Goal: Task Accomplishment & Management: Complete application form

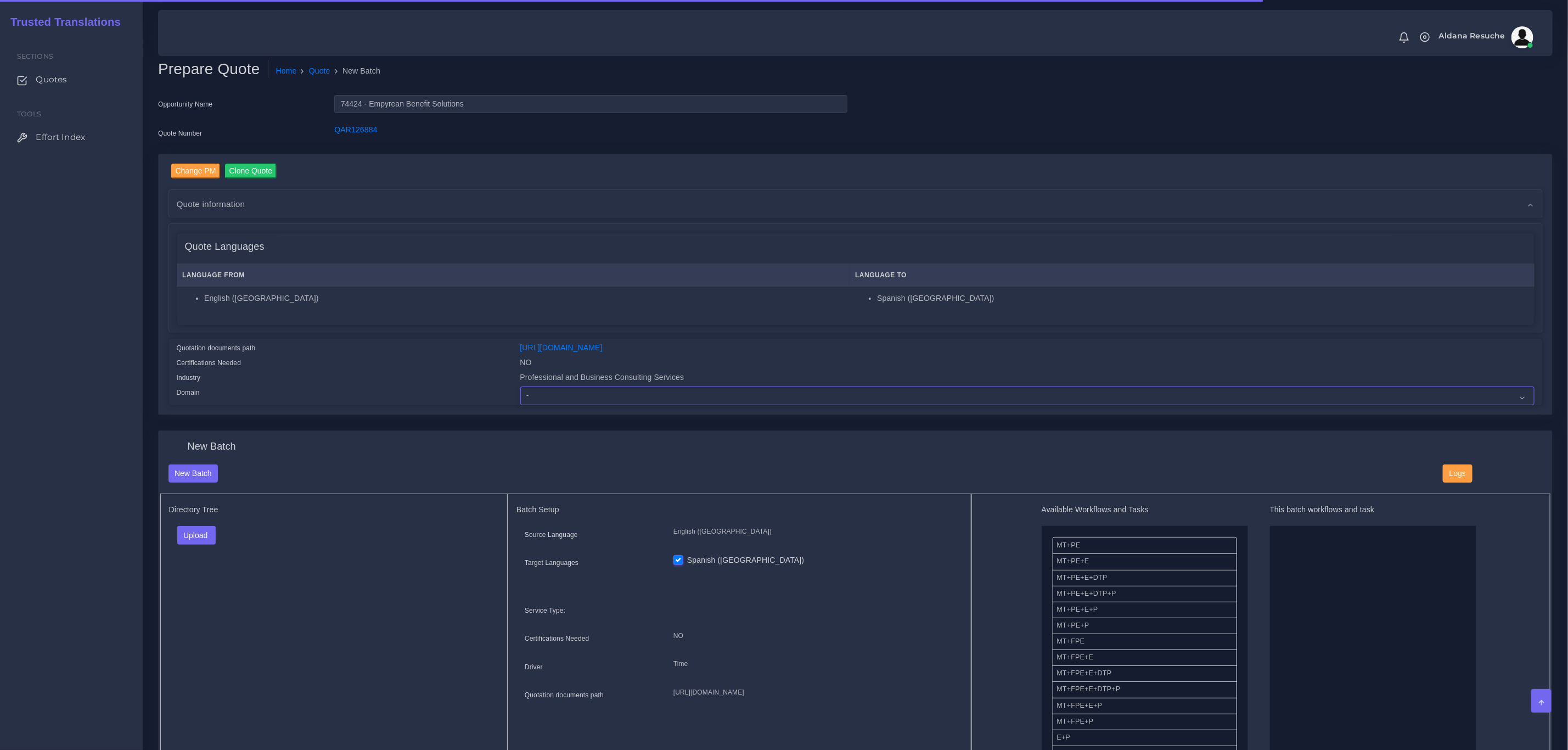
click at [610, 391] on select "- Advertising and Media Agriculture, Forestry and Fishing Architecture, Buildin…" at bounding box center [1027, 397] width 1014 height 19
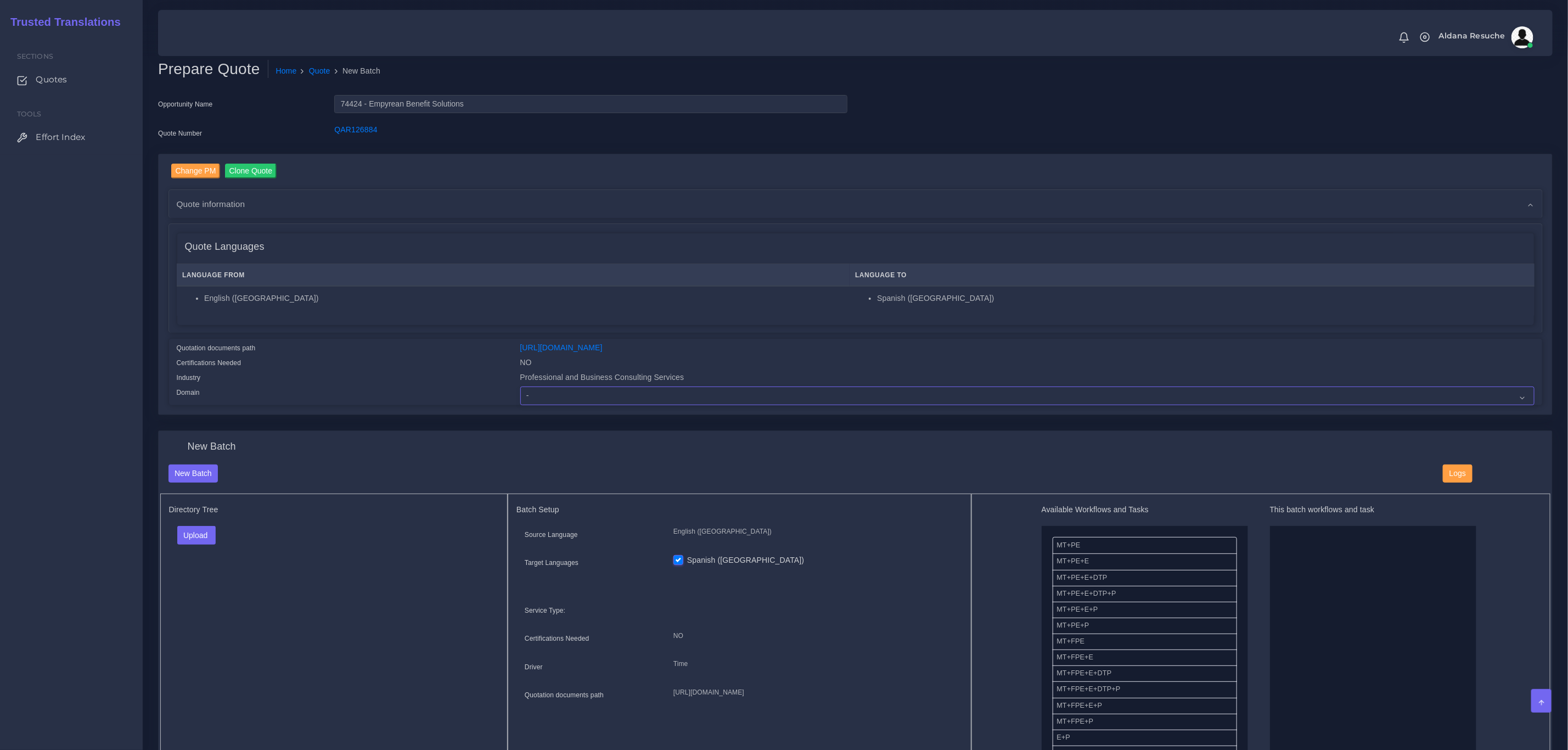
select select "Professional and Business Consulting Services"
click at [520, 387] on select "- Advertising and Media Agriculture, Forestry and Fishing Architecture, Buildin…" at bounding box center [1027, 397] width 1014 height 19
click at [191, 535] on button "Upload" at bounding box center [196, 535] width 39 height 19
click at [208, 584] on label "Files" at bounding box center [215, 578] width 76 height 14
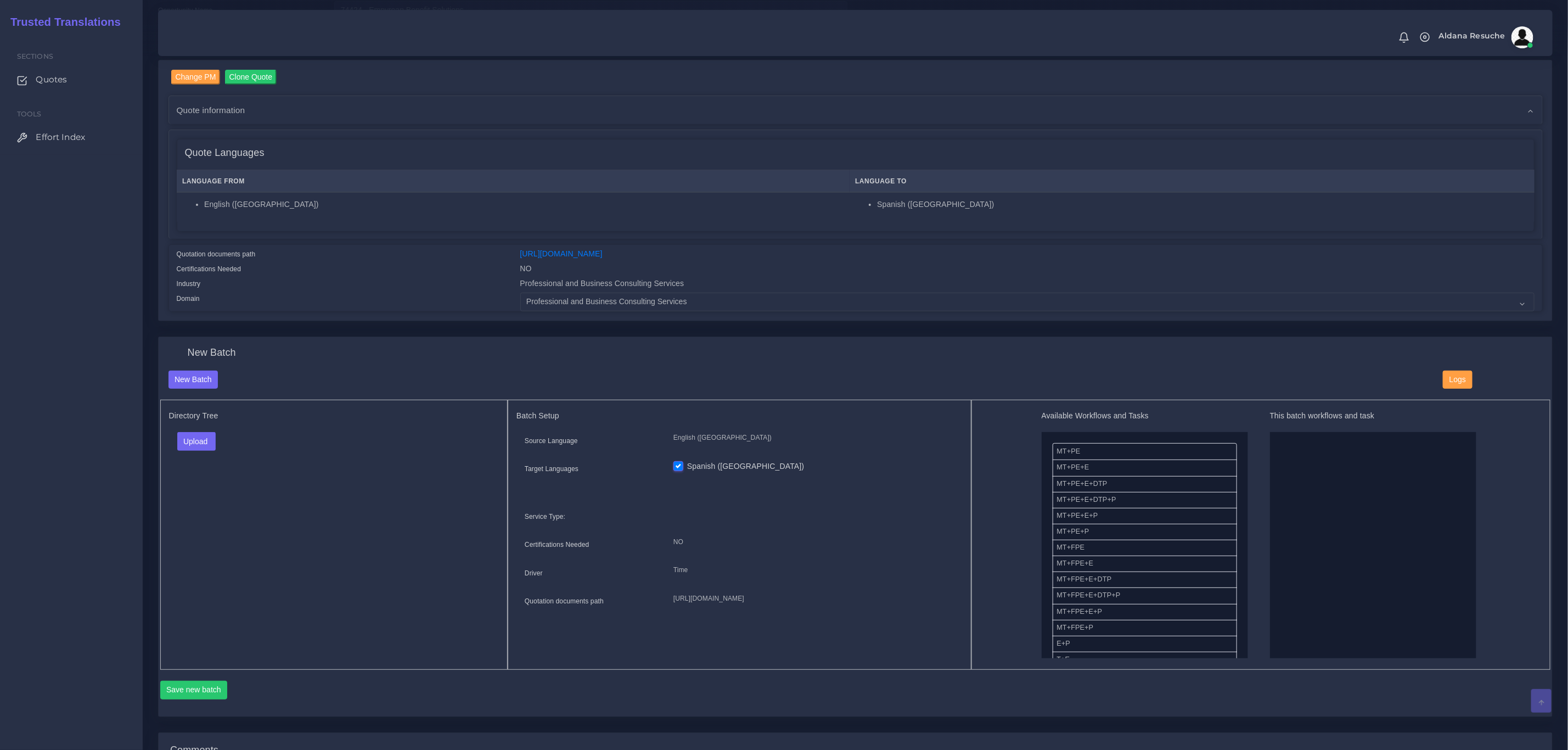
scroll to position [83, 0]
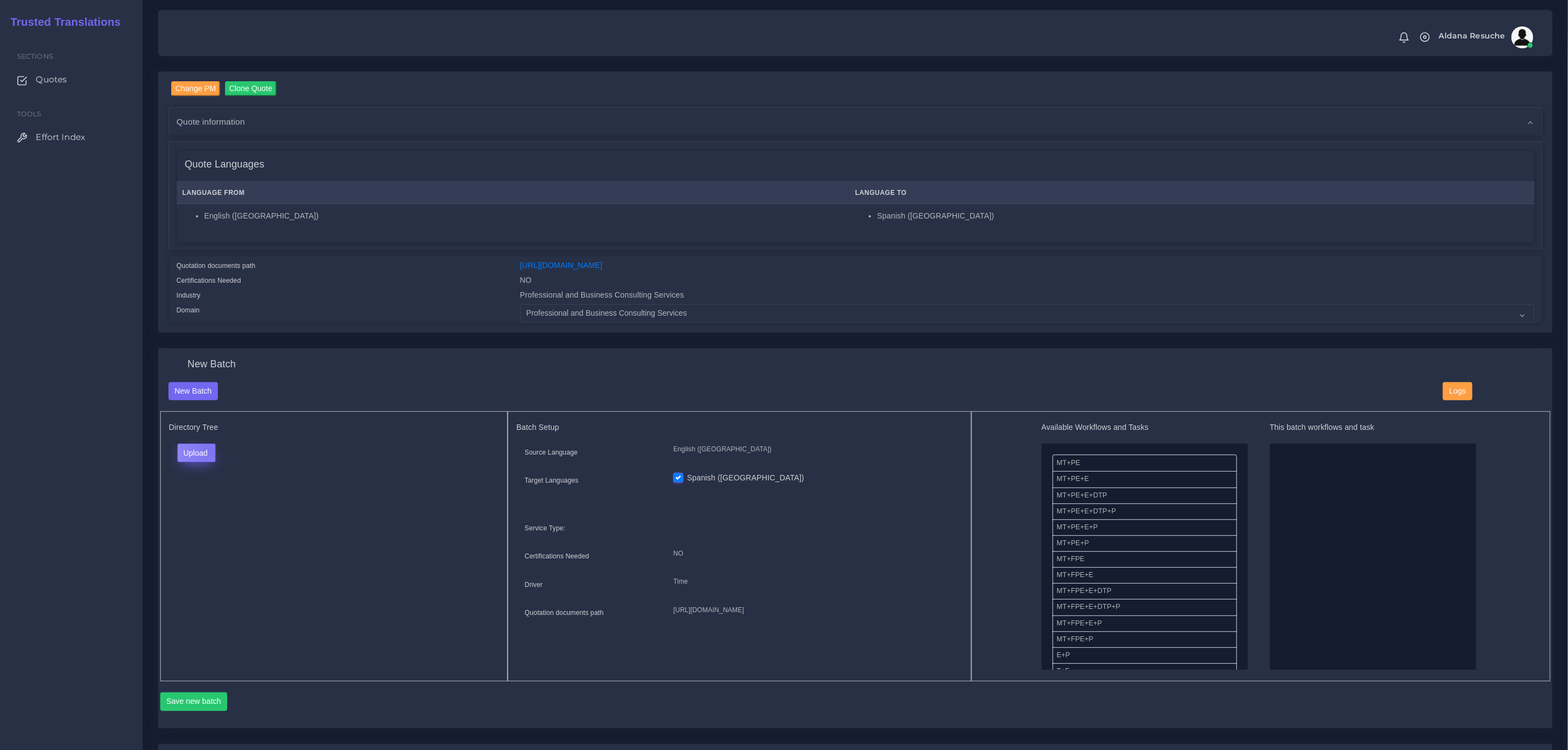
click at [211, 450] on button "Upload" at bounding box center [196, 453] width 39 height 19
click at [223, 497] on label "Files" at bounding box center [215, 495] width 76 height 14
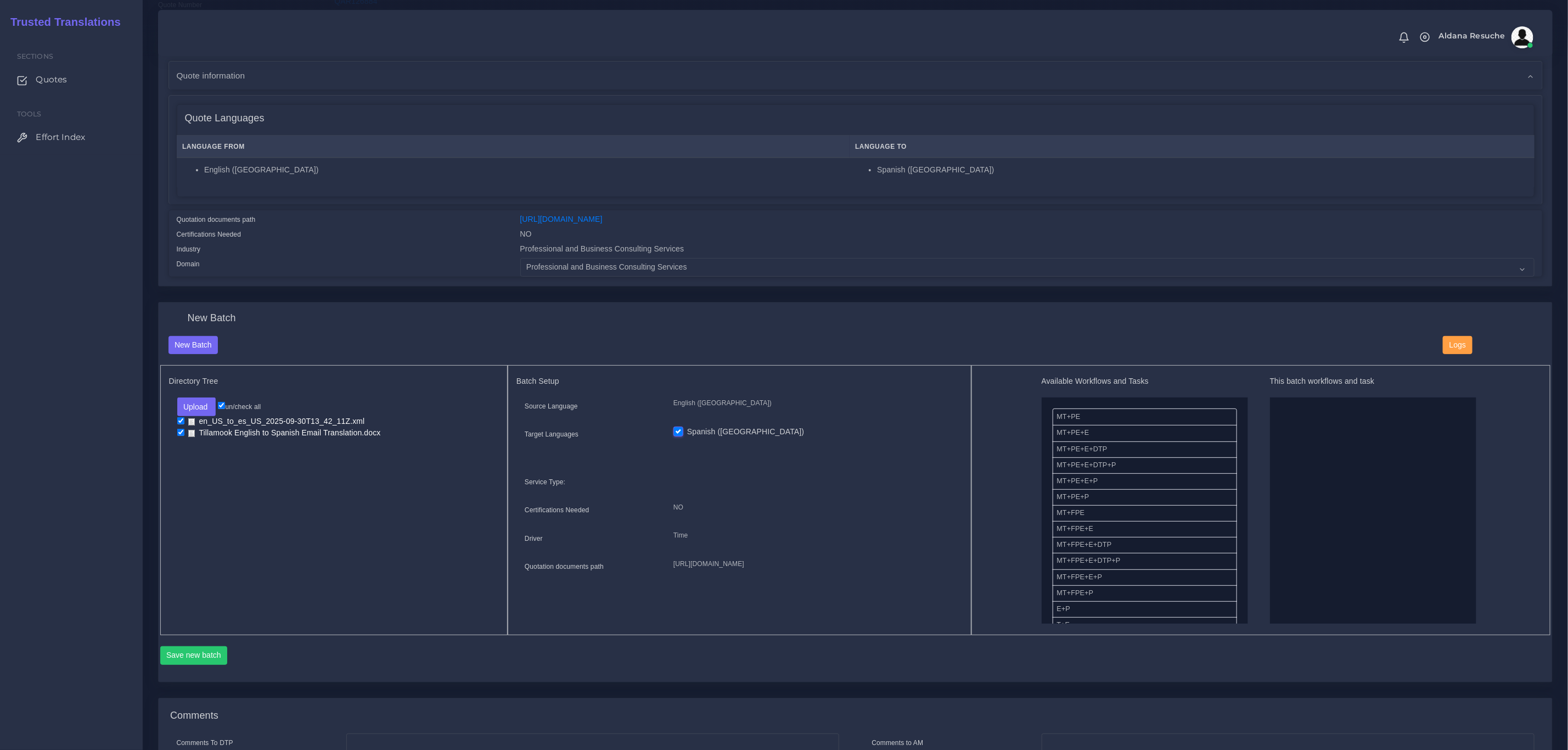
scroll to position [165, 0]
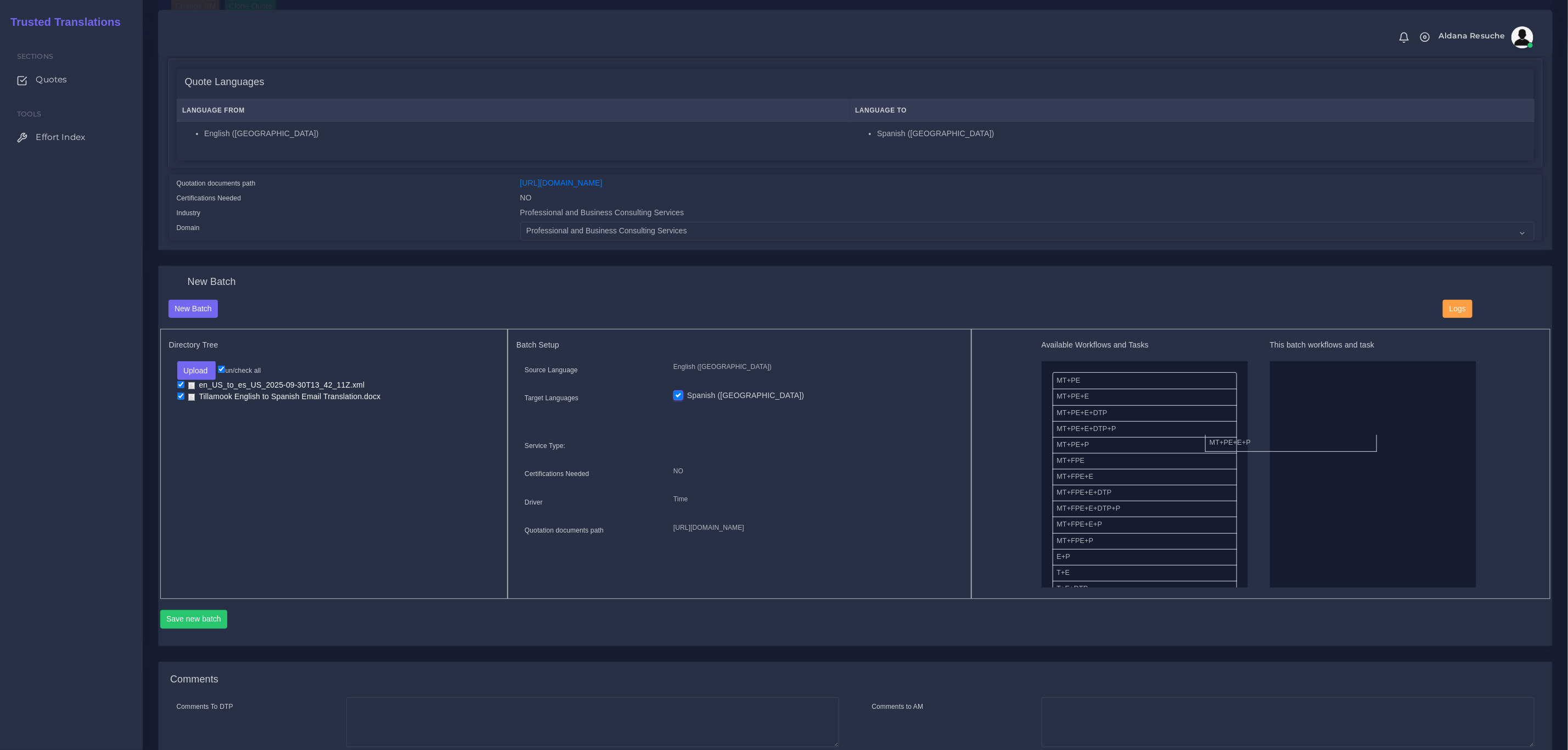
drag, startPoint x: 1105, startPoint y: 446, endPoint x: 1367, endPoint y: 434, distance: 262.3
click at [175, 622] on button "Save new batch" at bounding box center [194, 620] width 67 height 19
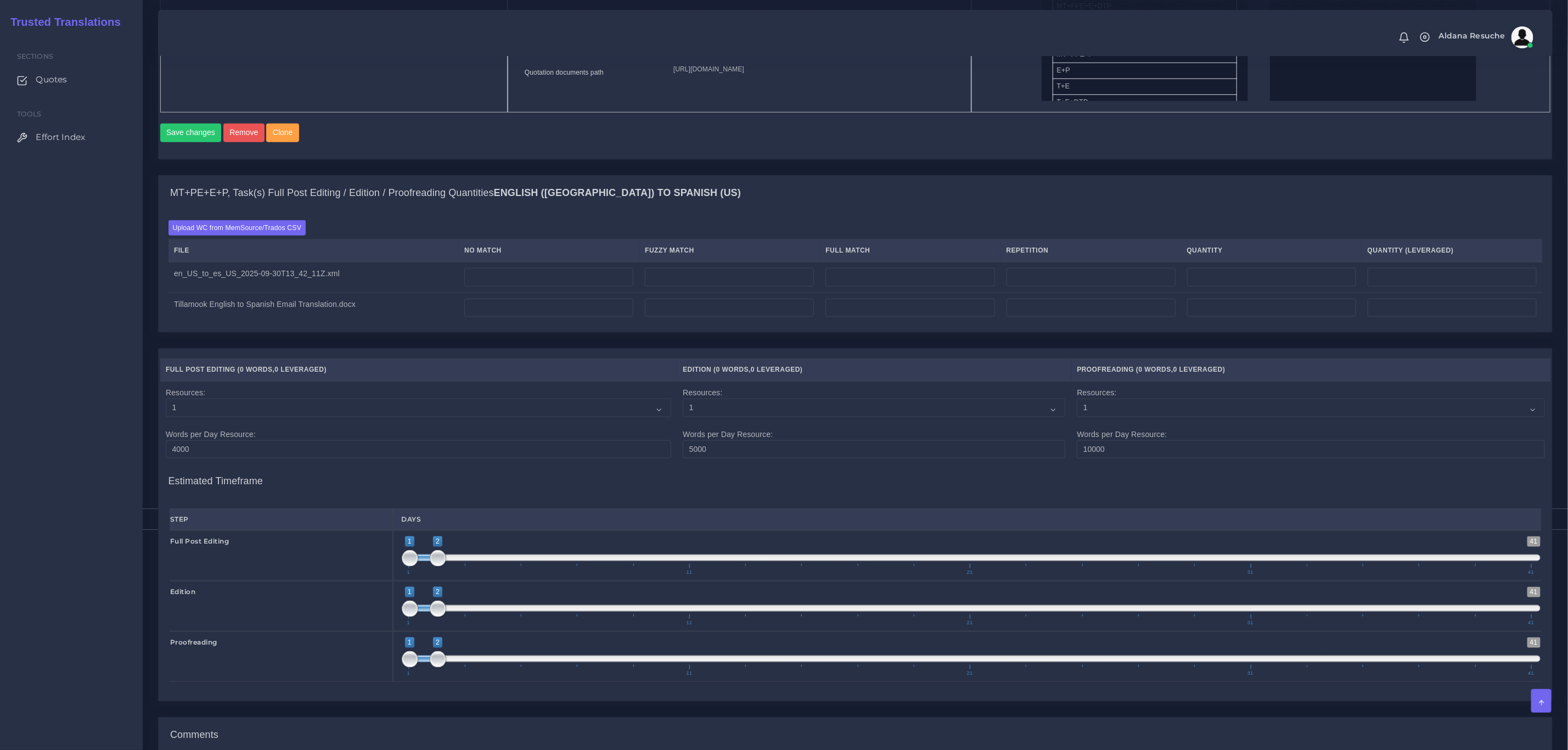
scroll to position [634, 0]
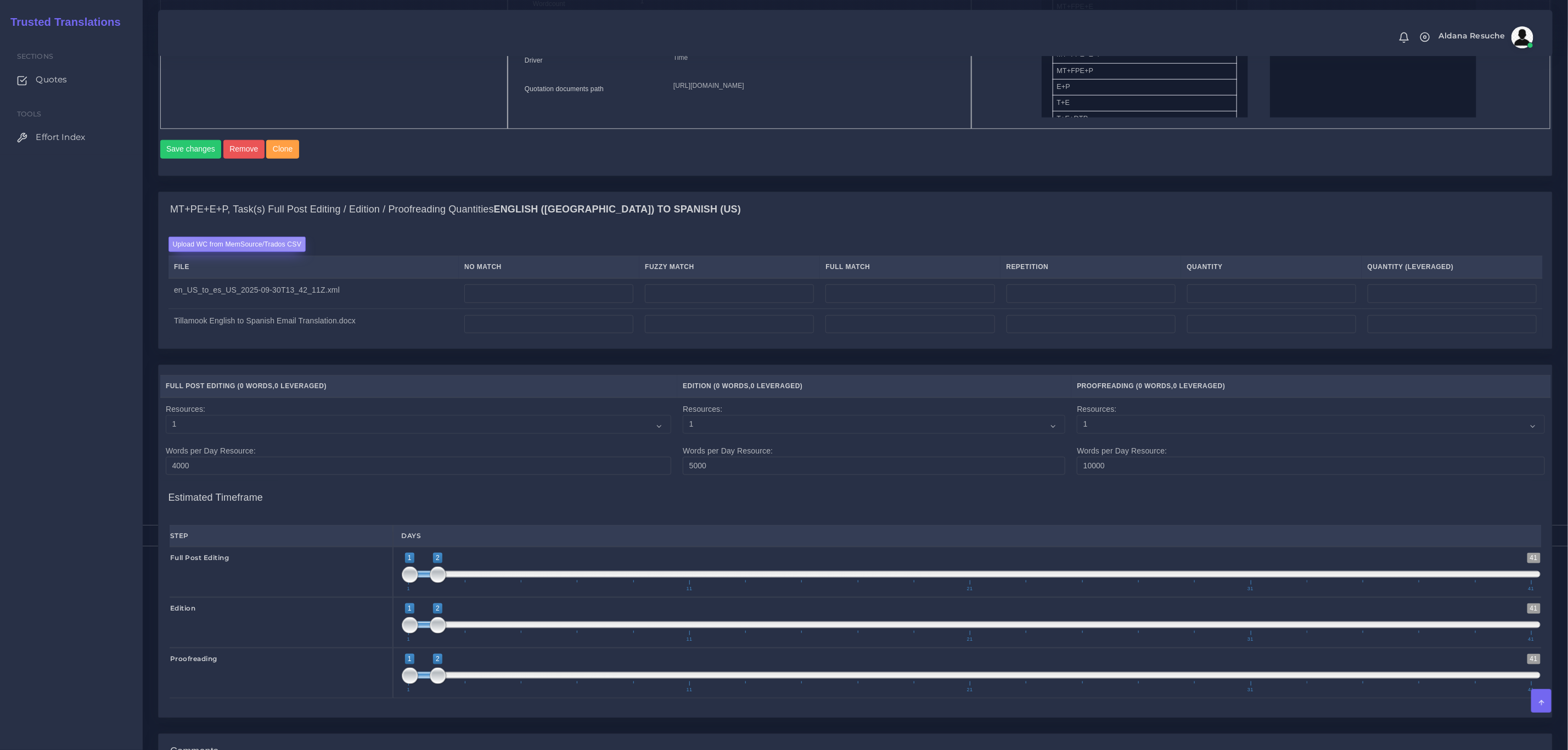
click at [213, 252] on label "Upload WC from MemSource/Trados CSV" at bounding box center [238, 244] width 138 height 15
click at [0, 0] on input "Upload WC from MemSource/Trados CSV" at bounding box center [0, 0] width 0 height 0
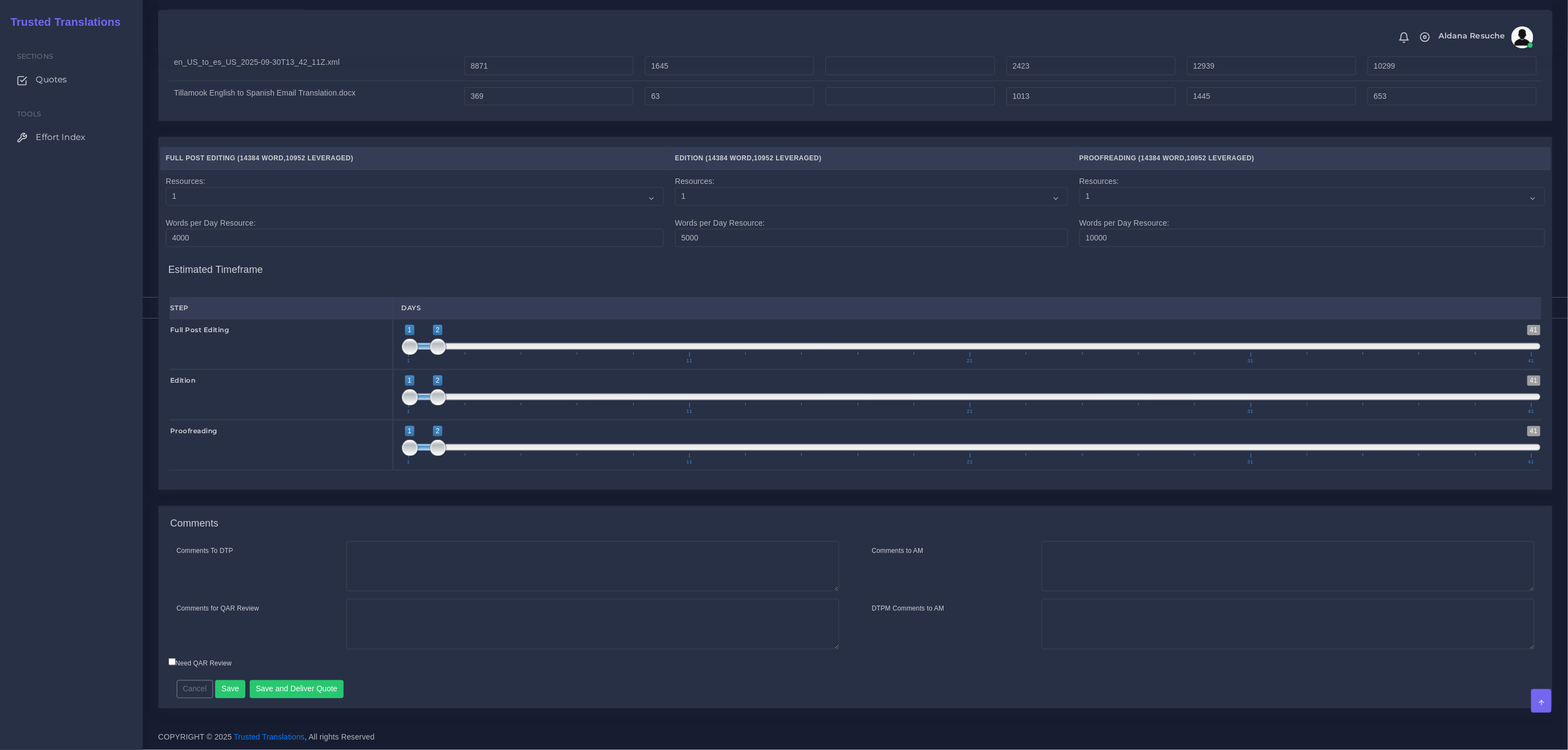
scroll to position [915, 0]
click at [538, 558] on textarea "Comments To DTP" at bounding box center [593, 566] width 493 height 51
type textarea "n"
type textarea "No DTP needed"
type textarea "PEEP"
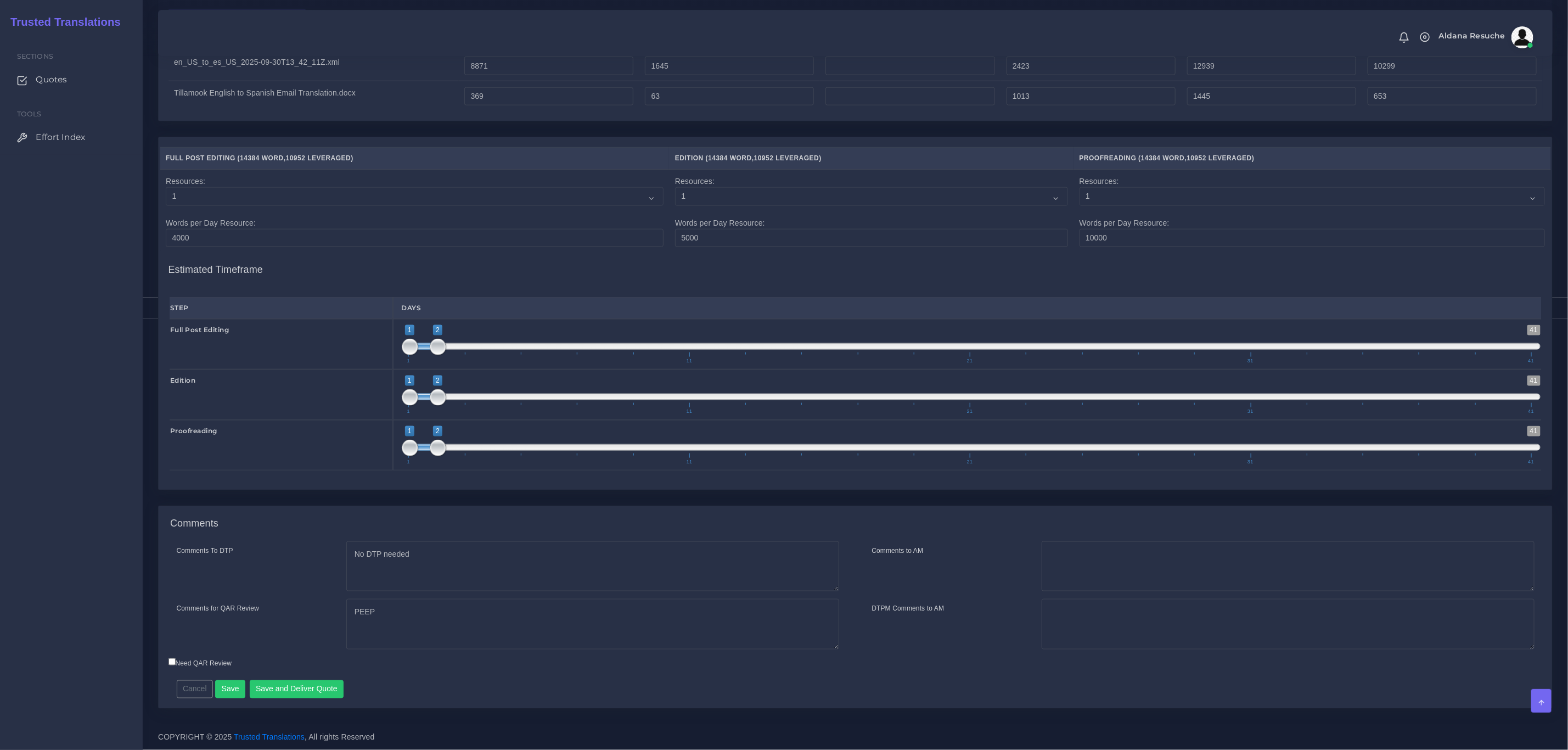
click at [405, 509] on div "Comments" at bounding box center [856, 523] width 1394 height 35
click at [308, 699] on div "Comments To DTP No DTP needed Comments for QAR Review PEEP" at bounding box center [856, 625] width 1394 height 167
click at [308, 692] on button "Save and Deliver Quote" at bounding box center [297, 690] width 95 height 19
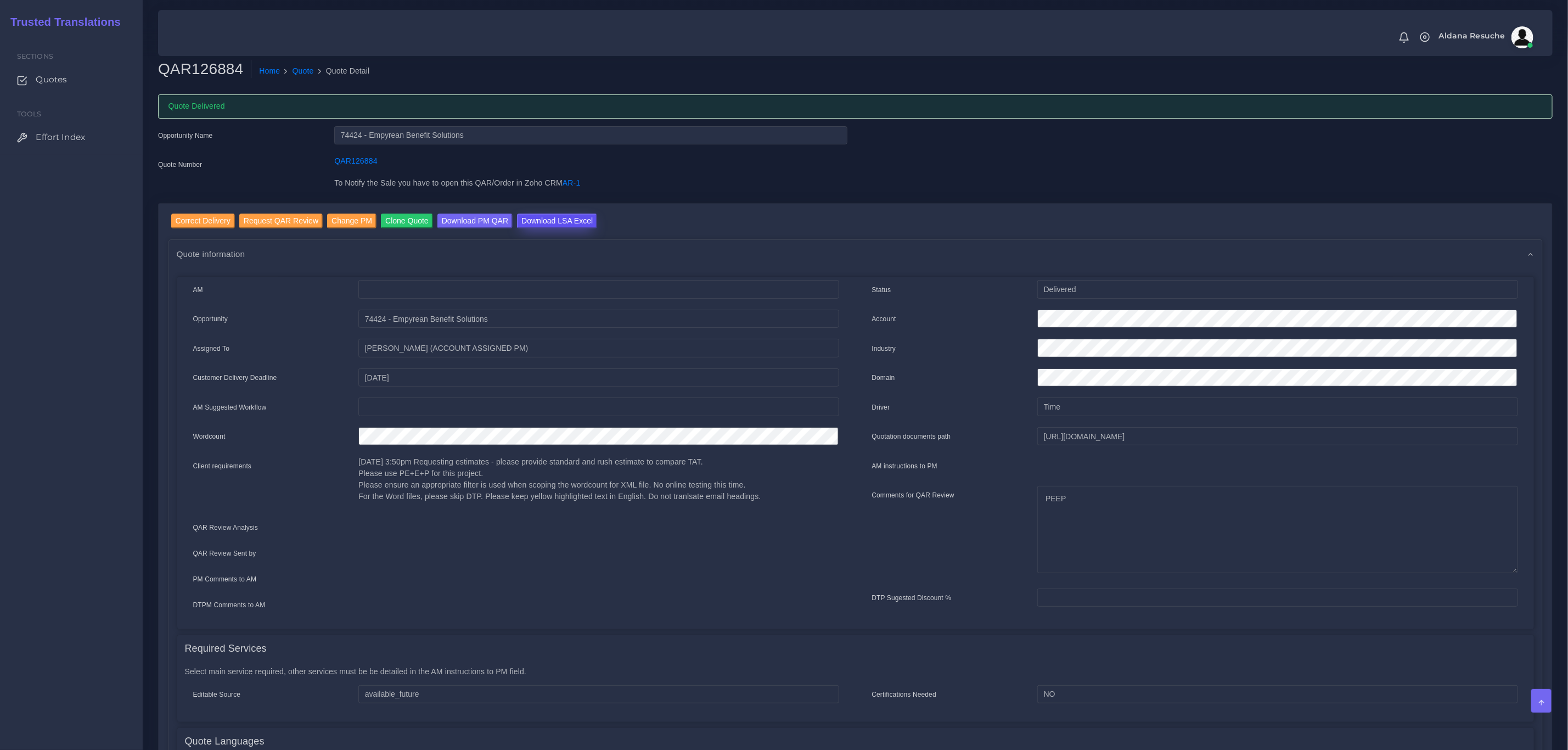
click at [531, 222] on input "Download LSA Excel" at bounding box center [557, 221] width 80 height 15
click at [297, 76] on link "Quote" at bounding box center [303, 71] width 22 height 11
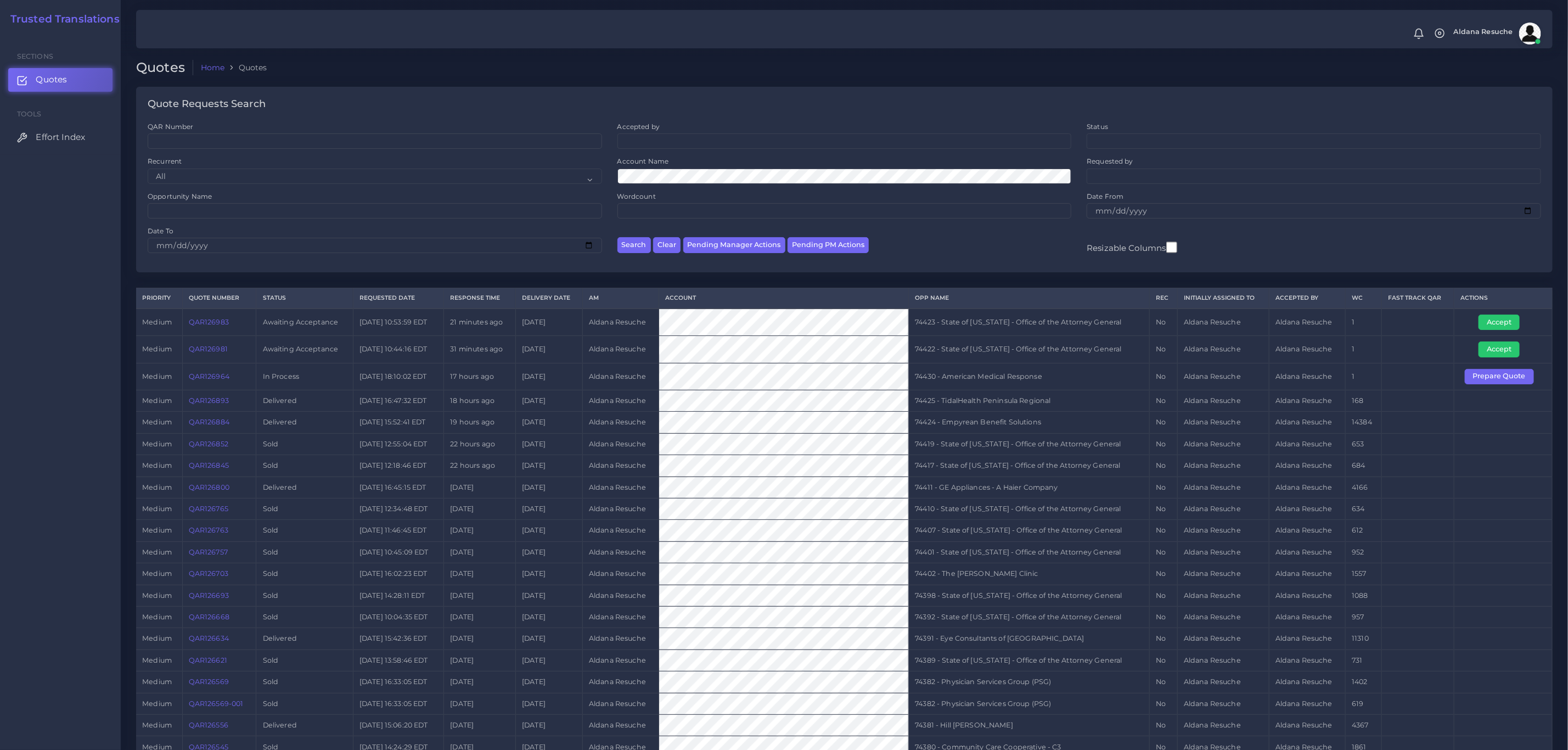
click at [221, 426] on link "QAR126884" at bounding box center [208, 422] width 40 height 9
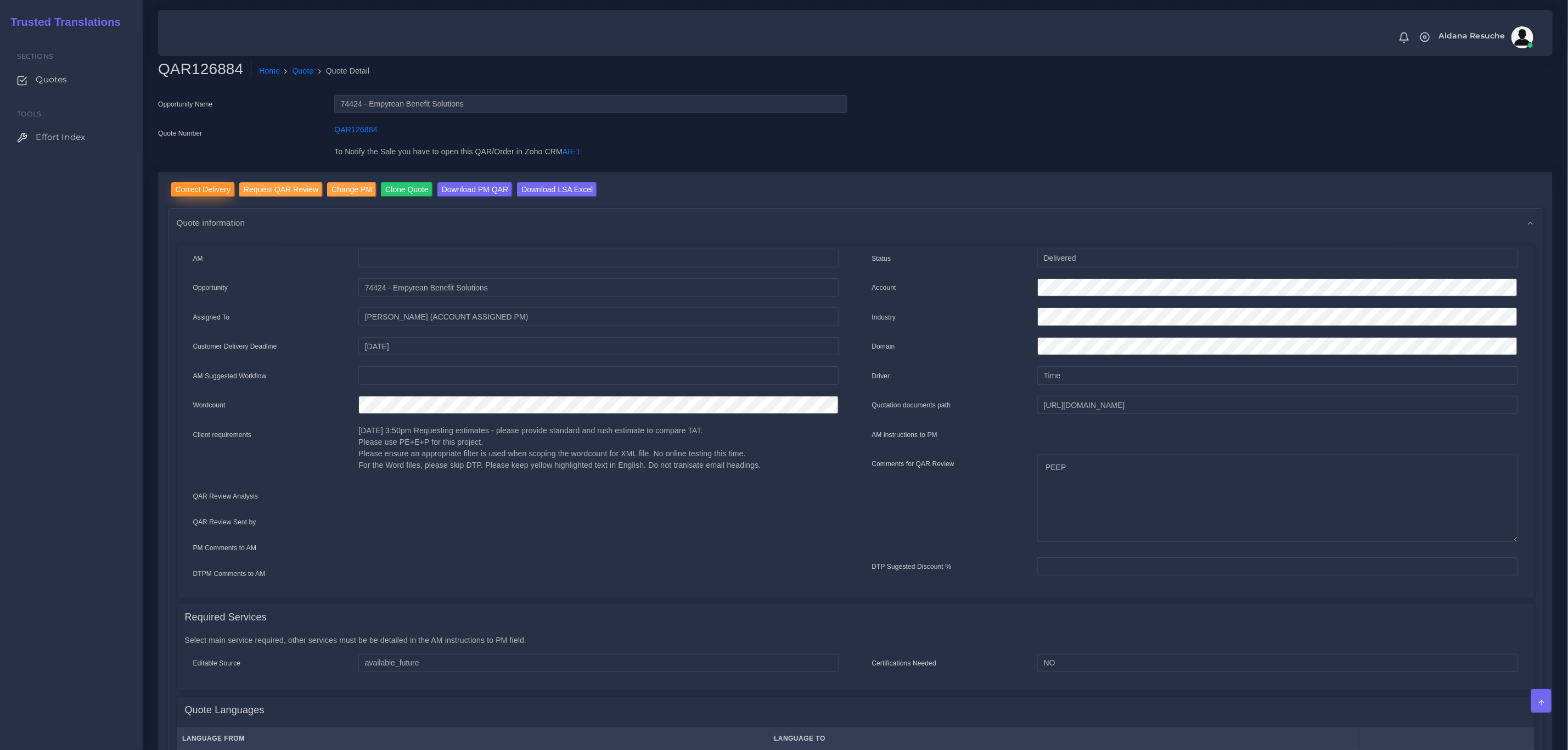
click at [196, 184] on input "Correct Delivery" at bounding box center [203, 190] width 64 height 15
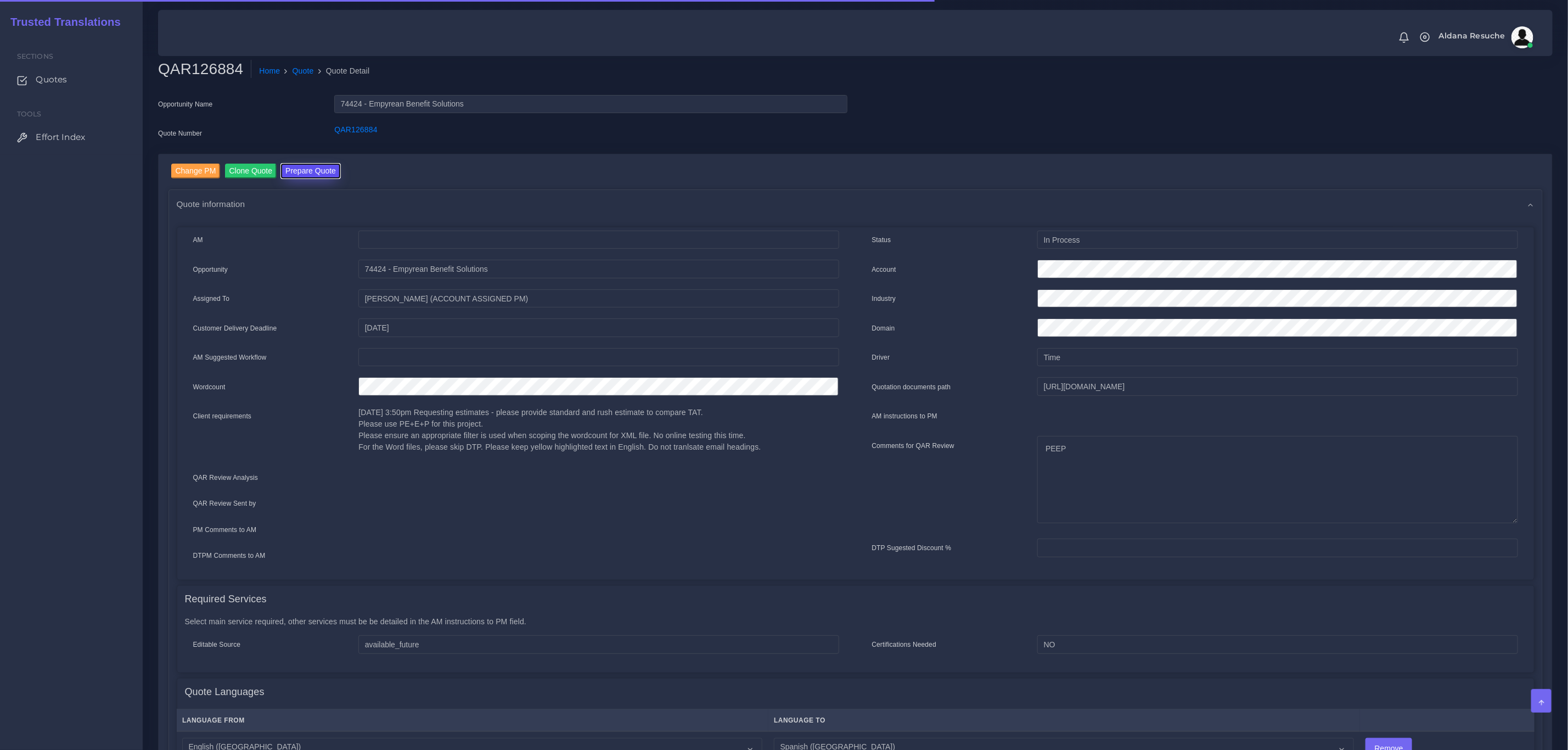
click at [327, 172] on button "Prepare Quote" at bounding box center [310, 171] width 59 height 15
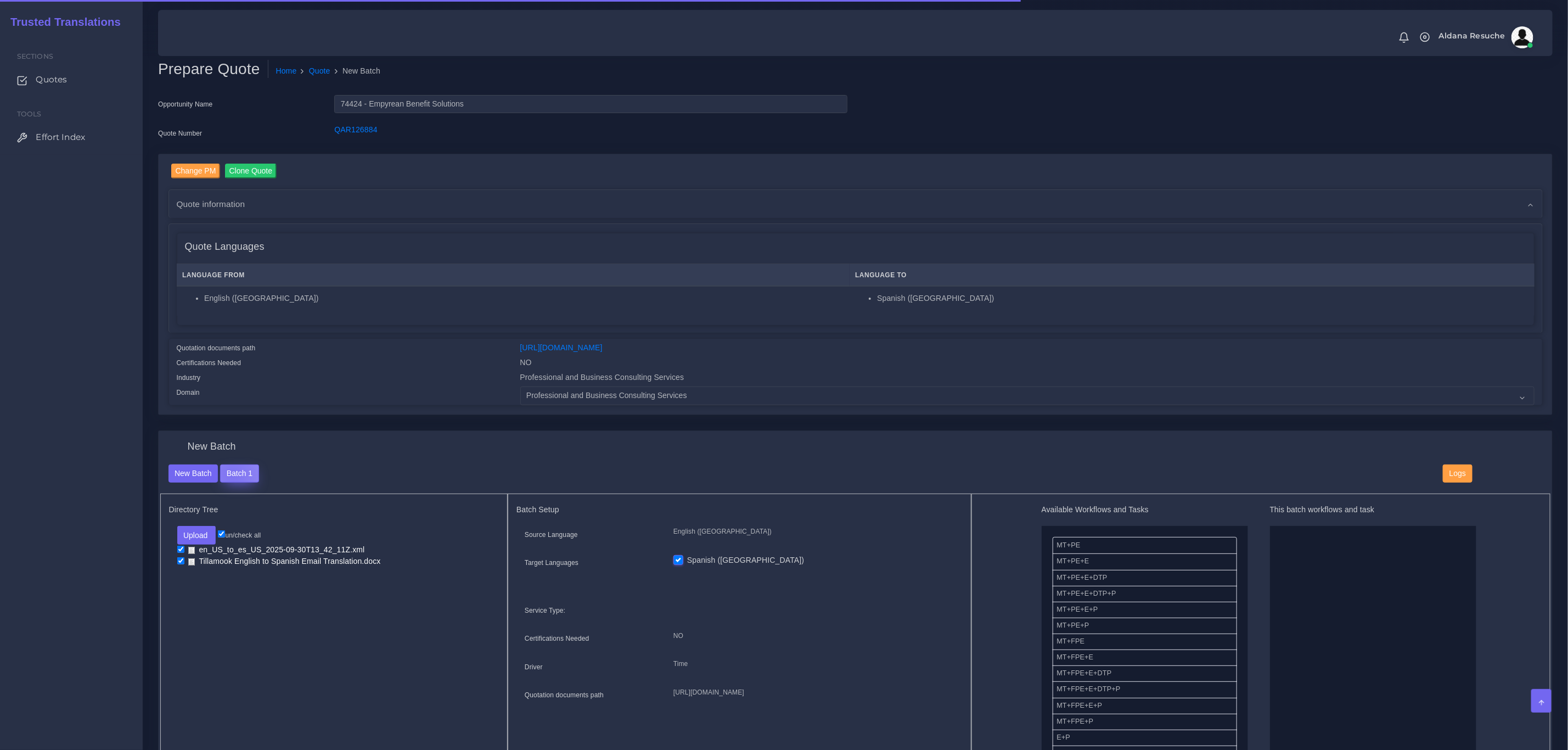
click at [232, 473] on button "Batch 1" at bounding box center [239, 474] width 39 height 19
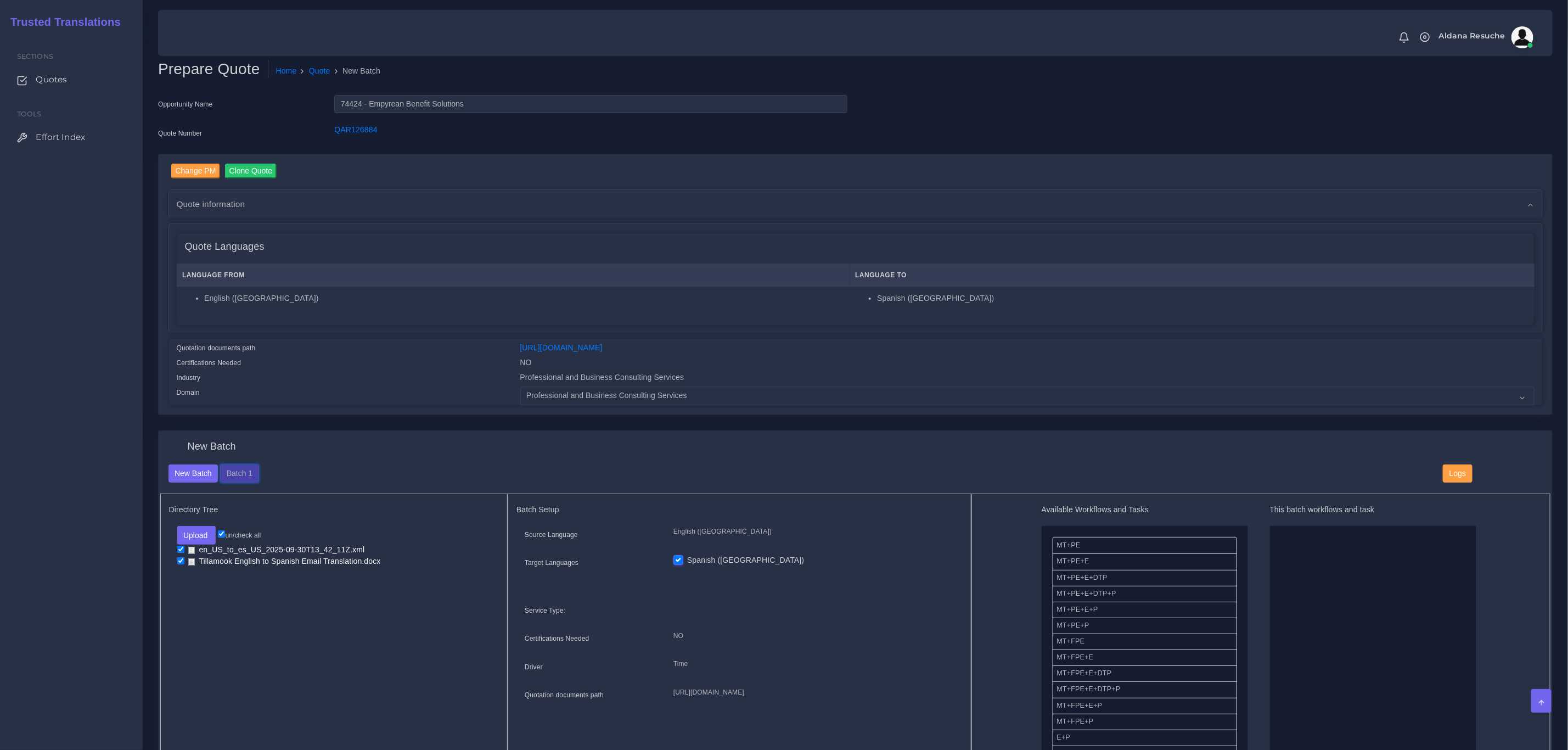
scroll to position [83, 0]
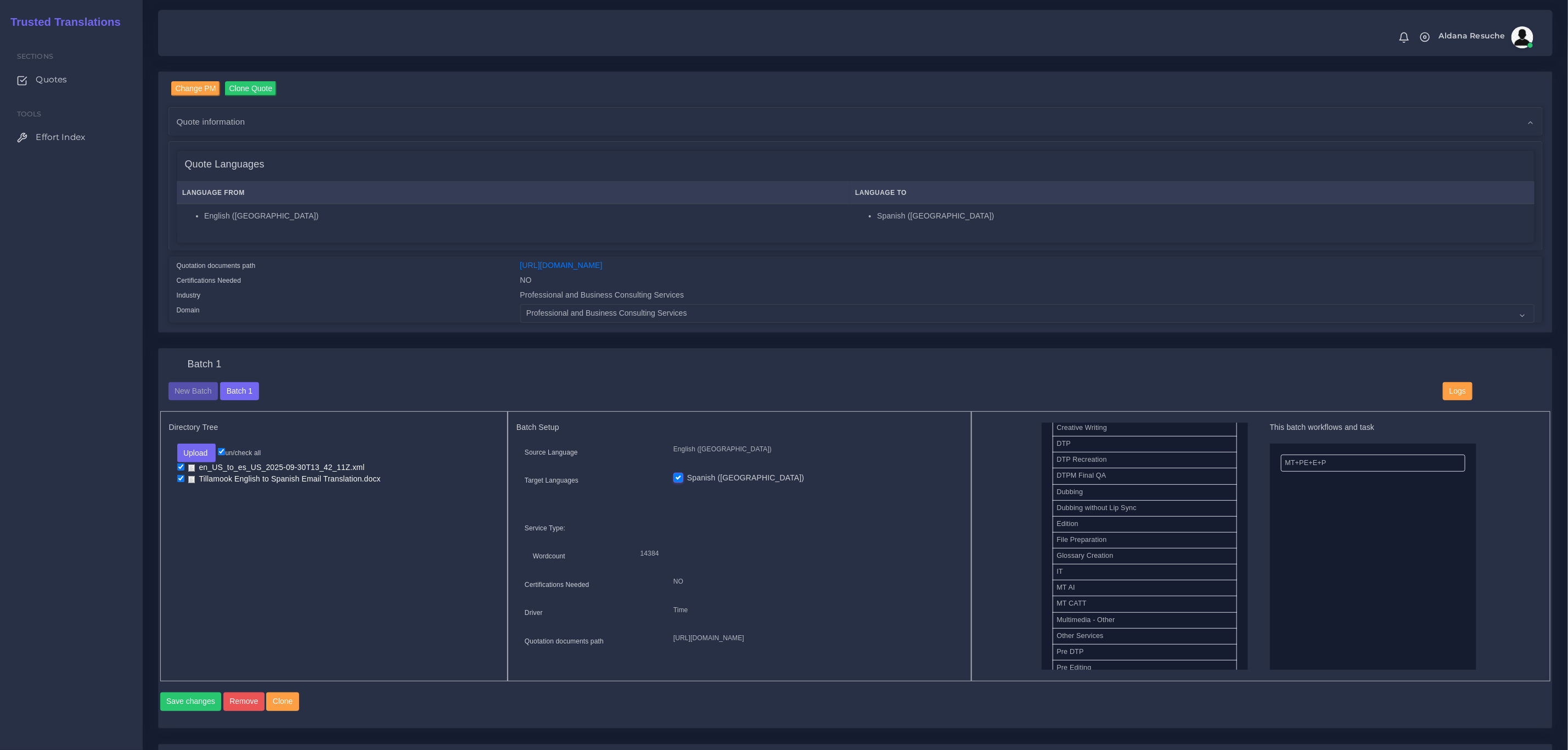
scroll to position [412, 0]
drag, startPoint x: 1084, startPoint y: 557, endPoint x: 1285, endPoint y: 522, distance: 204.0
drag, startPoint x: 183, startPoint y: 715, endPoint x: 190, endPoint y: 715, distance: 7.0
click at [183, 711] on button "Save changes" at bounding box center [190, 702] width 61 height 19
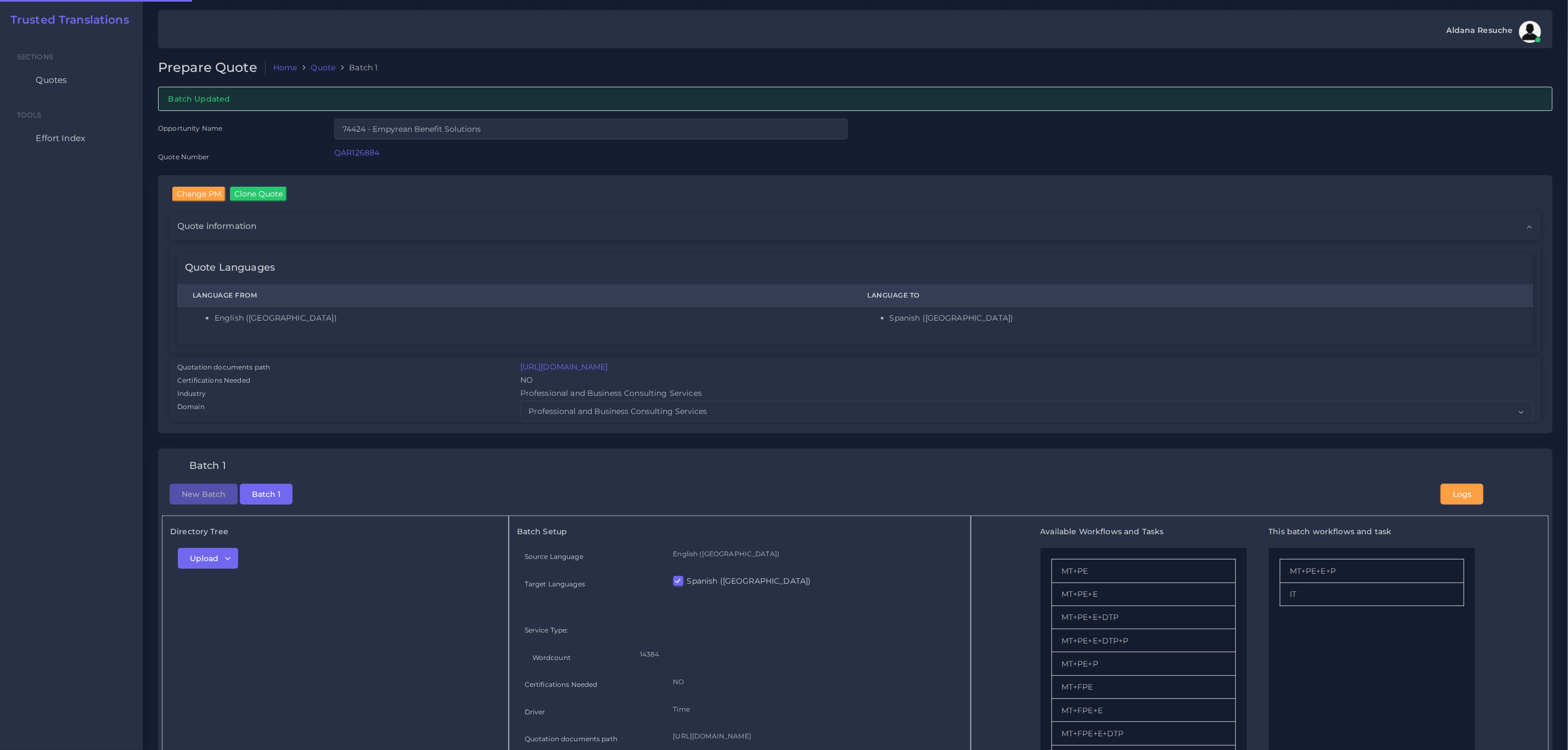
checkbox input "true"
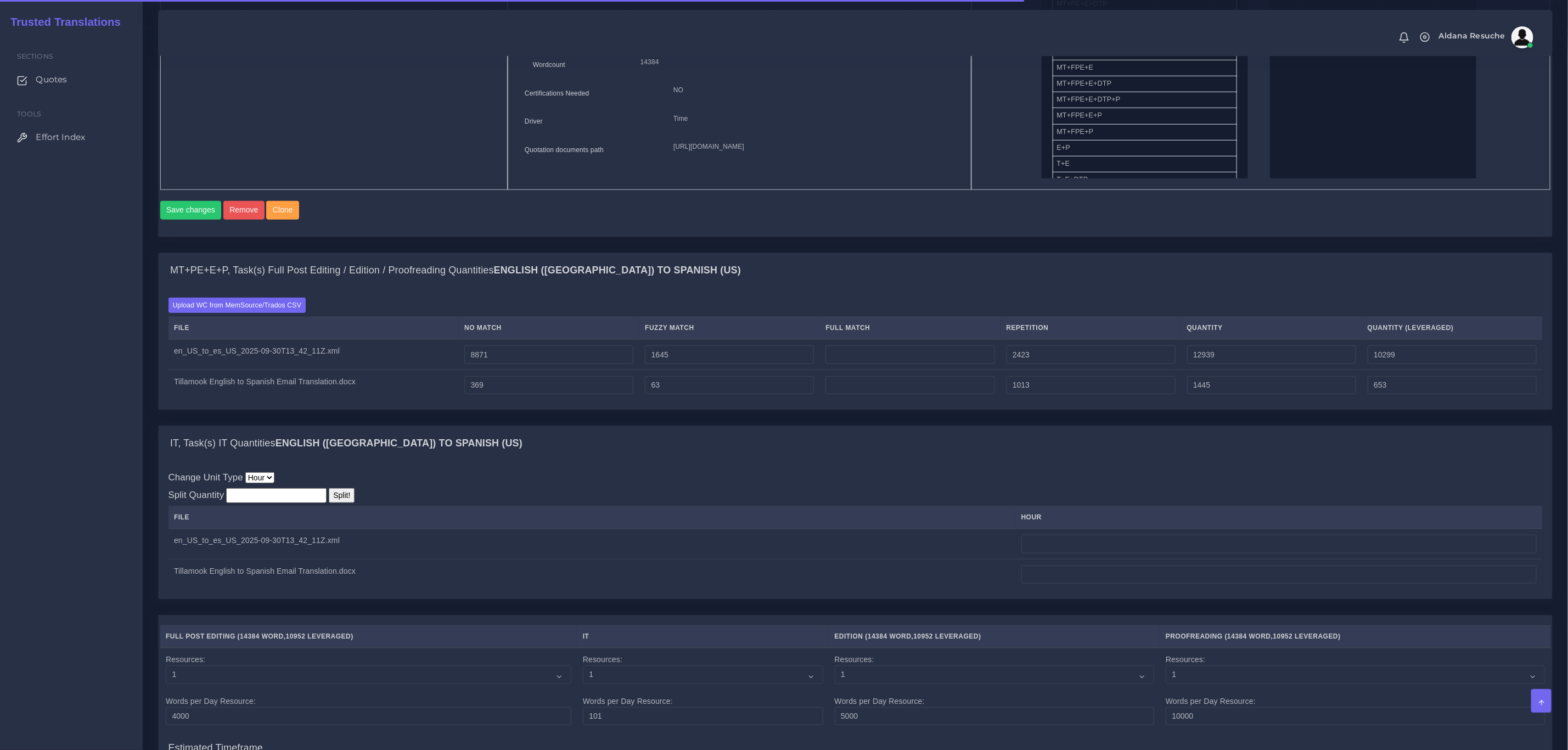
scroll to position [659, 0]
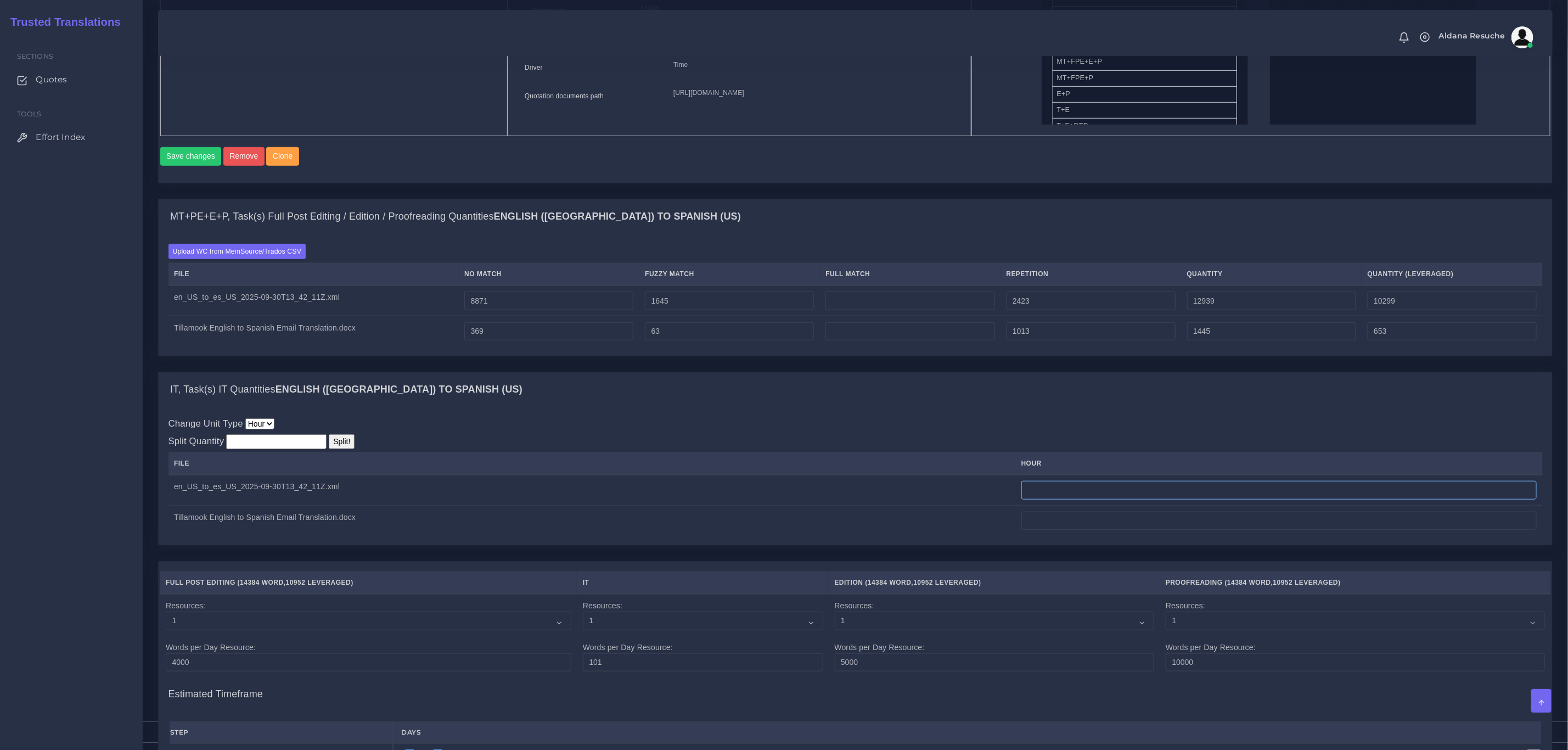
click at [1074, 500] on input "number" at bounding box center [1279, 491] width 515 height 19
click at [1347, 356] on div "Upload WC from MemSource/Trados CSV File No Match Fuzzy Match Full Match Repeti…" at bounding box center [856, 295] width 1394 height 122
click at [1097, 500] on input "2" at bounding box center [1279, 491] width 515 height 19
type input "2.5"
click at [1128, 408] on div "IT, Task(s) IT Quantities English (US) TO Spanish (US)" at bounding box center [856, 390] width 1394 height 35
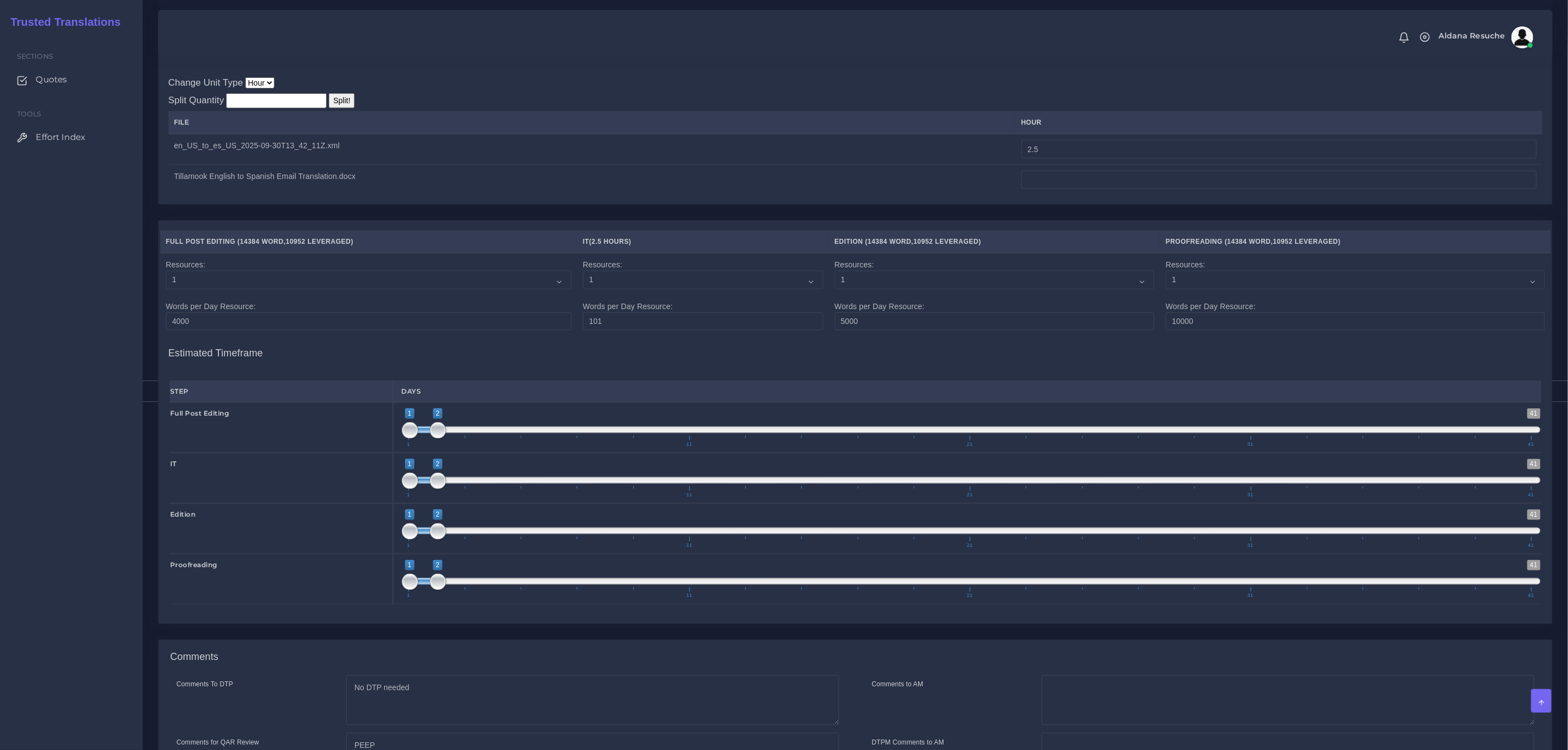
scroll to position [1155, 0]
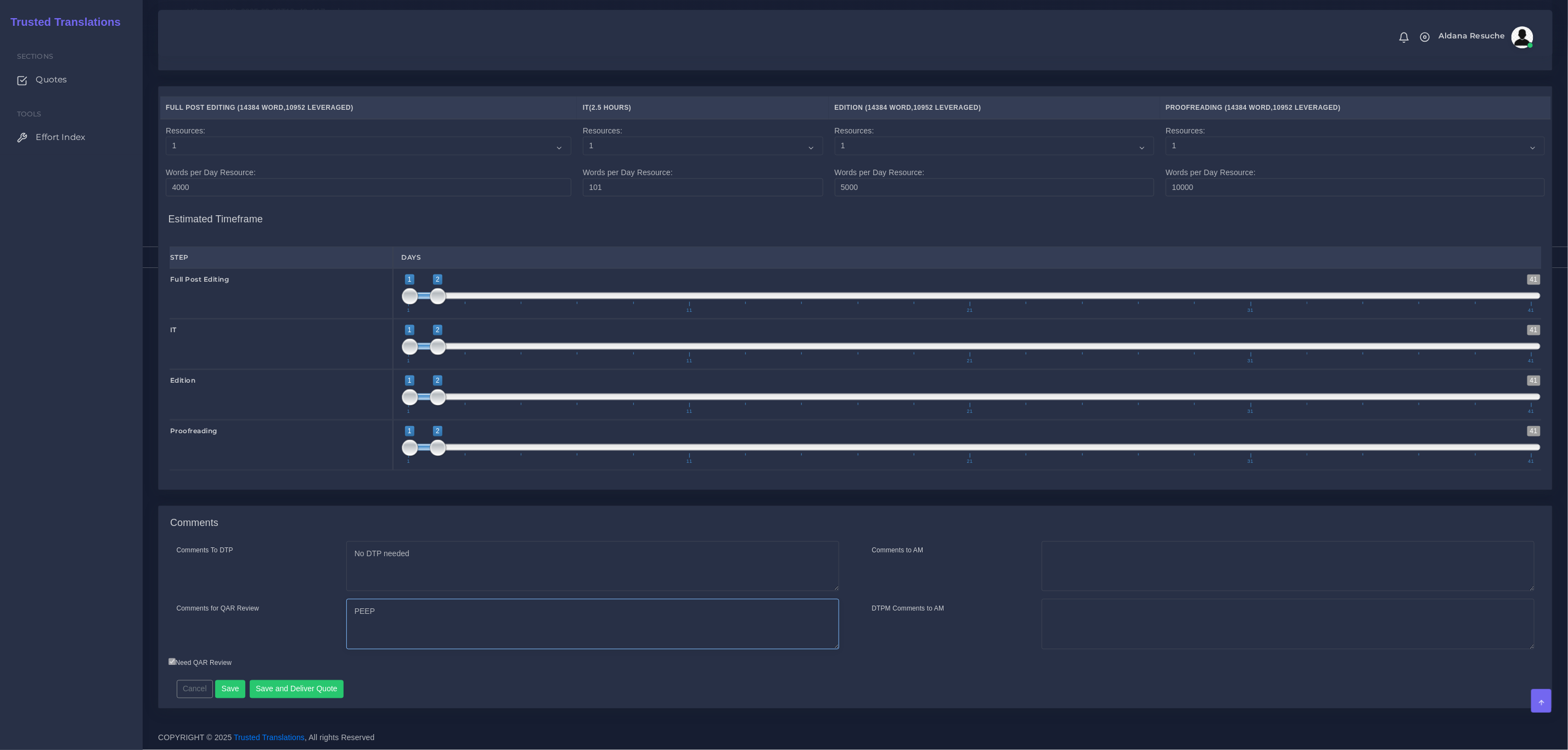
click at [450, 618] on textarea "PEEP" at bounding box center [593, 624] width 493 height 51
type textarea "PEEP Time is for the processing"
click at [296, 686] on button "Save and Deliver Quote" at bounding box center [297, 690] width 95 height 19
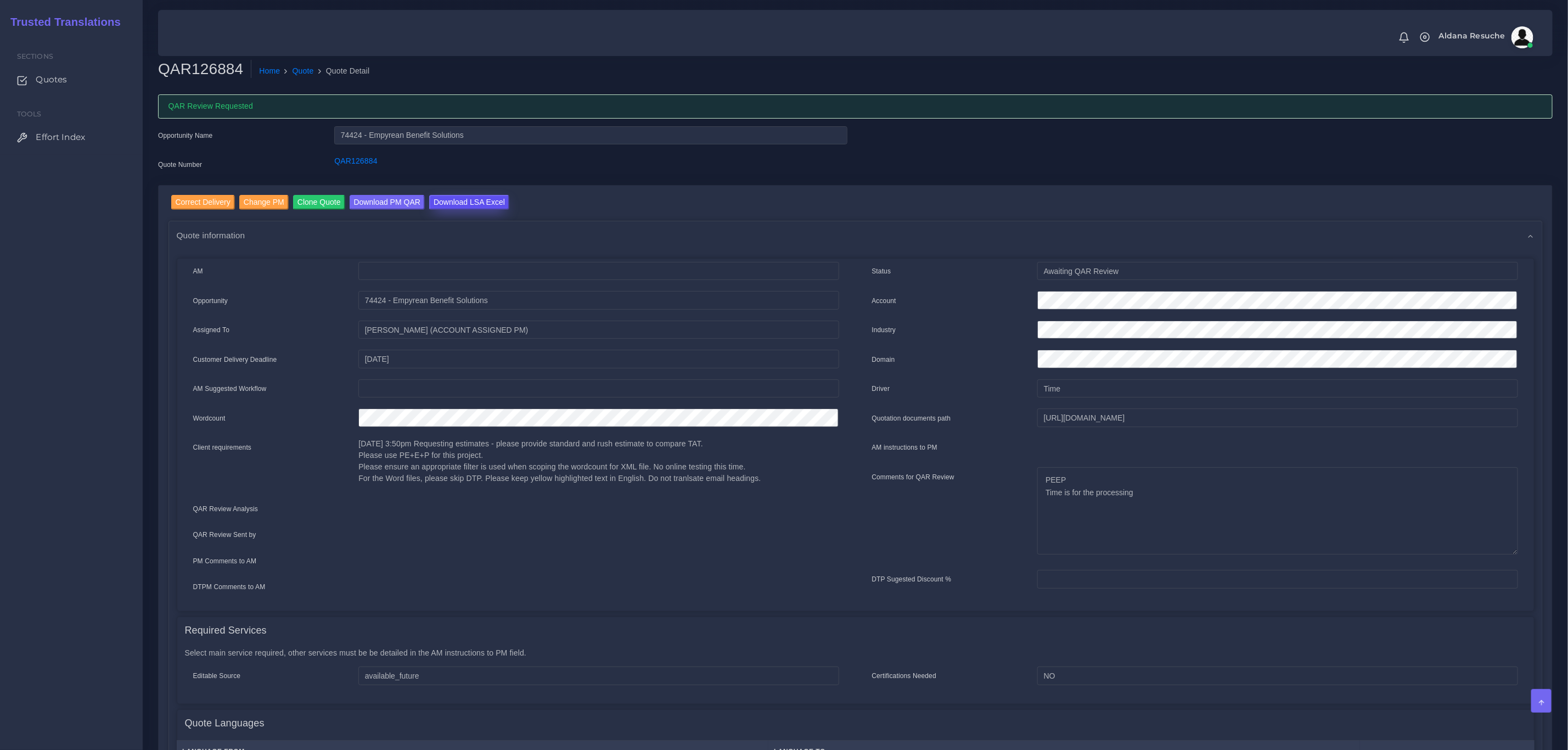
click at [451, 203] on input "Download LSA Excel" at bounding box center [469, 202] width 80 height 15
click at [306, 68] on link "Quote" at bounding box center [303, 71] width 22 height 11
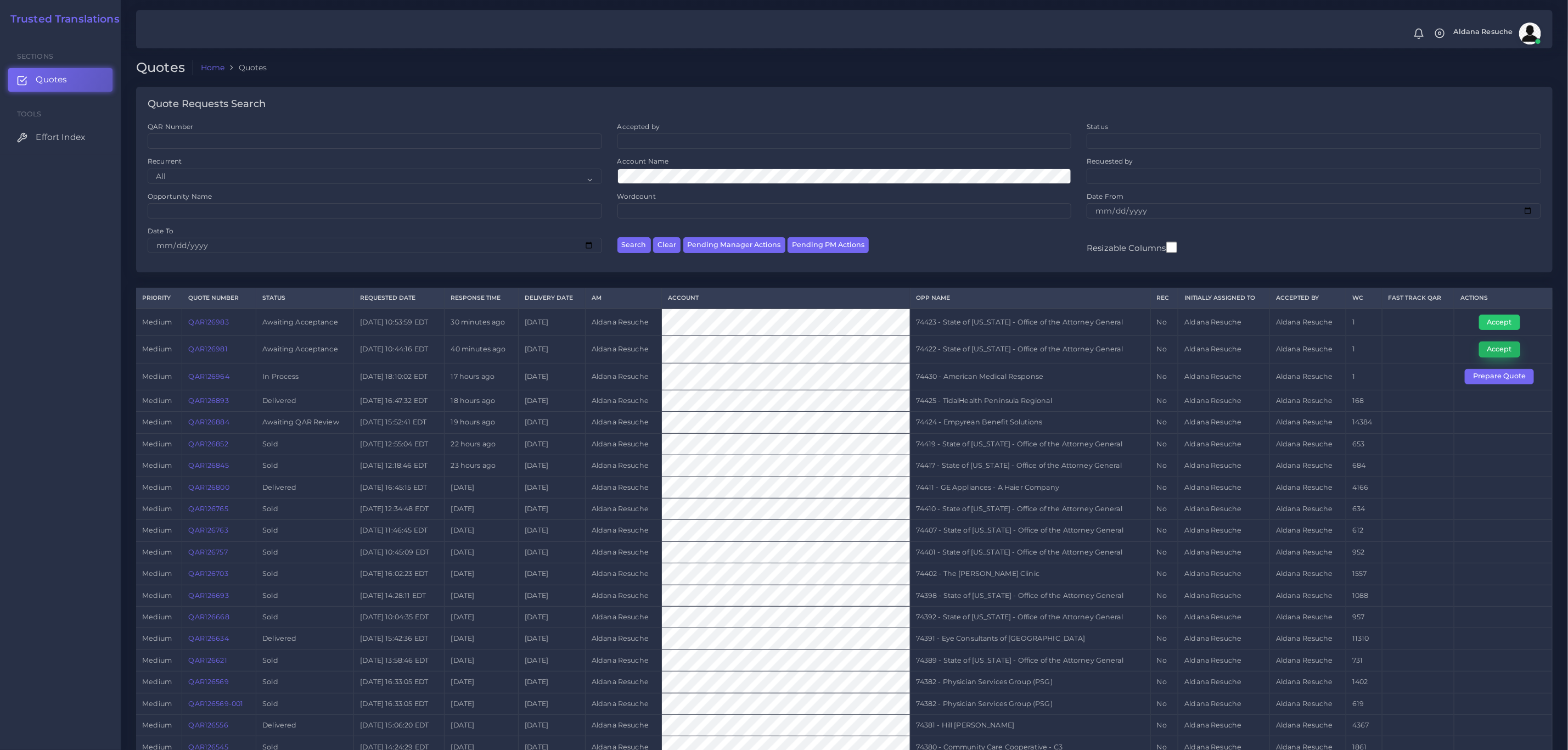
drag, startPoint x: 1503, startPoint y: 356, endPoint x: 1494, endPoint y: 359, distance: 9.5
click at [1503, 356] on button "Accept" at bounding box center [1500, 349] width 41 height 16
click at [921, 345] on td "74422 - State of [US_STATE] - Office of the Attorney General" at bounding box center [1030, 349] width 240 height 27
click at [921, 345] on td "74422 - State of Kentucky - Office of the Attorney General" at bounding box center [1030, 349] width 240 height 27
click at [921, 345] on td "74422 - State of [US_STATE] - Office of the Attorney General" at bounding box center [1030, 349] width 240 height 27
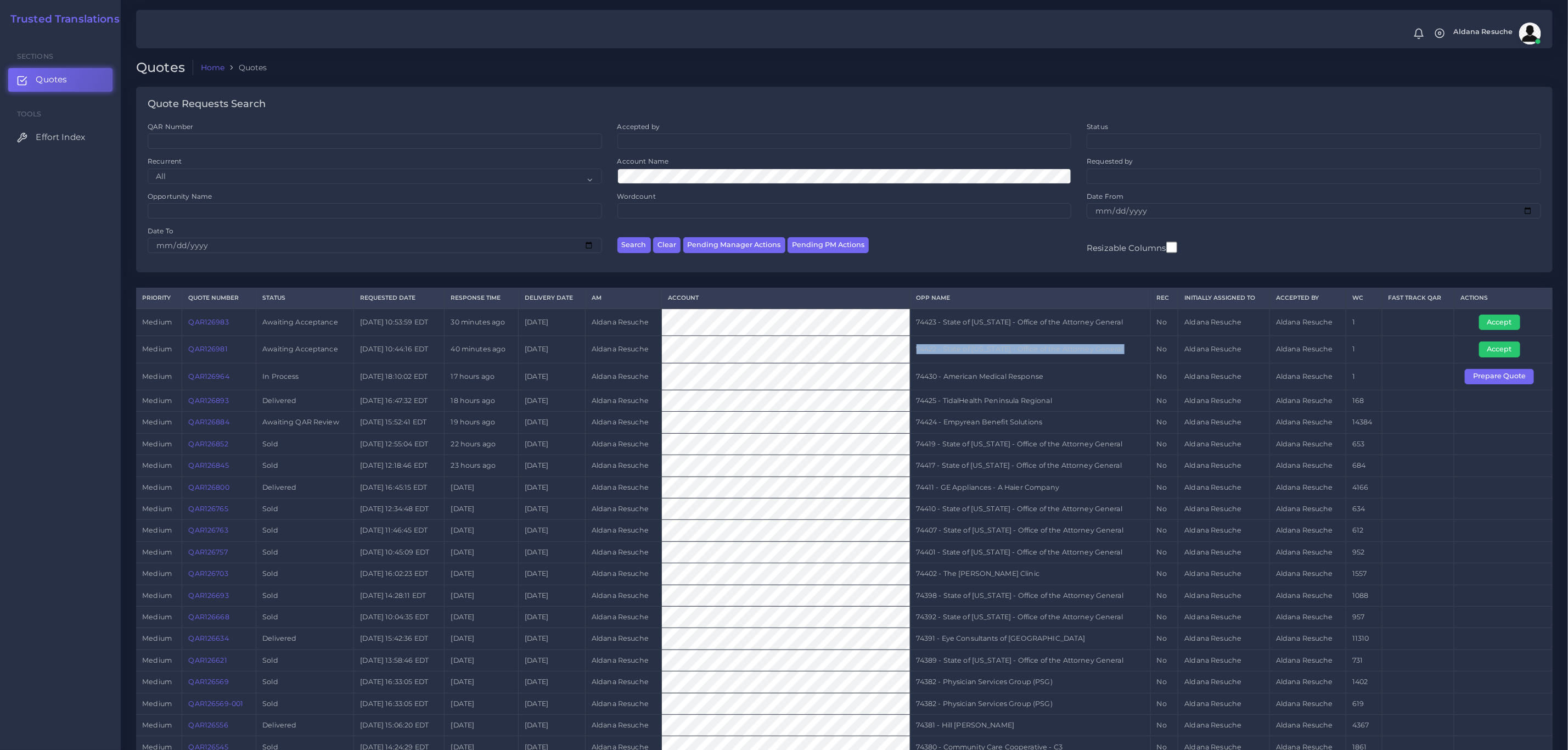
copy tr "74422 - State of Kentucky - Office of the Attorney General"
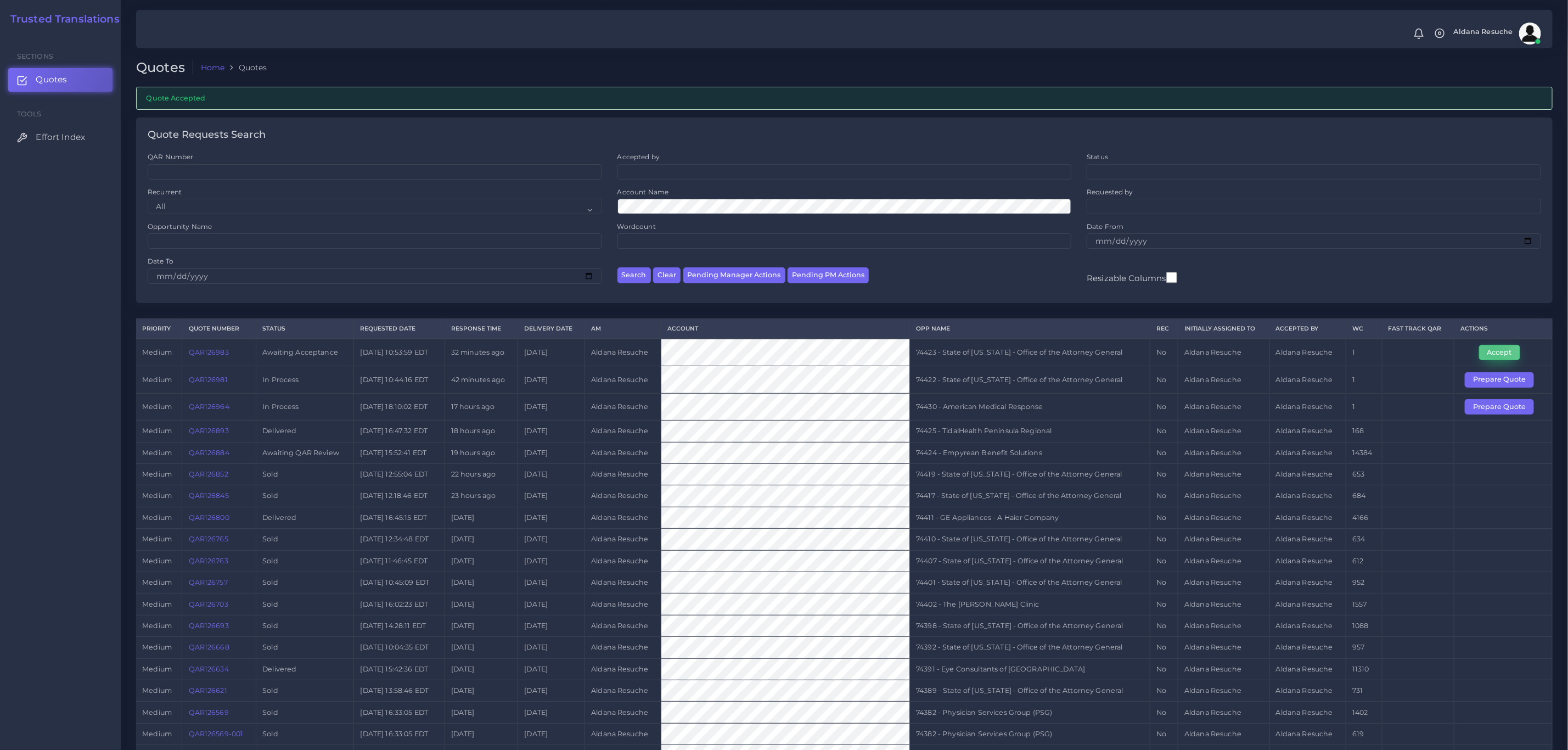
drag, startPoint x: 1494, startPoint y: 355, endPoint x: 1478, endPoint y: 358, distance: 16.3
click at [1494, 355] on button "Accept" at bounding box center [1500, 353] width 41 height 16
click at [958, 356] on td "74423 - State of [US_STATE] - Office of the Attorney General" at bounding box center [1030, 353] width 240 height 28
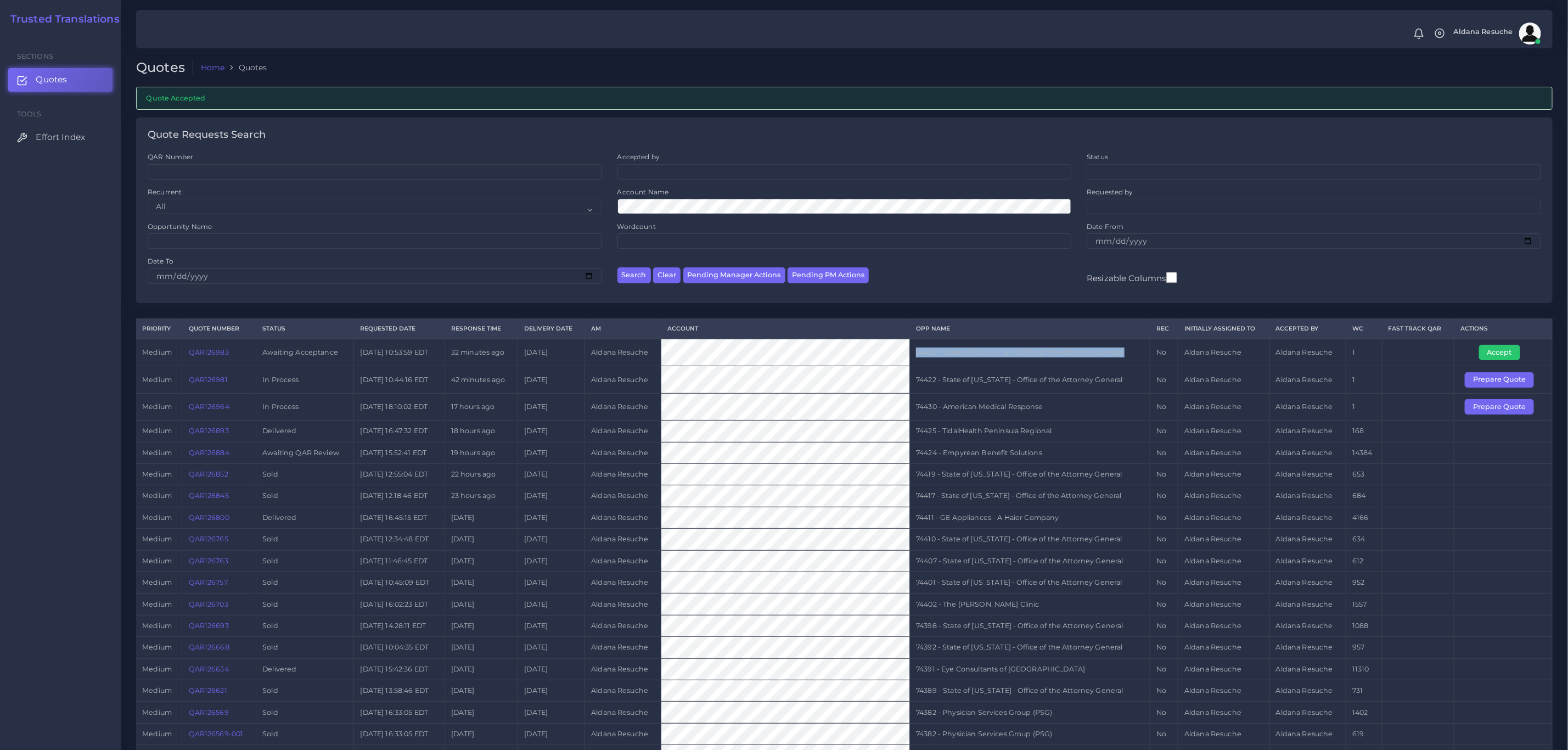
click at [958, 356] on td "74423 - State of [US_STATE] - Office of the Attorney General" at bounding box center [1030, 353] width 240 height 28
copy tr "74423 - State of [US_STATE] - Office of the Attorney General"
click at [215, 455] on link "QAR126884" at bounding box center [208, 453] width 40 height 9
click at [219, 464] on td "QAR126884" at bounding box center [220, 453] width 74 height 22
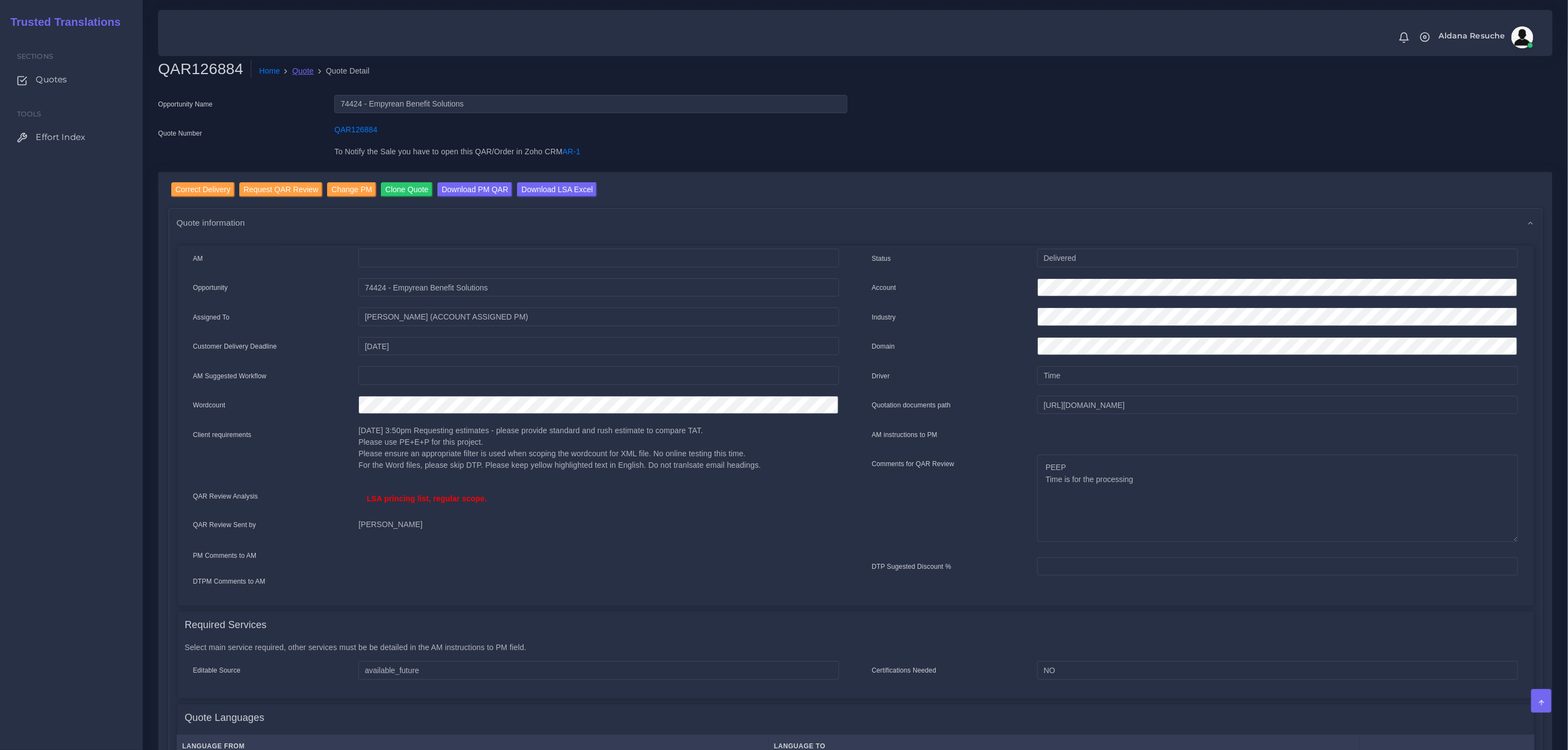
click at [300, 71] on link "Quote" at bounding box center [303, 71] width 22 height 11
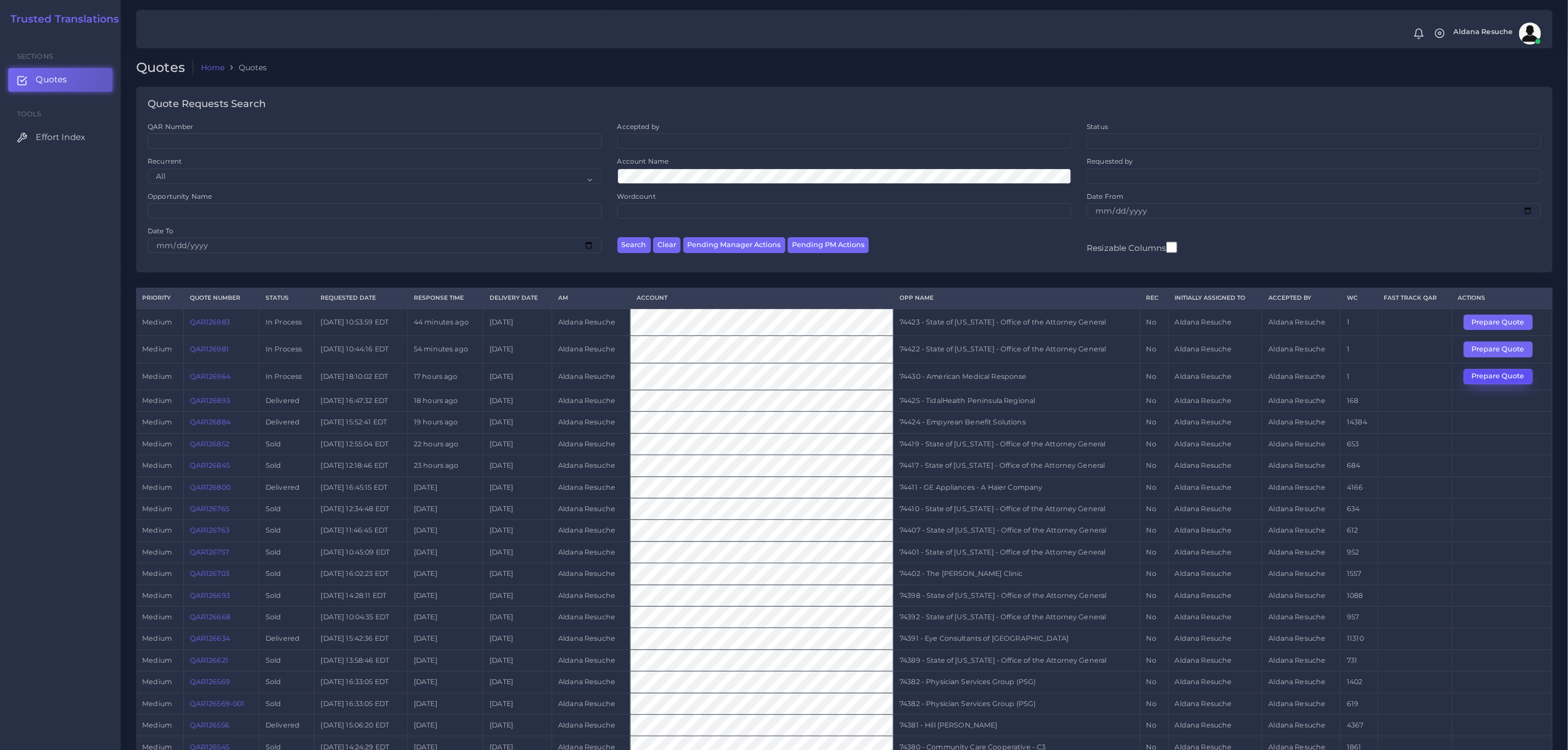
click at [1490, 376] on button "Prepare Quote" at bounding box center [1498, 377] width 69 height 16
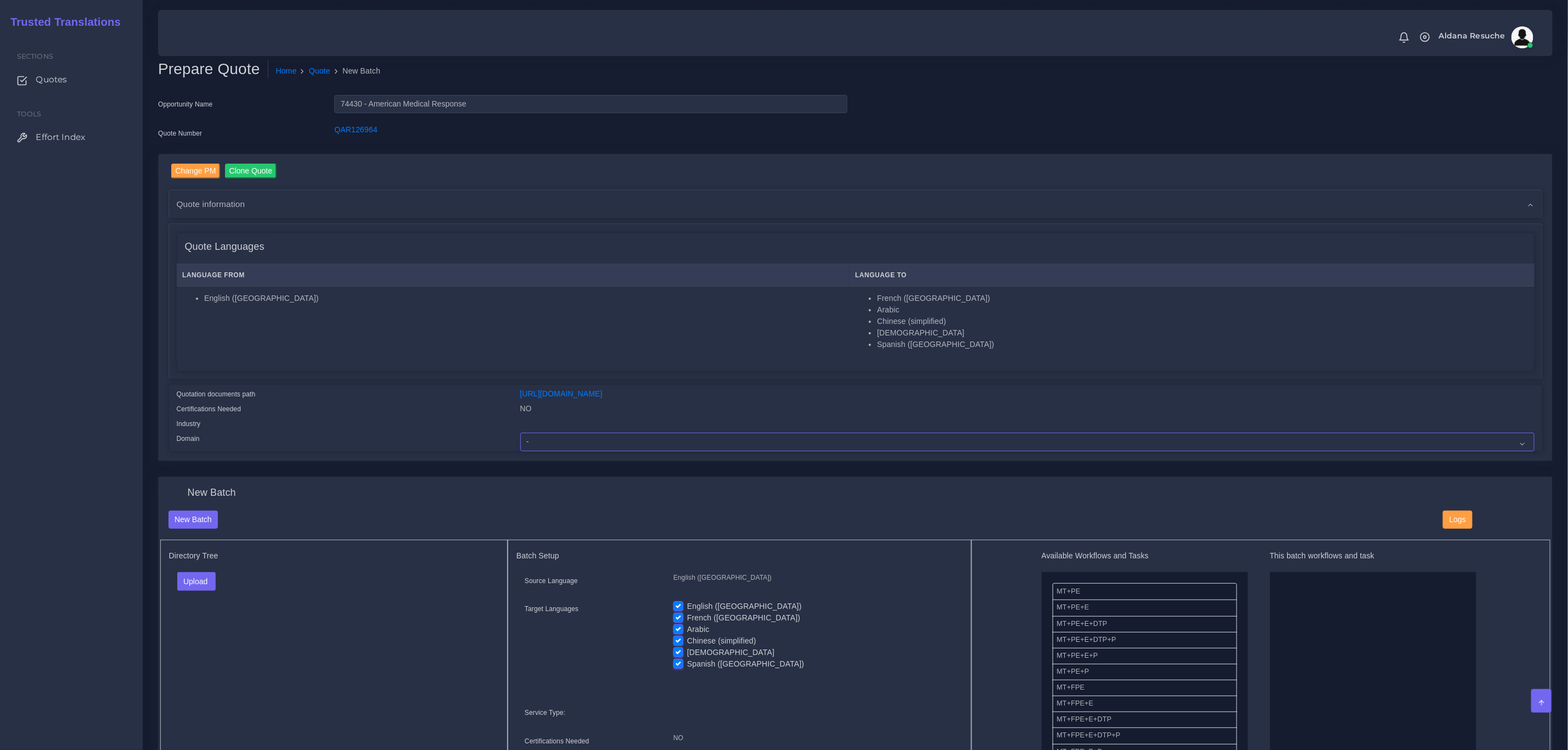
click at [630, 442] on select "- Advertising and Media Agriculture, Forestry and Fishing Architecture, Buildin…" at bounding box center [1027, 442] width 1014 height 19
select select "Healthcare and Health Sciences"
click at [520, 433] on select "- Advertising and Media Agriculture, Forestry and Fishing Architecture, Buildin…" at bounding box center [1027, 442] width 1014 height 19
click at [208, 584] on button "Upload" at bounding box center [196, 582] width 39 height 19
click at [202, 622] on label "Files" at bounding box center [215, 623] width 76 height 14
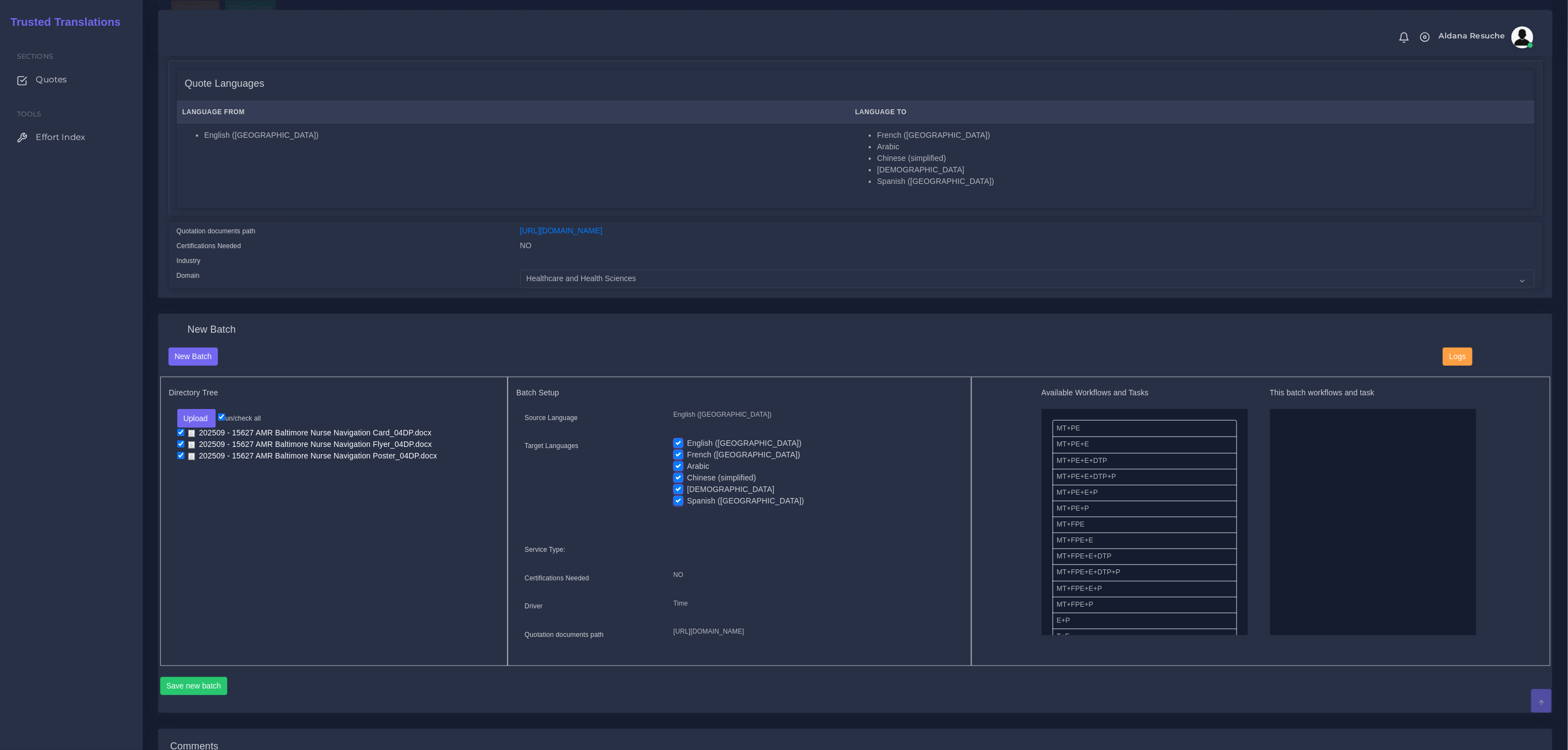
scroll to position [165, 0]
click at [688, 443] on label "English ([GEOGRAPHIC_DATA])" at bounding box center [744, 441] width 115 height 11
click at [674, 443] on input "English ([GEOGRAPHIC_DATA])" at bounding box center [678, 441] width 9 height 9
checkbox input "false"
click at [688, 466] on label "Arabic" at bounding box center [699, 465] width 22 height 11
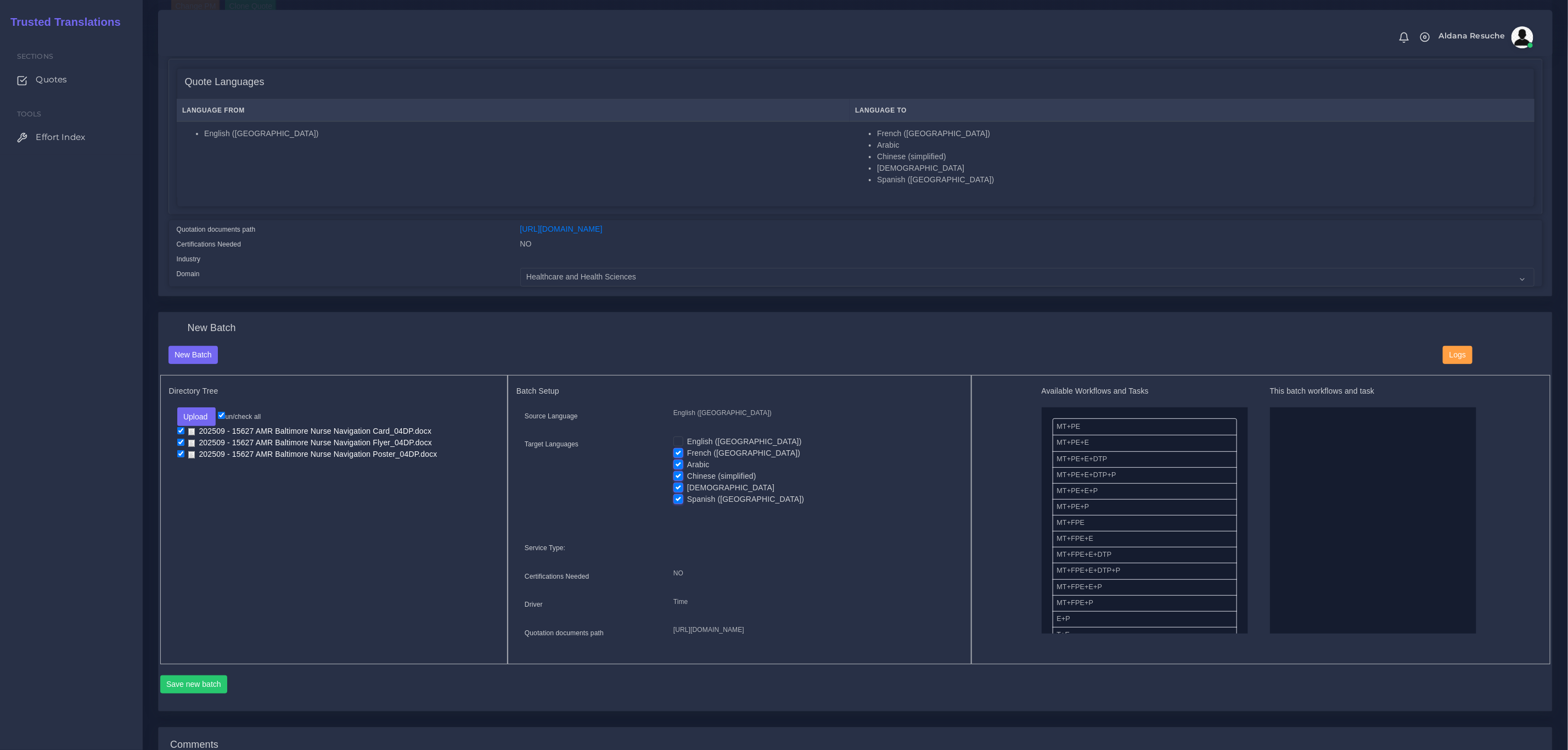
click at [675, 466] on input "Arabic" at bounding box center [678, 464] width 9 height 9
checkbox input "false"
drag, startPoint x: 1088, startPoint y: 476, endPoint x: 1376, endPoint y: 470, distance: 288.1
click at [185, 694] on button "Save new batch" at bounding box center [194, 685] width 67 height 19
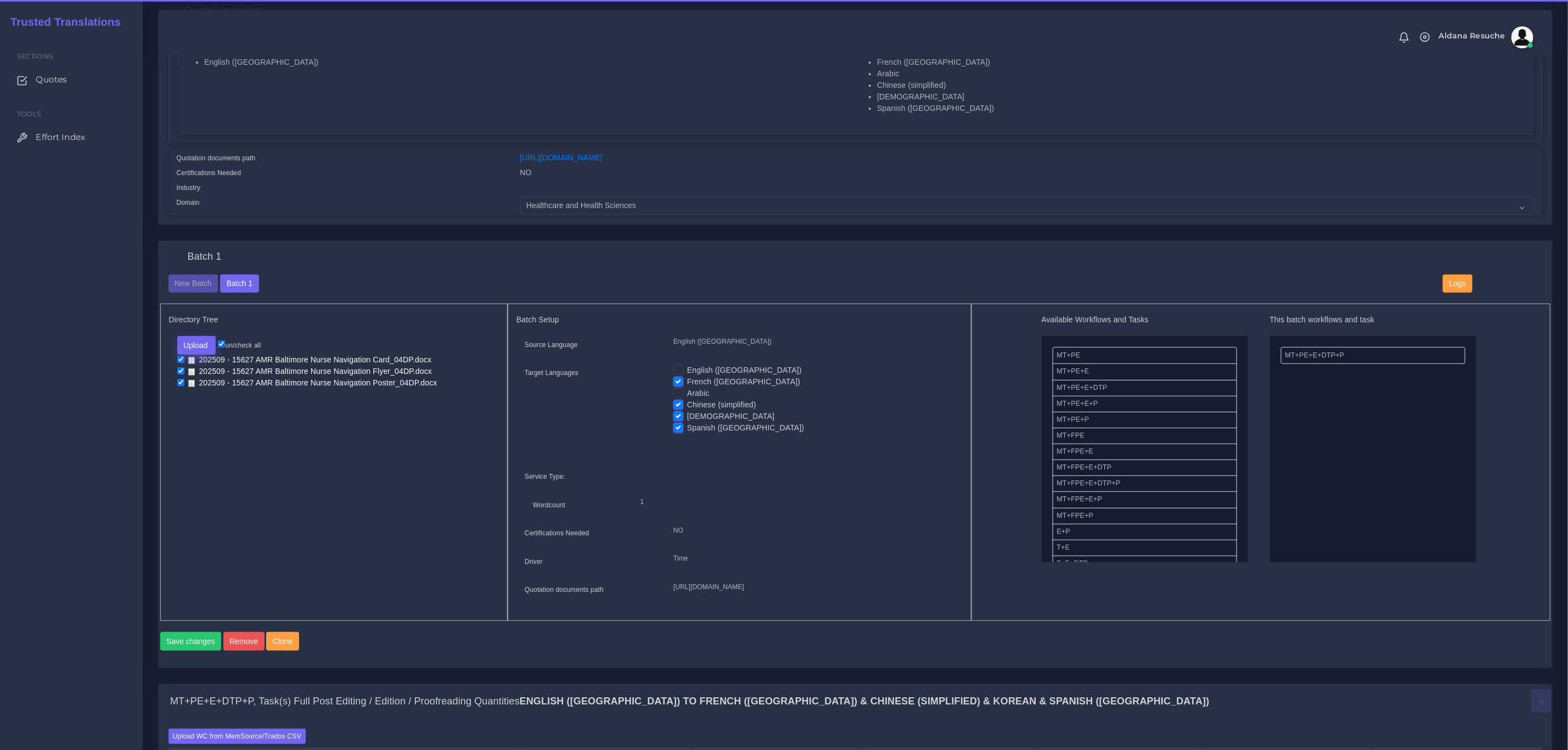
scroll to position [247, 0]
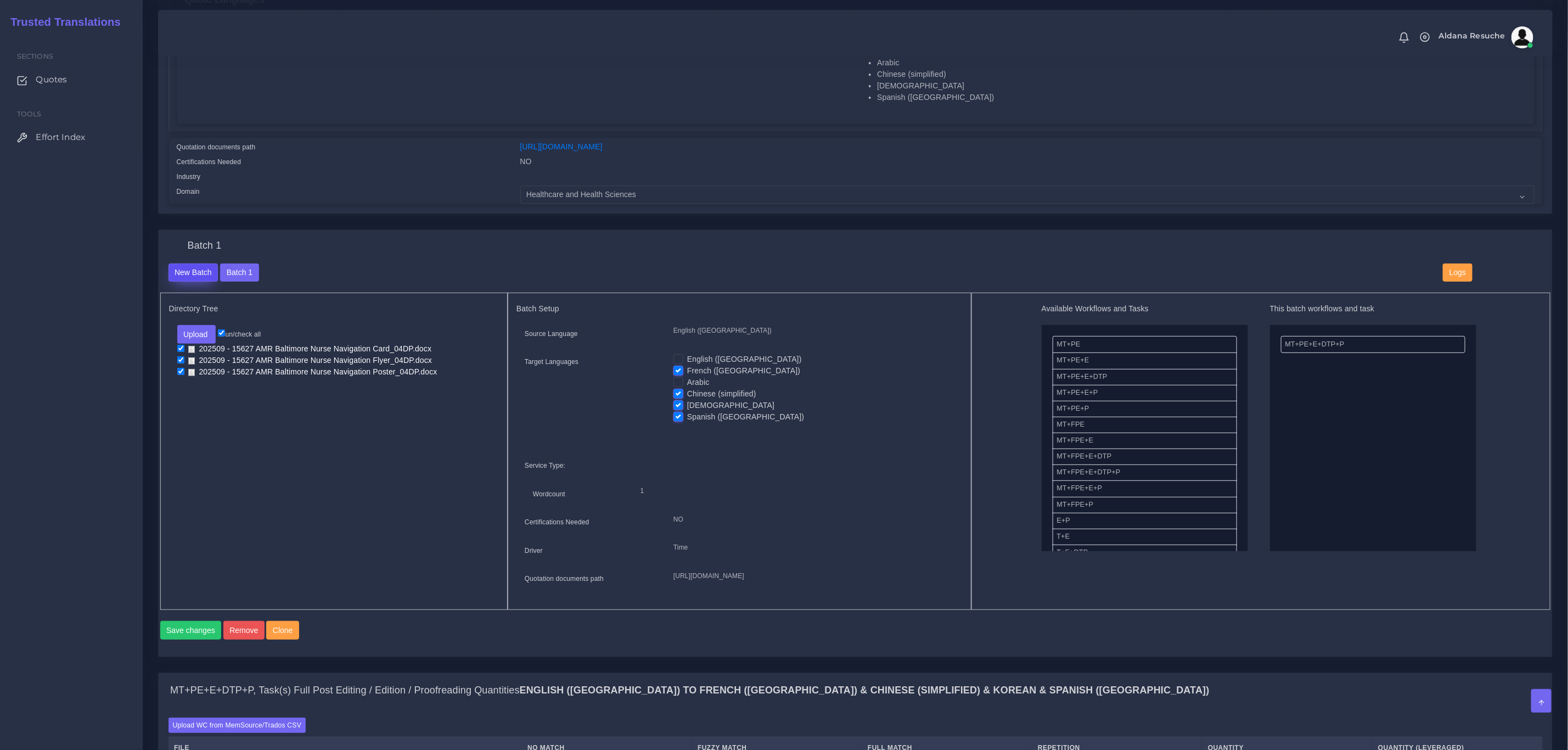
click at [181, 269] on button "New Batch" at bounding box center [194, 273] width 50 height 19
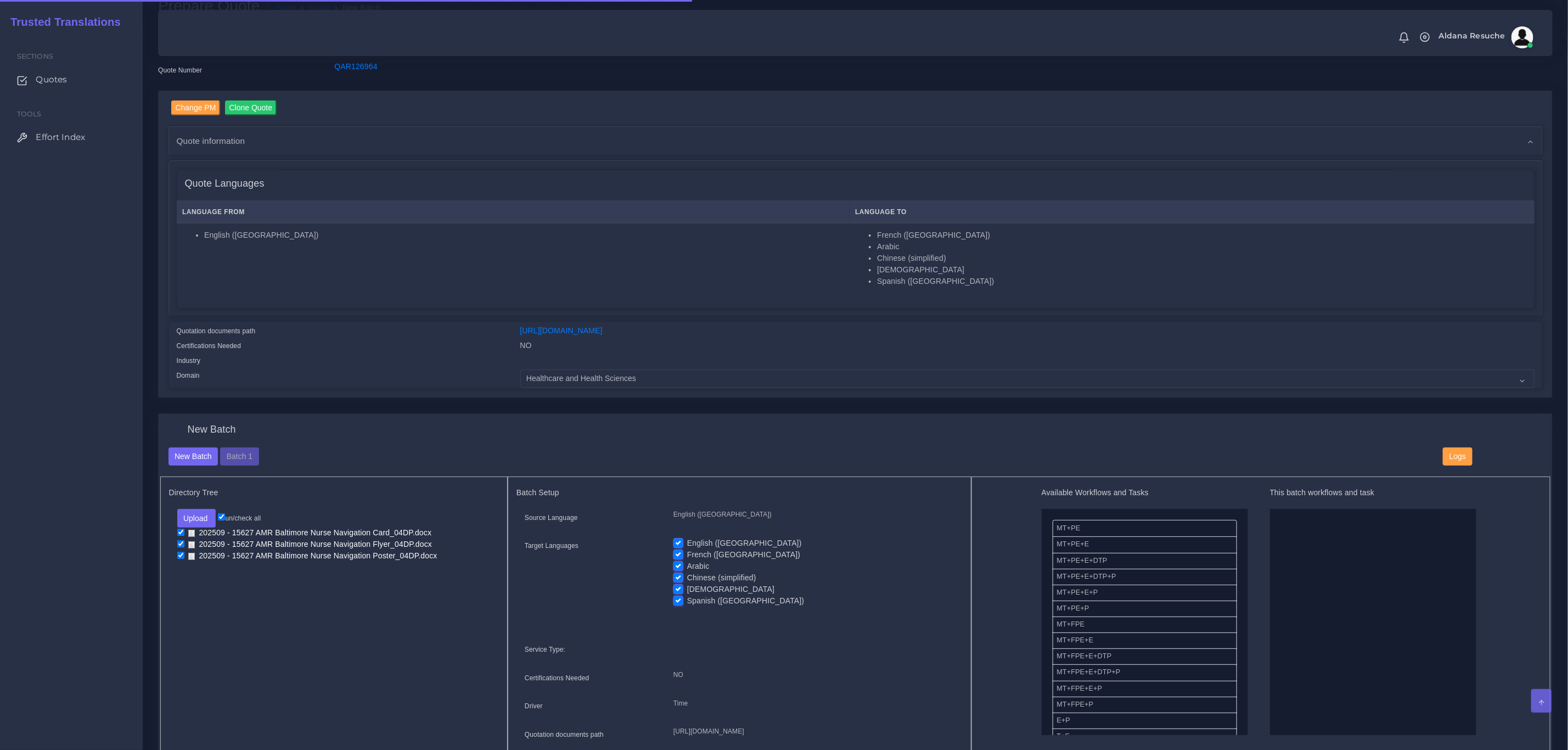
scroll to position [83, 0]
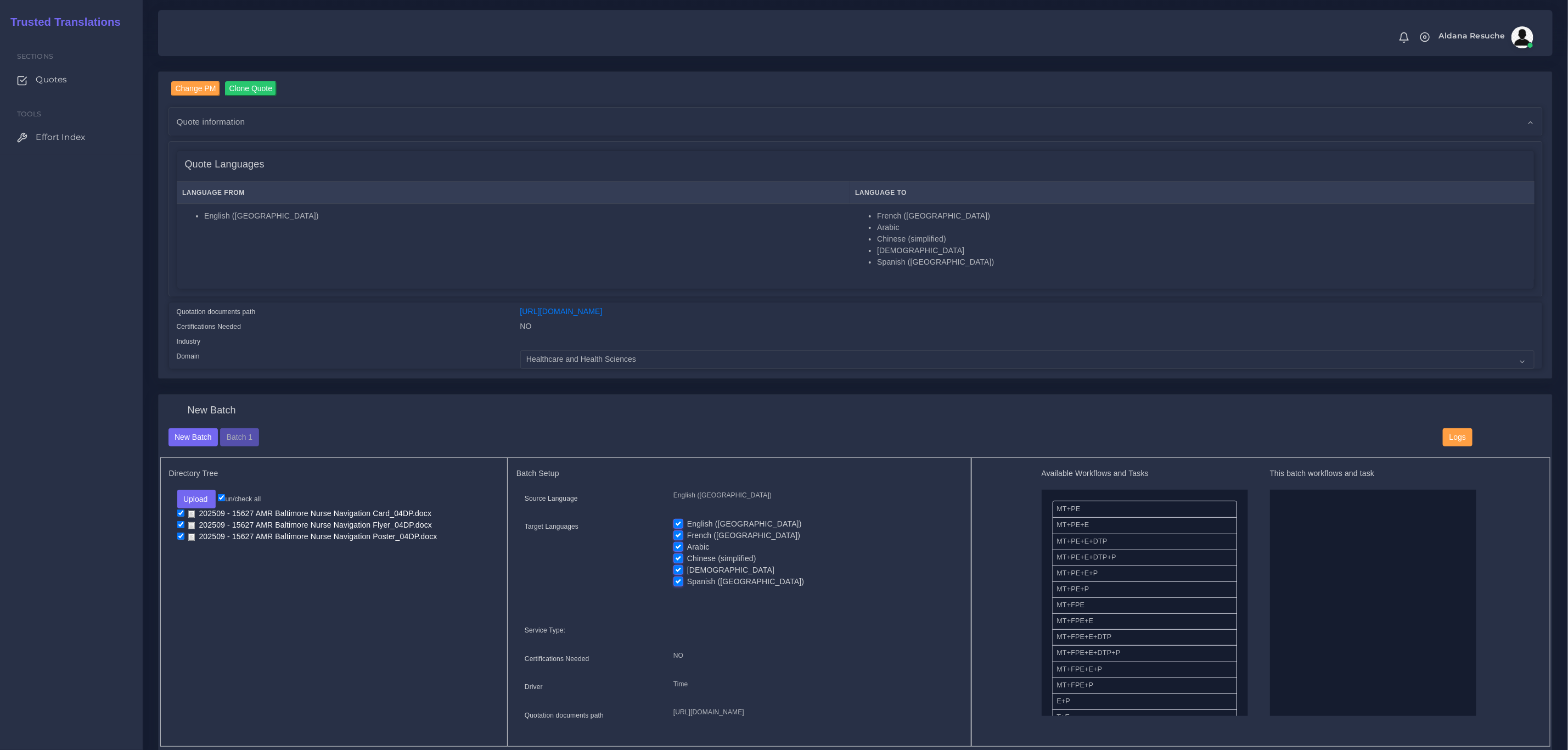
click at [688, 520] on label "English ([GEOGRAPHIC_DATA])" at bounding box center [744, 523] width 115 height 11
click at [677, 520] on input "English ([GEOGRAPHIC_DATA])" at bounding box center [678, 522] width 9 height 9
checkbox input "false"
click at [688, 535] on label "French ([GEOGRAPHIC_DATA])" at bounding box center [744, 535] width 113 height 11
click at [675, 535] on input "French ([GEOGRAPHIC_DATA])" at bounding box center [678, 534] width 9 height 9
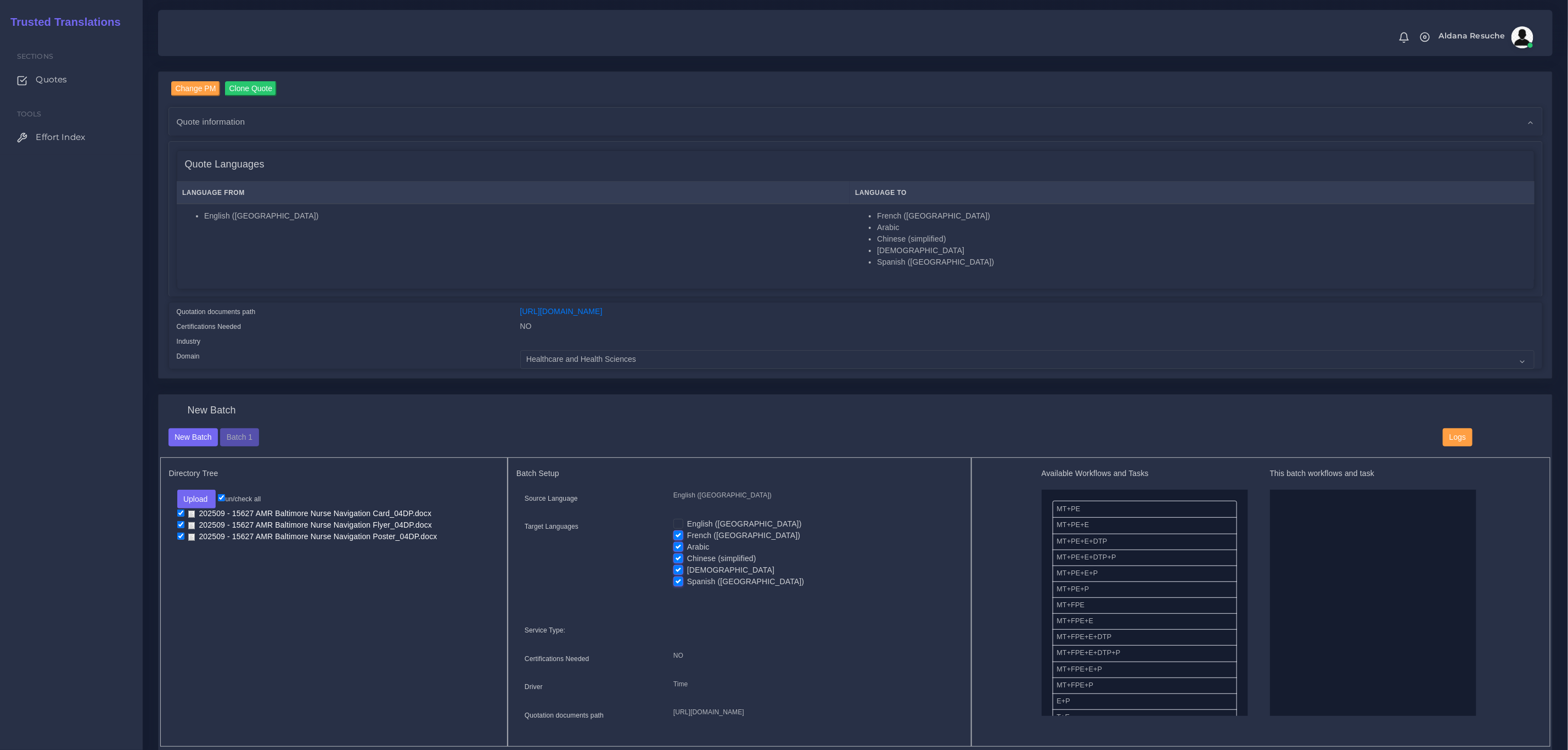
checkbox input "false"
click at [688, 559] on label "Chinese (simplified)" at bounding box center [722, 559] width 69 height 11
click at [680, 559] on input "Chinese (simplified)" at bounding box center [678, 558] width 9 height 9
checkbox input "false"
click at [688, 570] on label "[DEMOGRAPHIC_DATA]" at bounding box center [731, 570] width 87 height 11
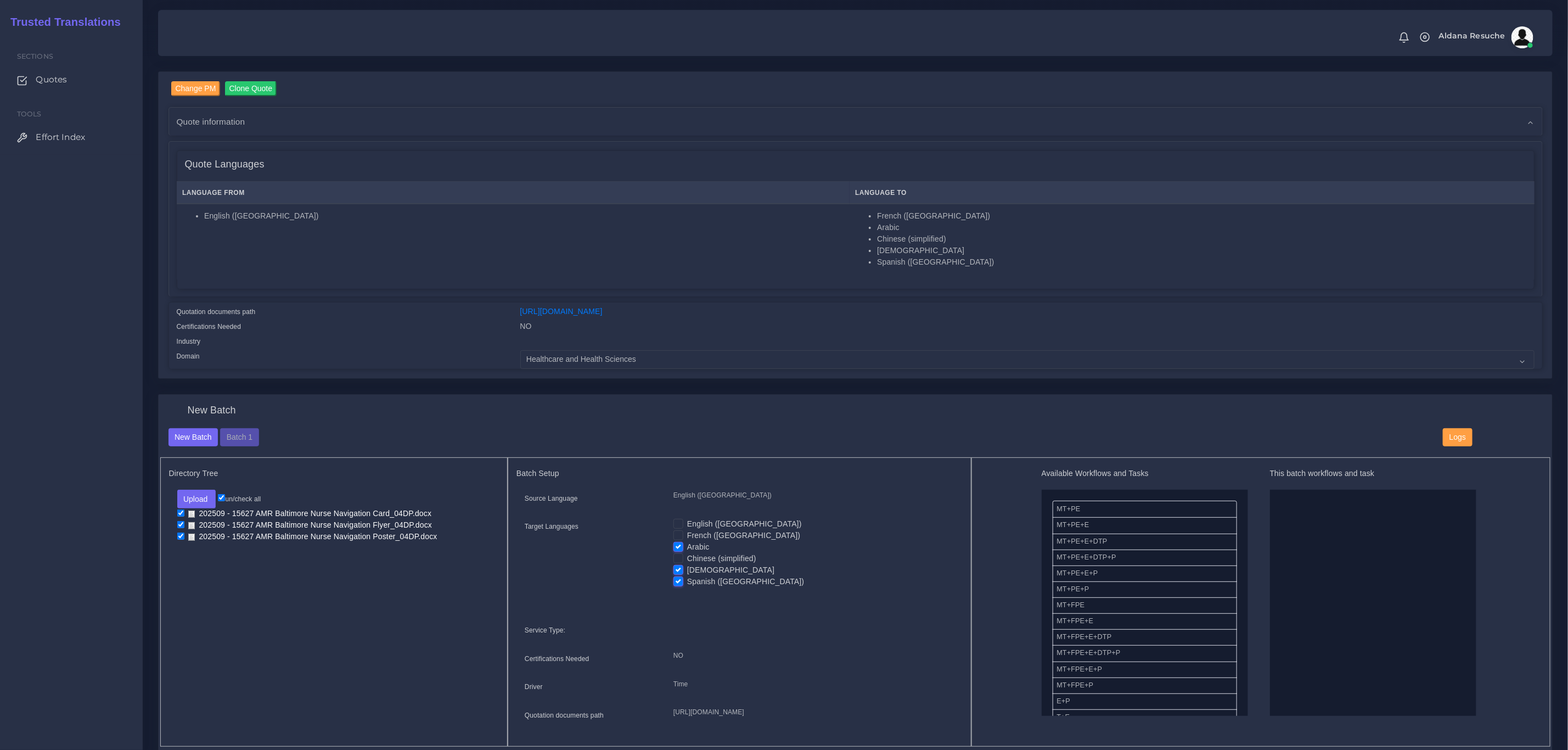
click at [675, 570] on input "[DEMOGRAPHIC_DATA]" at bounding box center [678, 569] width 9 height 9
checkbox input "false"
click at [688, 578] on label "Spanish (US)" at bounding box center [746, 581] width 117 height 11
click at [677, 578] on input "Spanish (US)" at bounding box center [678, 580] width 9 height 9
checkbox input "false"
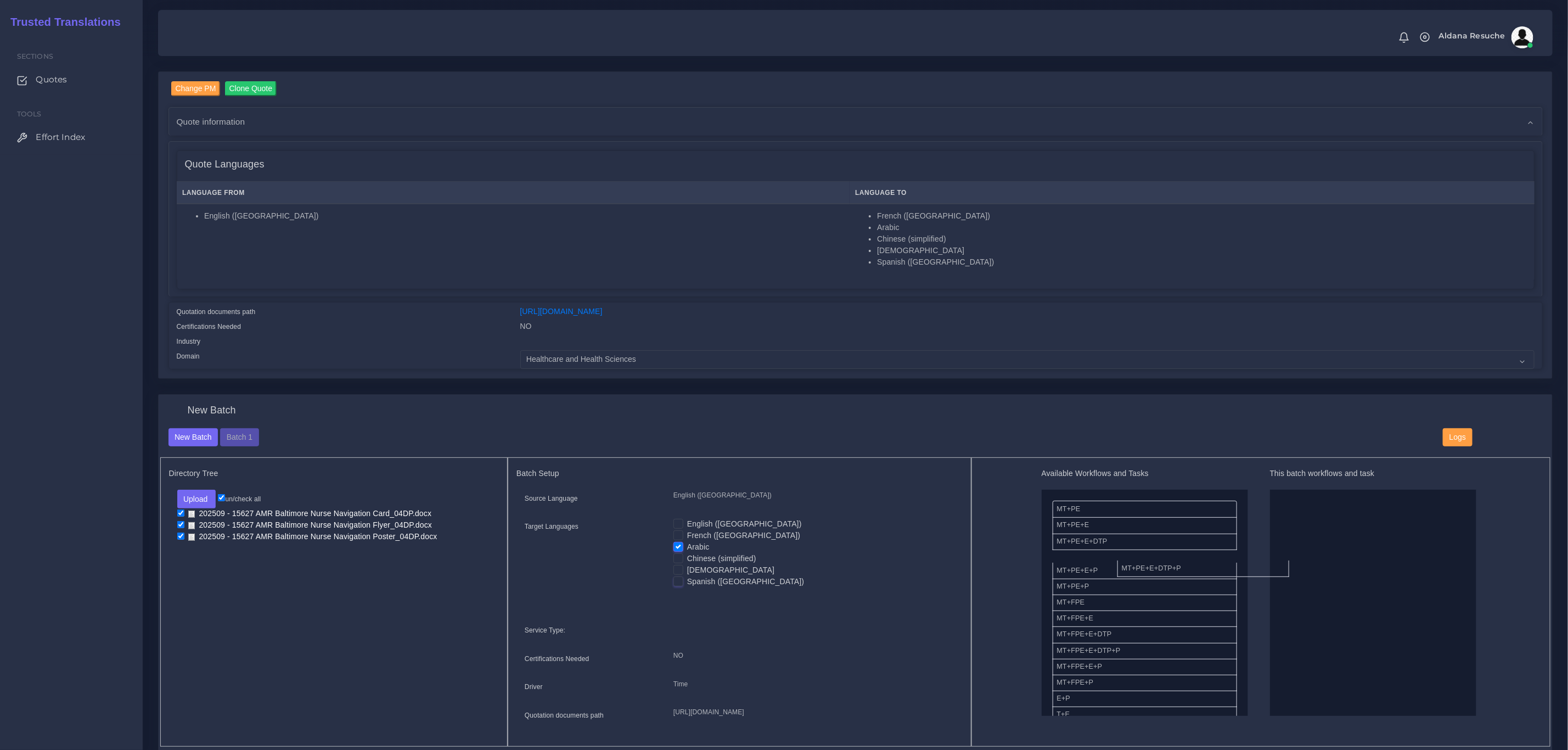
drag, startPoint x: 1154, startPoint y: 557, endPoint x: 1447, endPoint y: 558, distance: 293.0
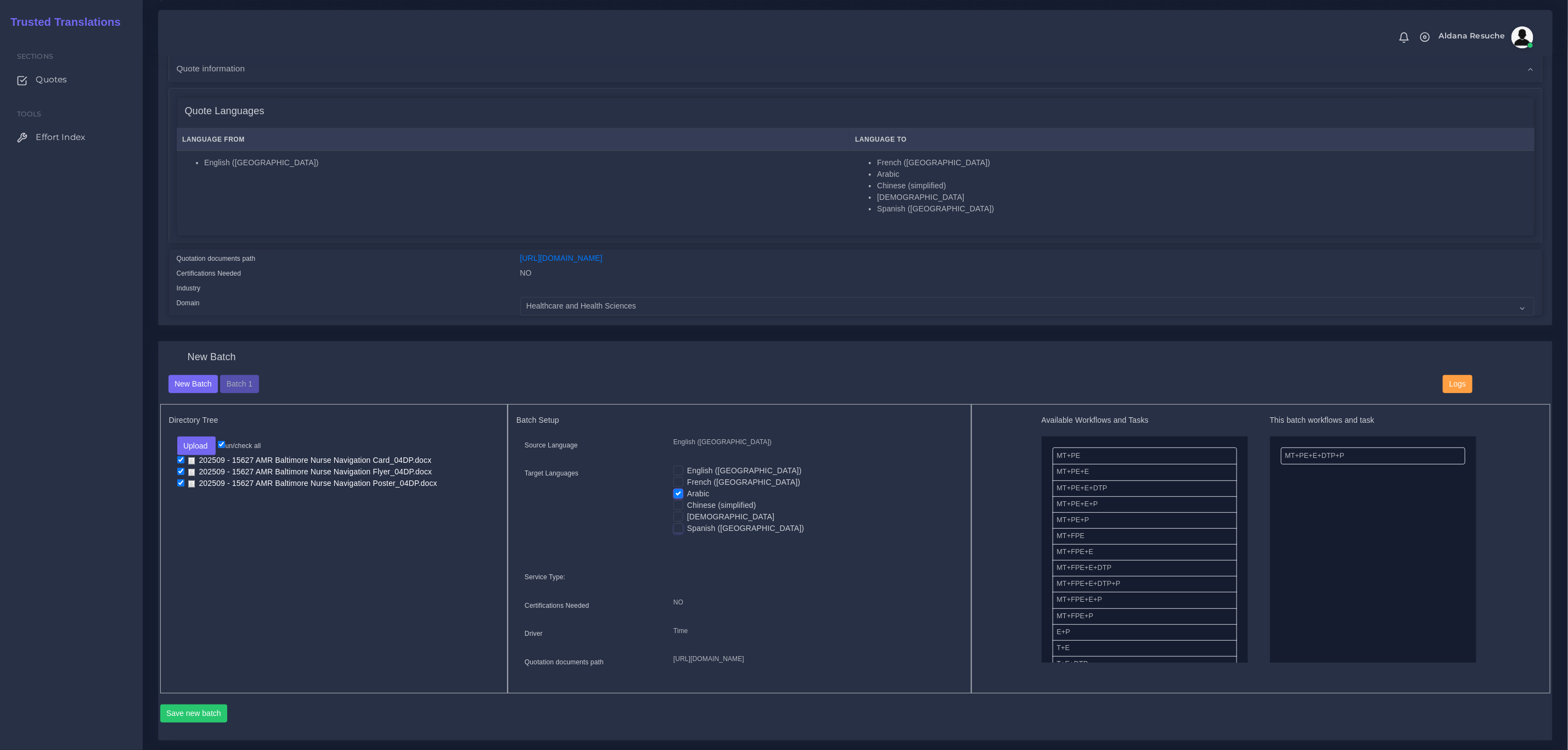
scroll to position [165, 0]
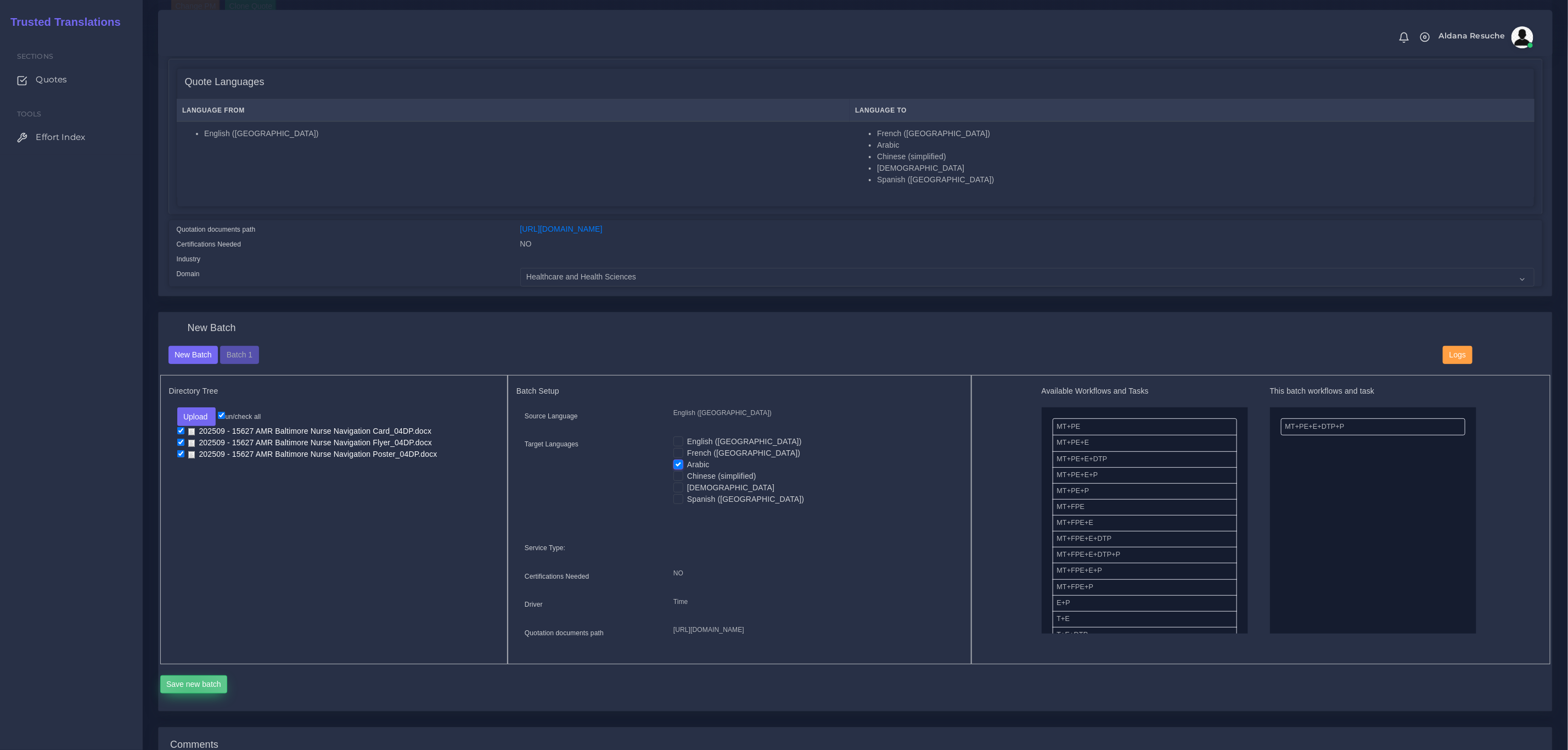
click at [190, 694] on button "Save new batch" at bounding box center [194, 685] width 67 height 19
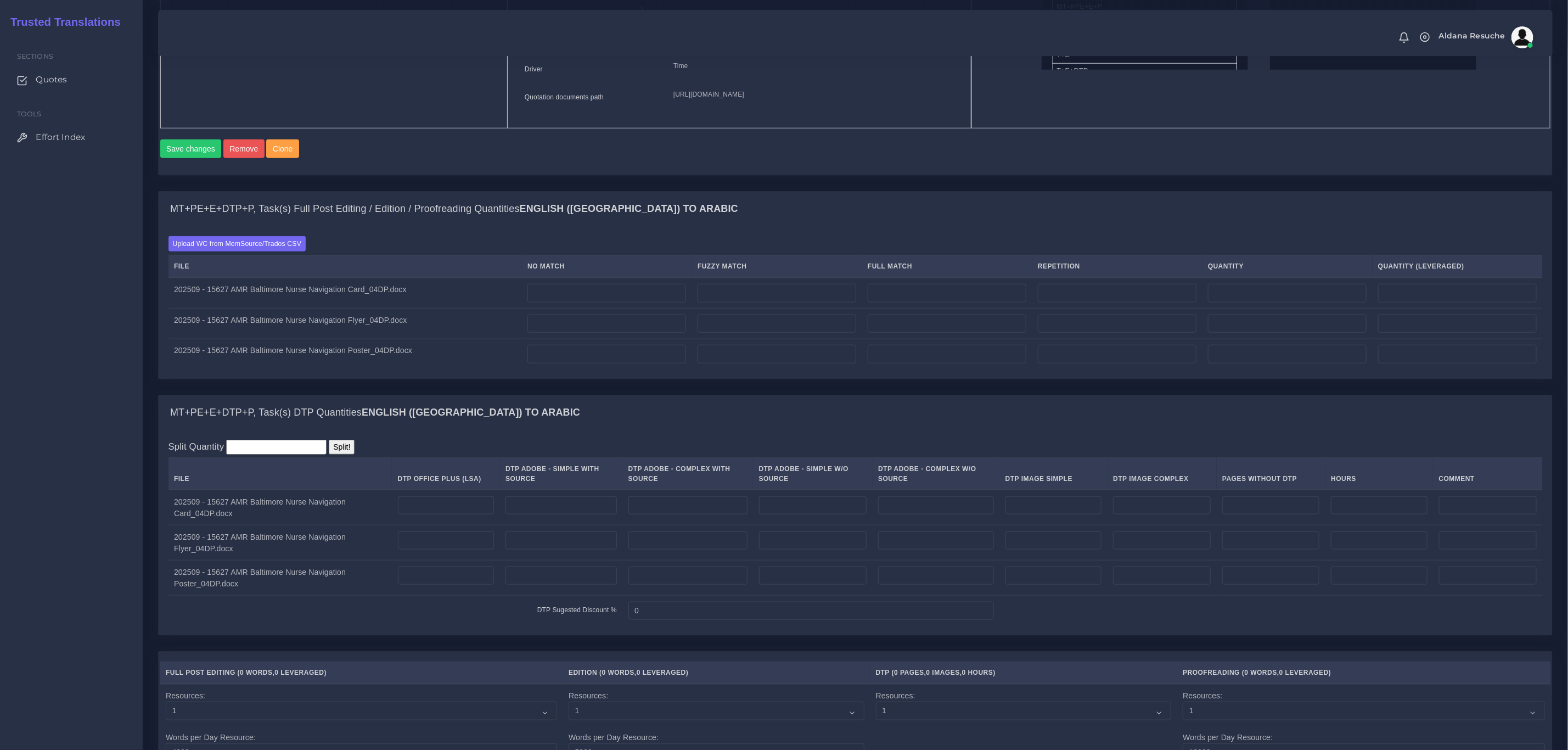
scroll to position [741, 0]
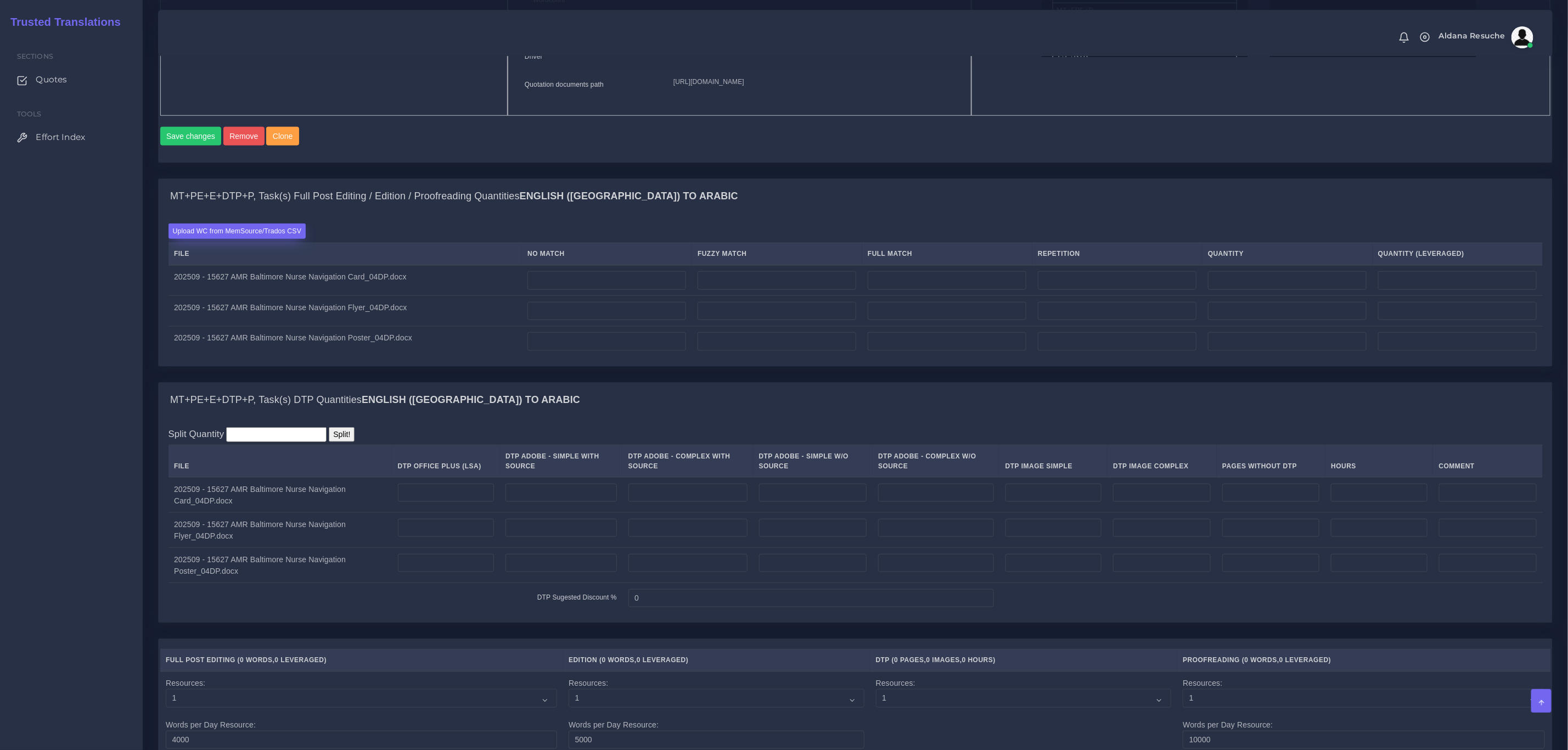
click at [262, 238] on label "Upload WC from MemSource/Trados CSV" at bounding box center [238, 230] width 138 height 15
click at [0, 0] on input "Upload WC from MemSource/Trados CSV" at bounding box center [0, 0] width 0 height 0
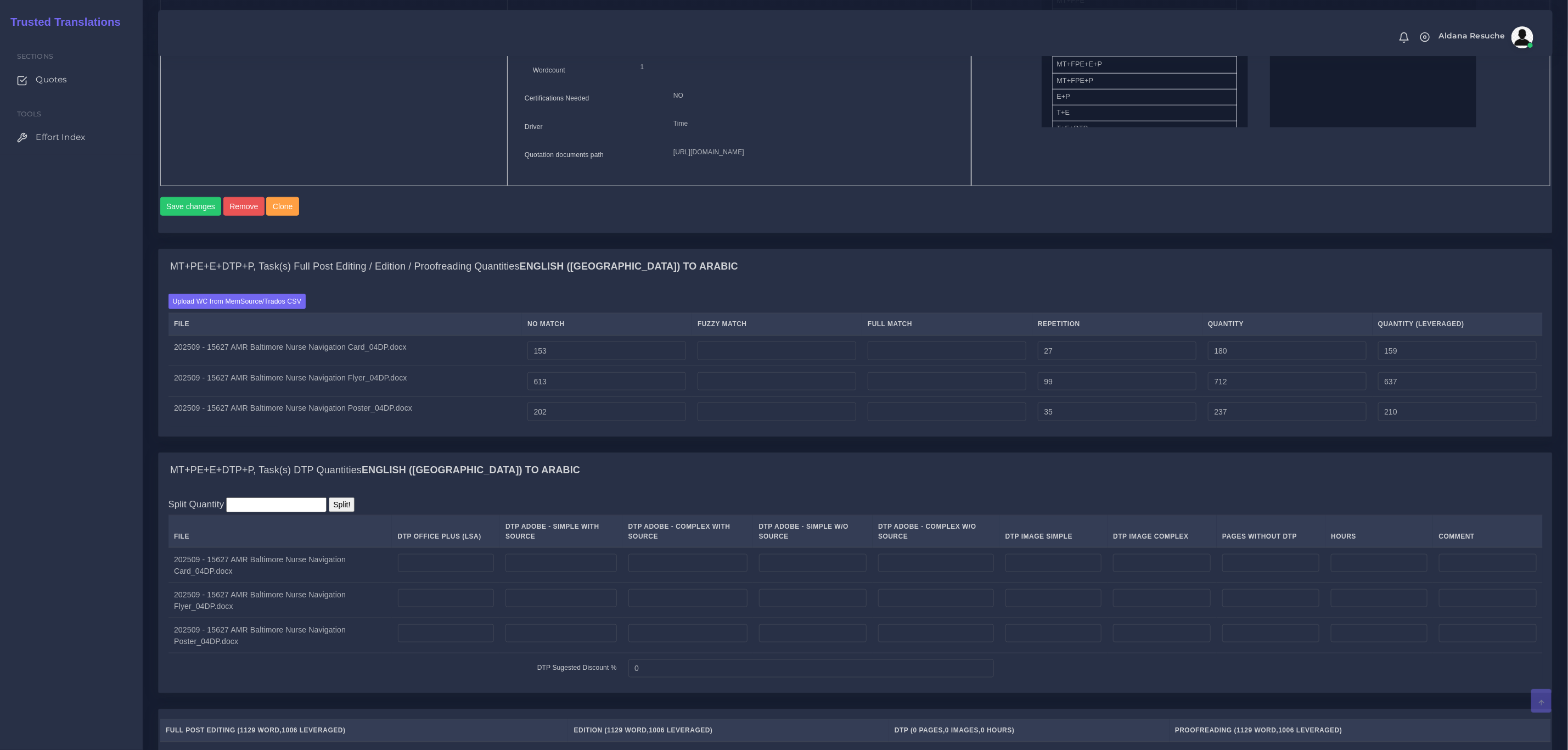
scroll to position [741, 0]
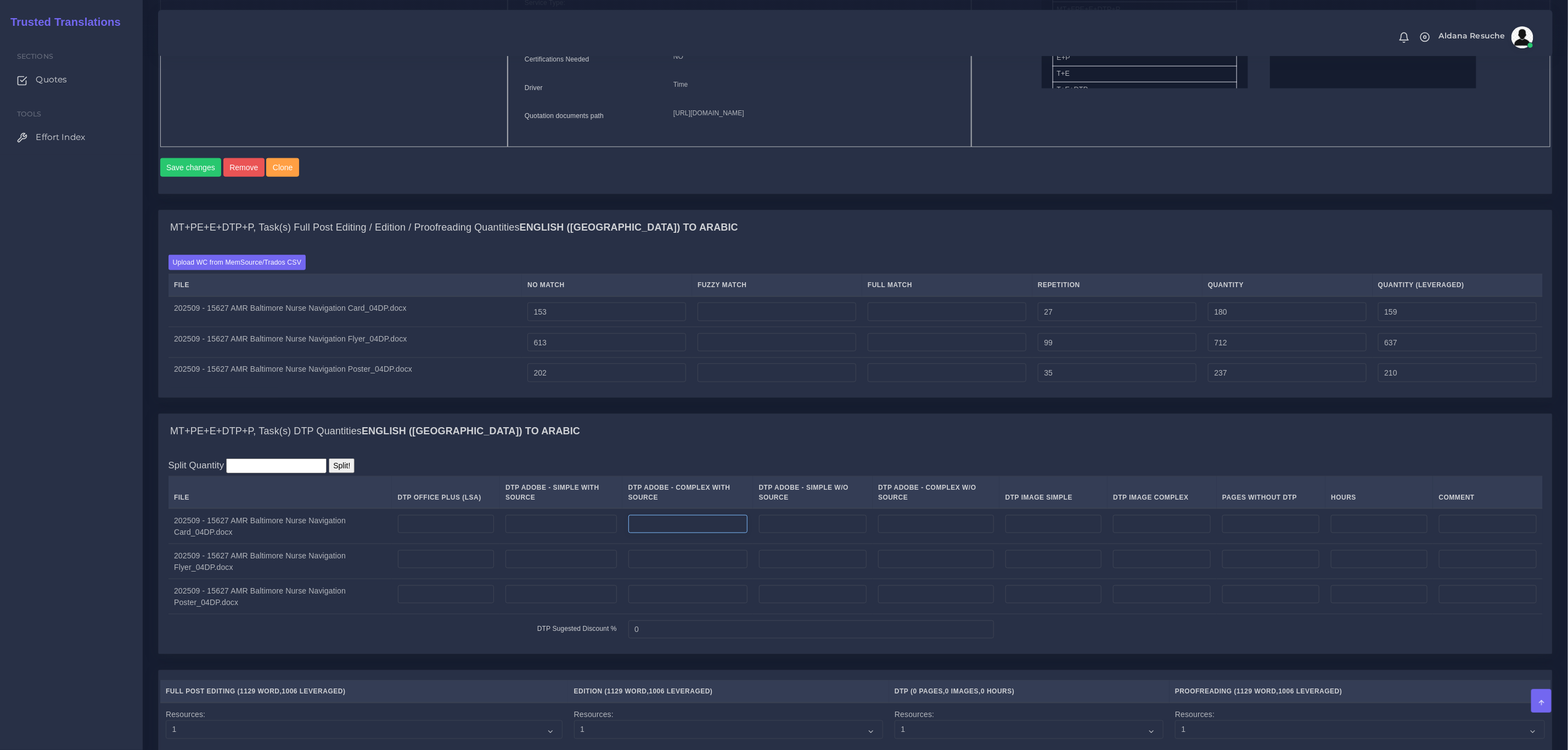
click at [677, 534] on input "number" at bounding box center [688, 525] width 119 height 19
type input "3"
click at [678, 569] on input "number" at bounding box center [688, 559] width 119 height 19
type input "3"
drag, startPoint x: 660, startPoint y: 551, endPoint x: 576, endPoint y: 560, distance: 84.5
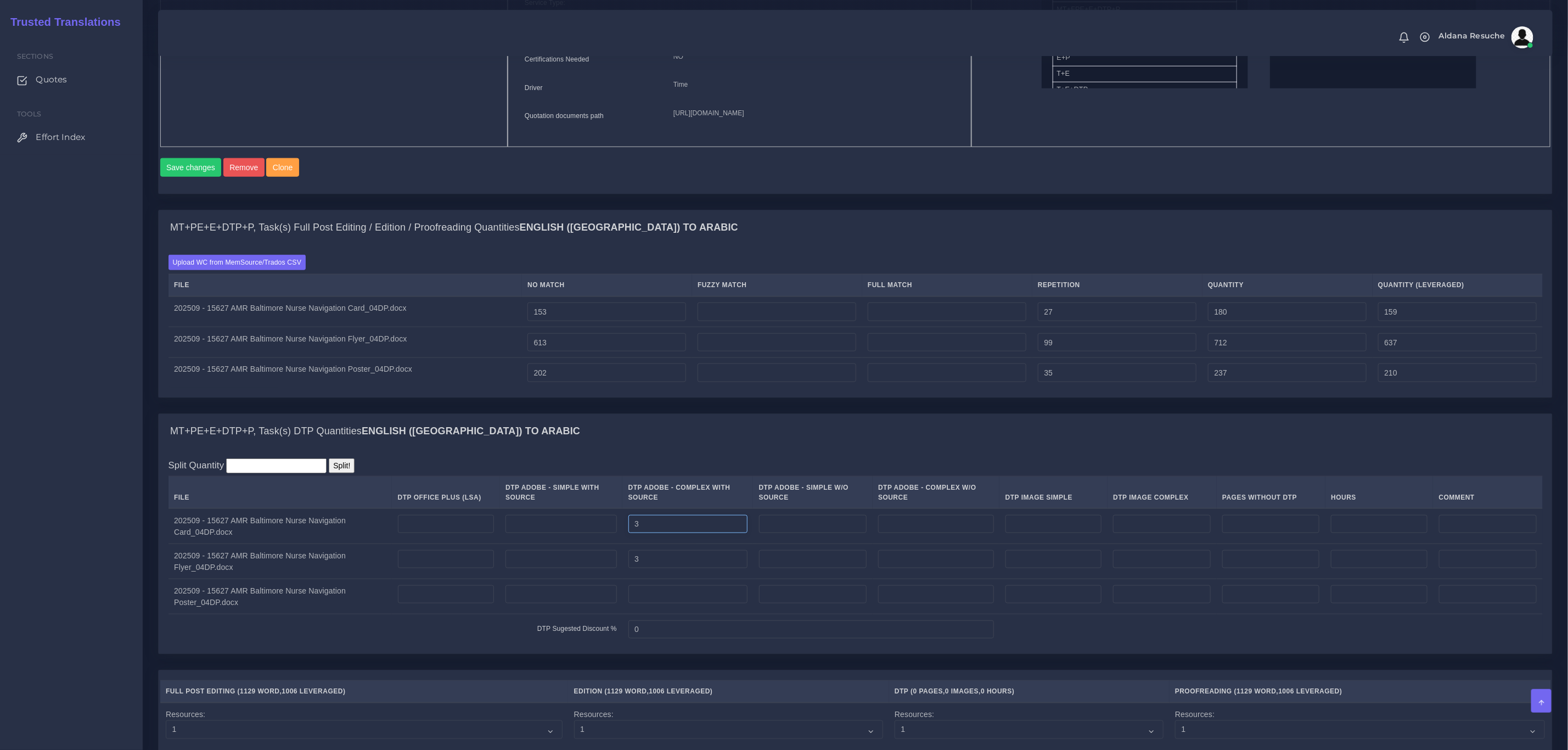
click at [576, 544] on tr "202509 - 15627 AMR Baltimore Nurse Navigation Card_04DP.docx 3" at bounding box center [856, 526] width 1374 height 35
type input "2"
drag, startPoint x: 683, startPoint y: 578, endPoint x: 613, endPoint y: 610, distance: 77.0
click at [438, 579] on tr "202509 - 15627 AMR Baltimore Nurse Navigation Flyer_04DP.docx 3" at bounding box center [856, 561] width 1374 height 35
type input "2"
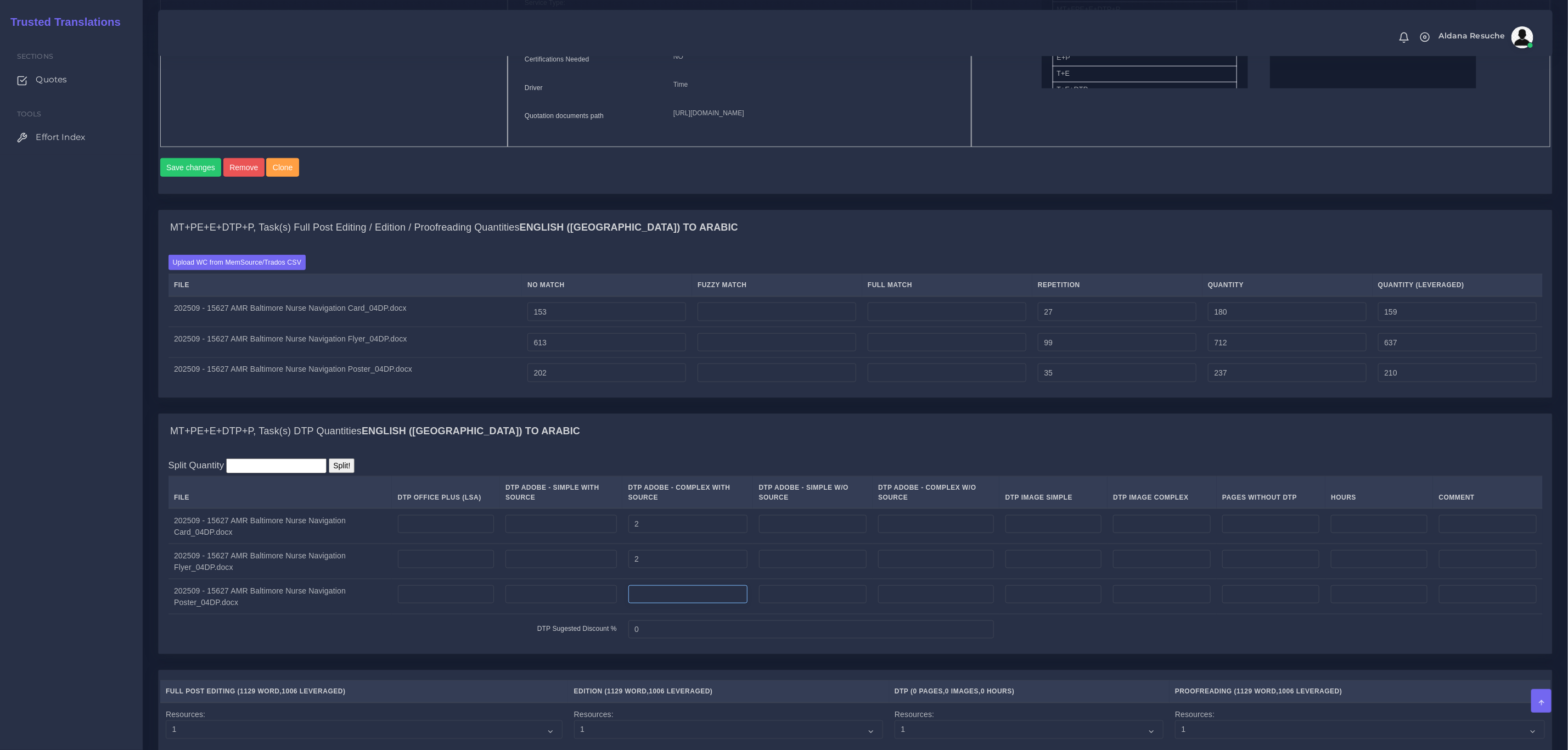
click at [659, 604] on input "number" at bounding box center [688, 595] width 119 height 19
type input "1"
click at [742, 449] on div "MT+PE+E+DTP+P, Task(s) DTP Quantities English (US) TO Arabic" at bounding box center [856, 431] width 1394 height 35
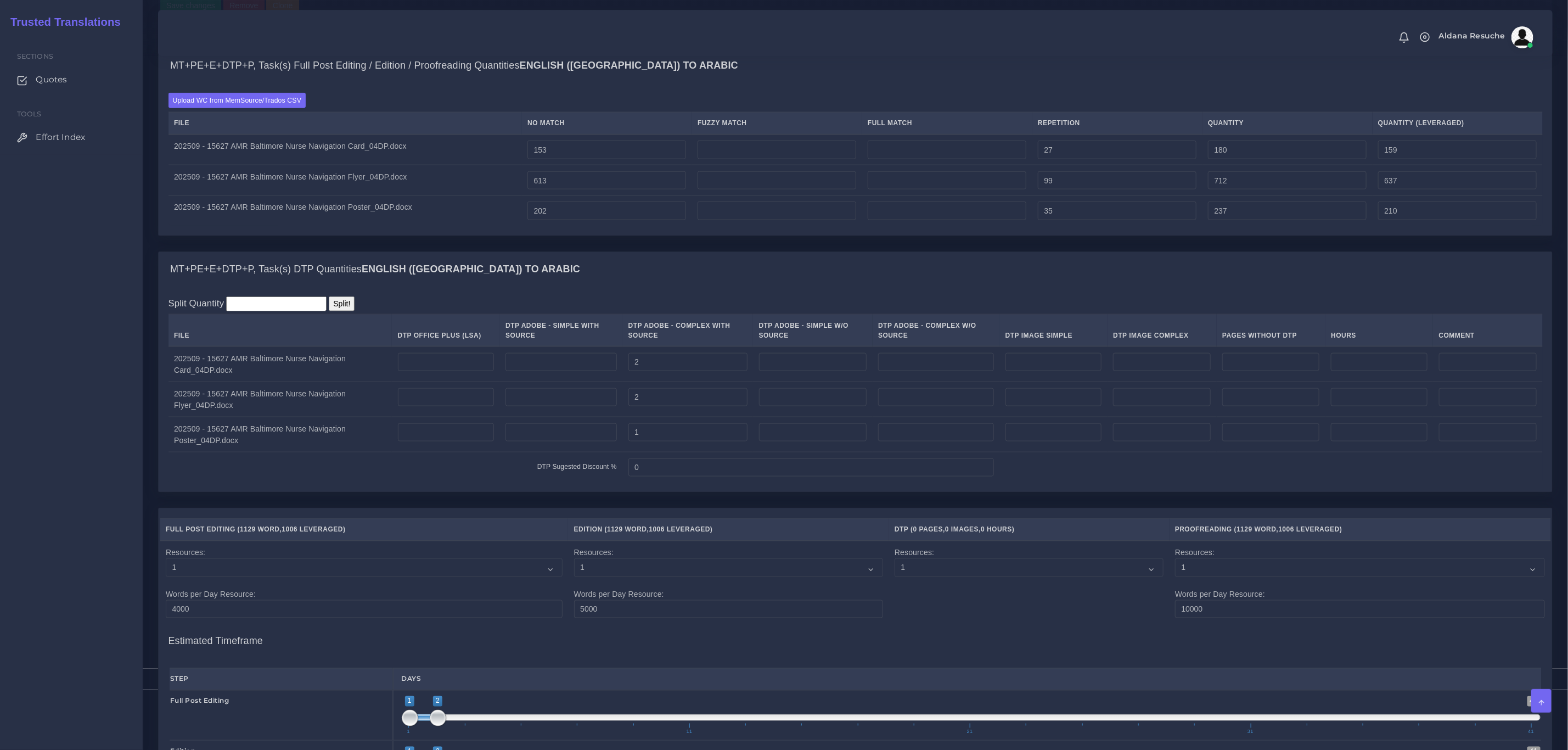
scroll to position [1356, 0]
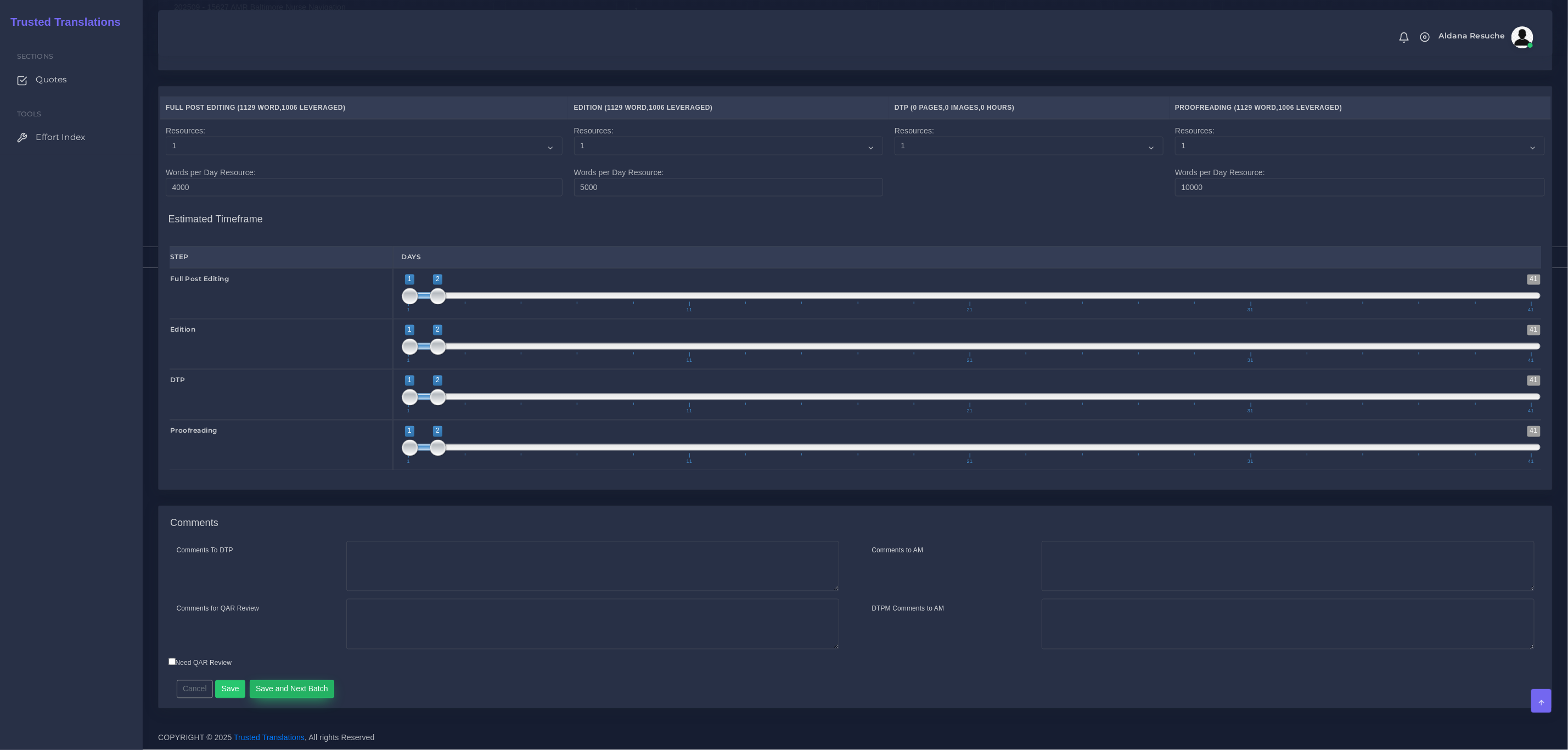
click at [319, 688] on button "Save and Next Batch" at bounding box center [292, 690] width 85 height 19
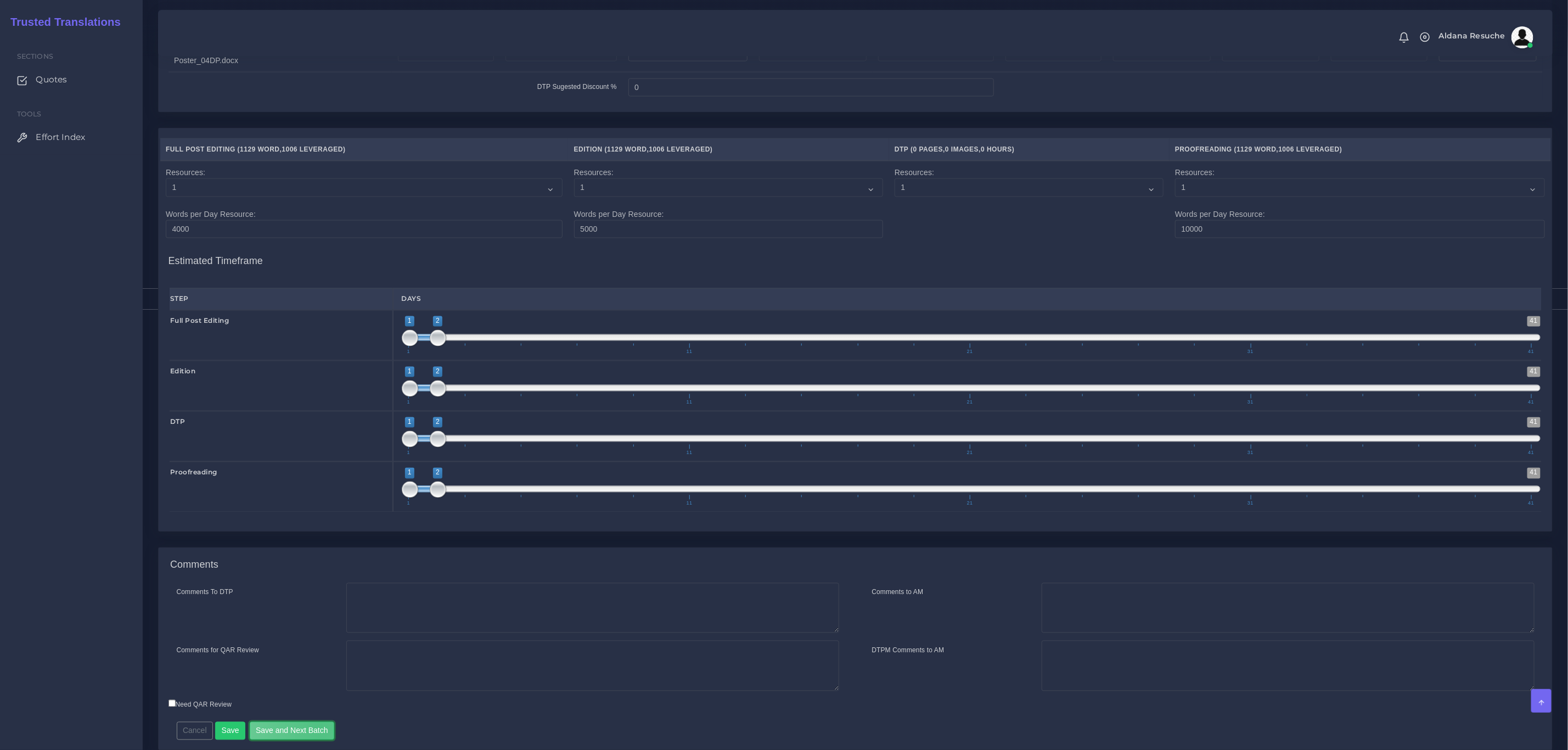
scroll to position [1273, 0]
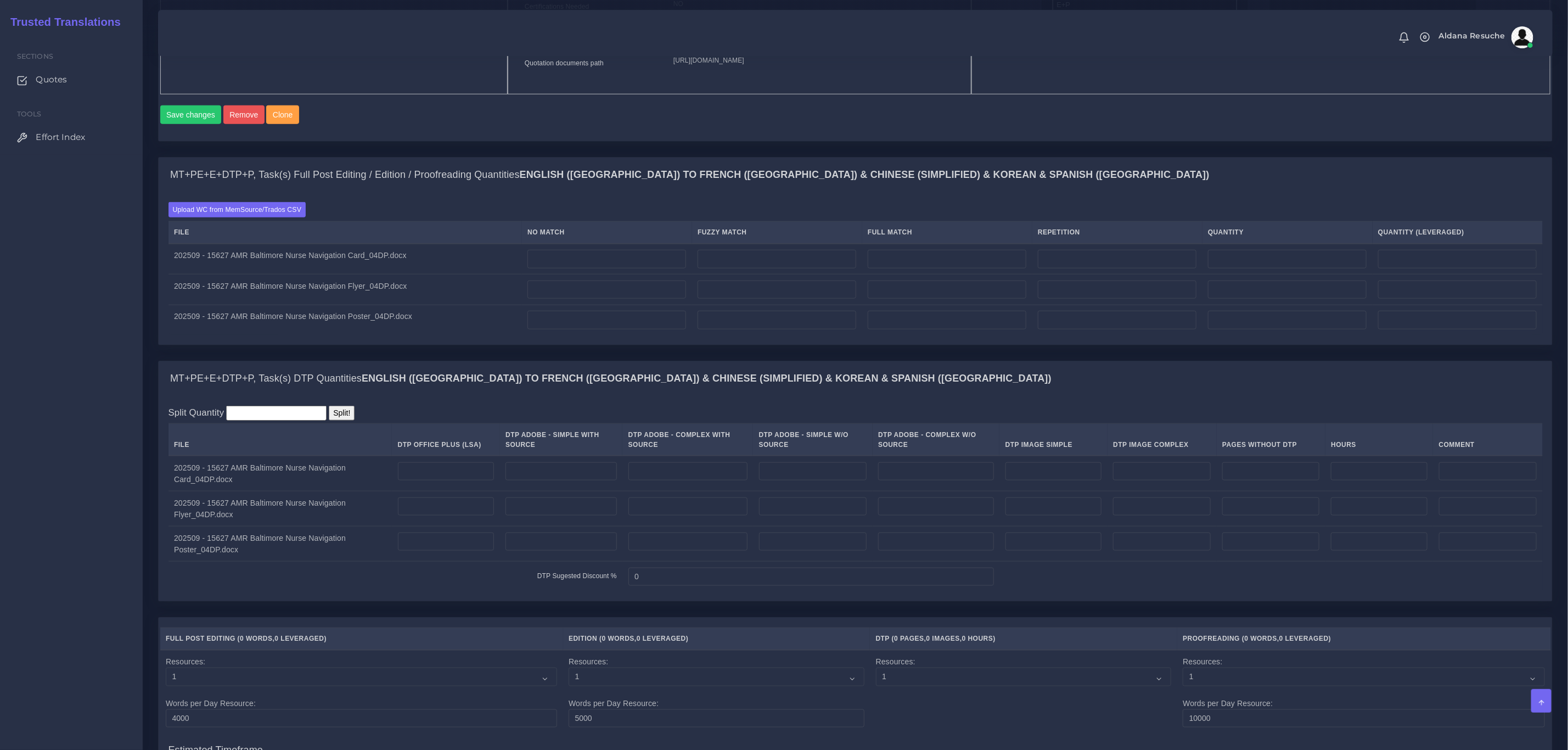
scroll to position [748, 0]
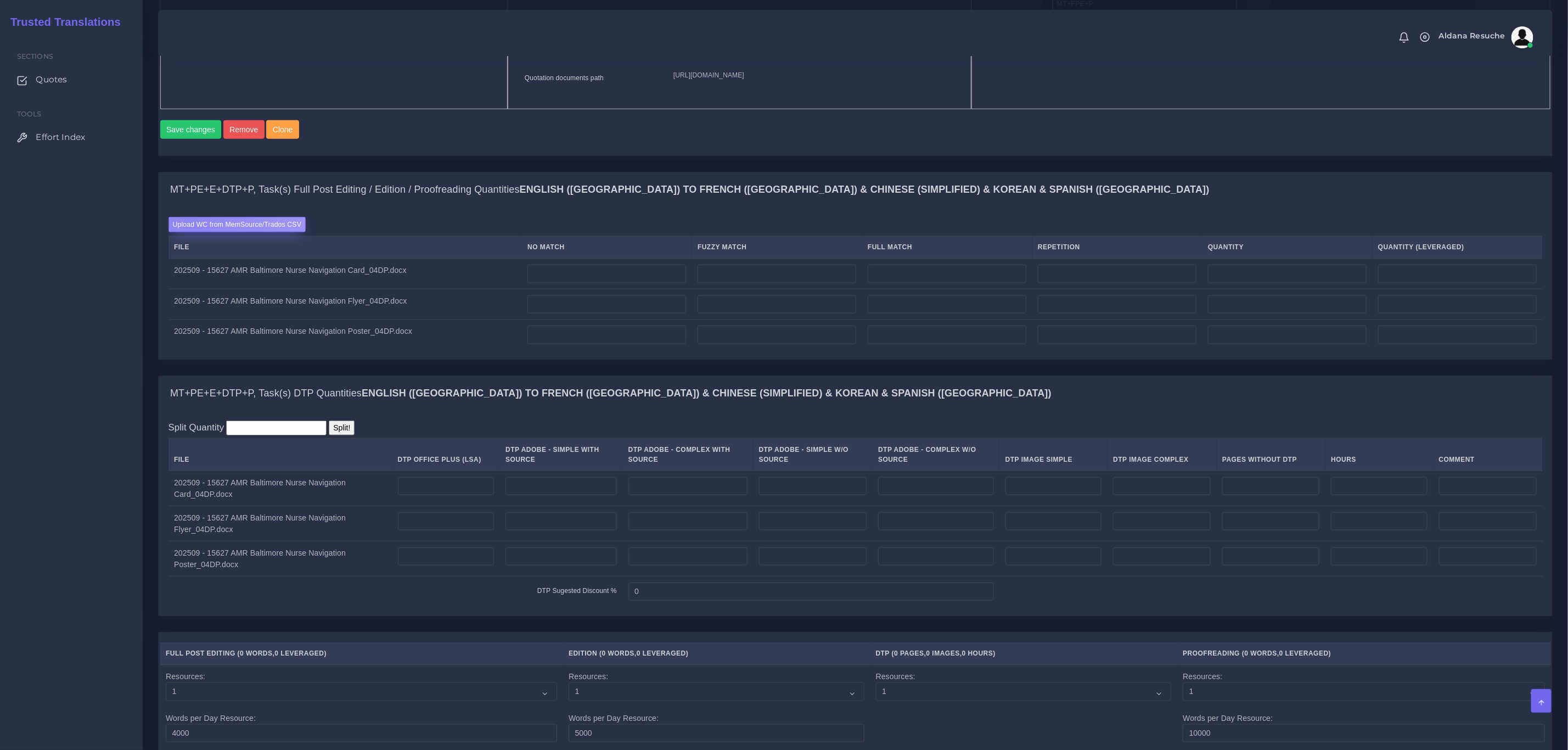
click at [190, 232] on label "Upload WC from MemSource/Trados CSV" at bounding box center [238, 224] width 138 height 15
click at [0, 0] on input "Upload WC from MemSource/Trados CSV" at bounding box center [0, 0] width 0 height 0
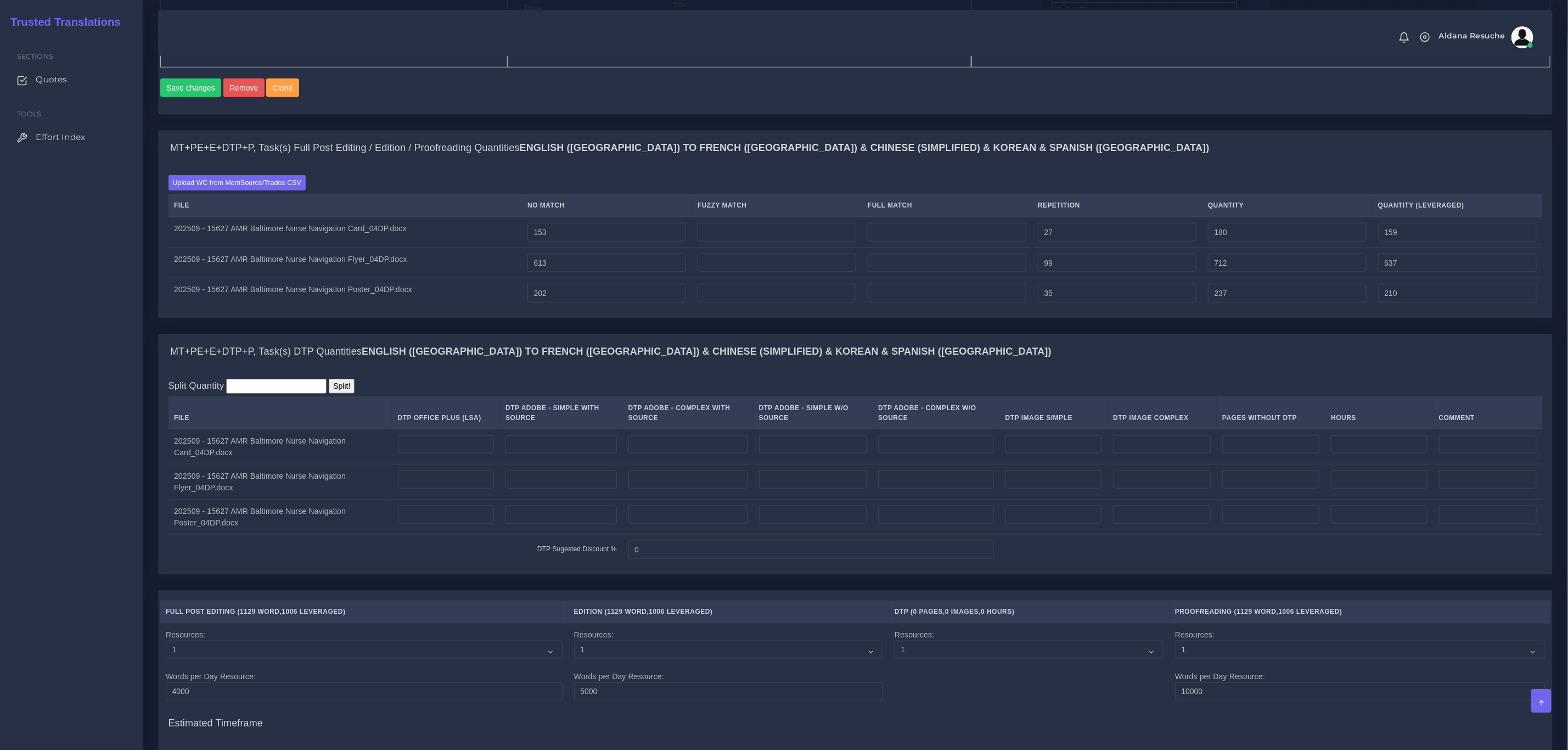
scroll to position [824, 0]
click at [695, 452] on input "number" at bounding box center [688, 442] width 119 height 19
type input "2"
click at [692, 486] on input "number" at bounding box center [688, 478] width 119 height 19
type input "2"
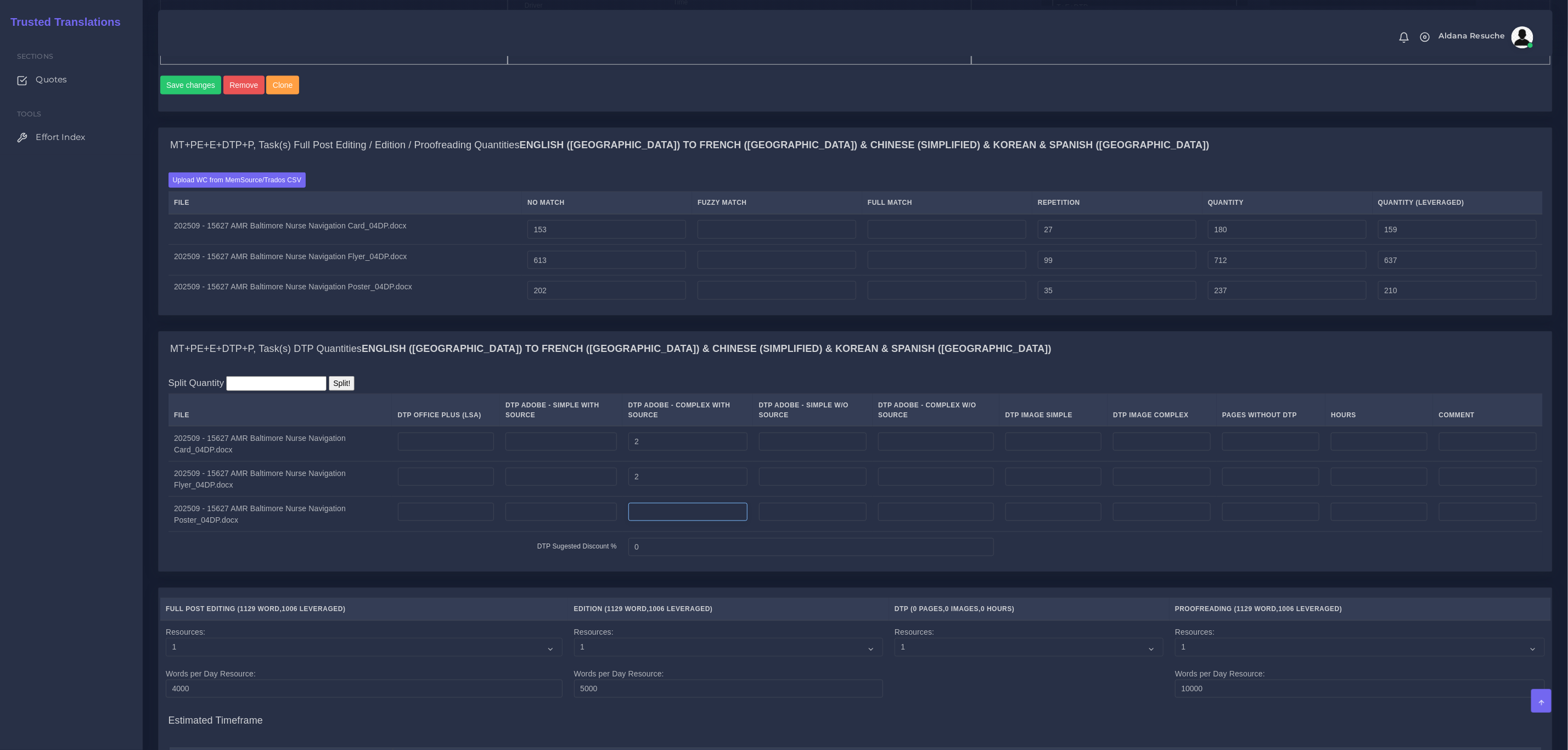
click at [667, 522] on input "number" at bounding box center [688, 513] width 119 height 19
type input "1"
click at [813, 367] on div "MT+PE+E+DTP+P, Task(s) DTP Quantities English (US) TO French (Europe) & Chinese…" at bounding box center [856, 349] width 1394 height 35
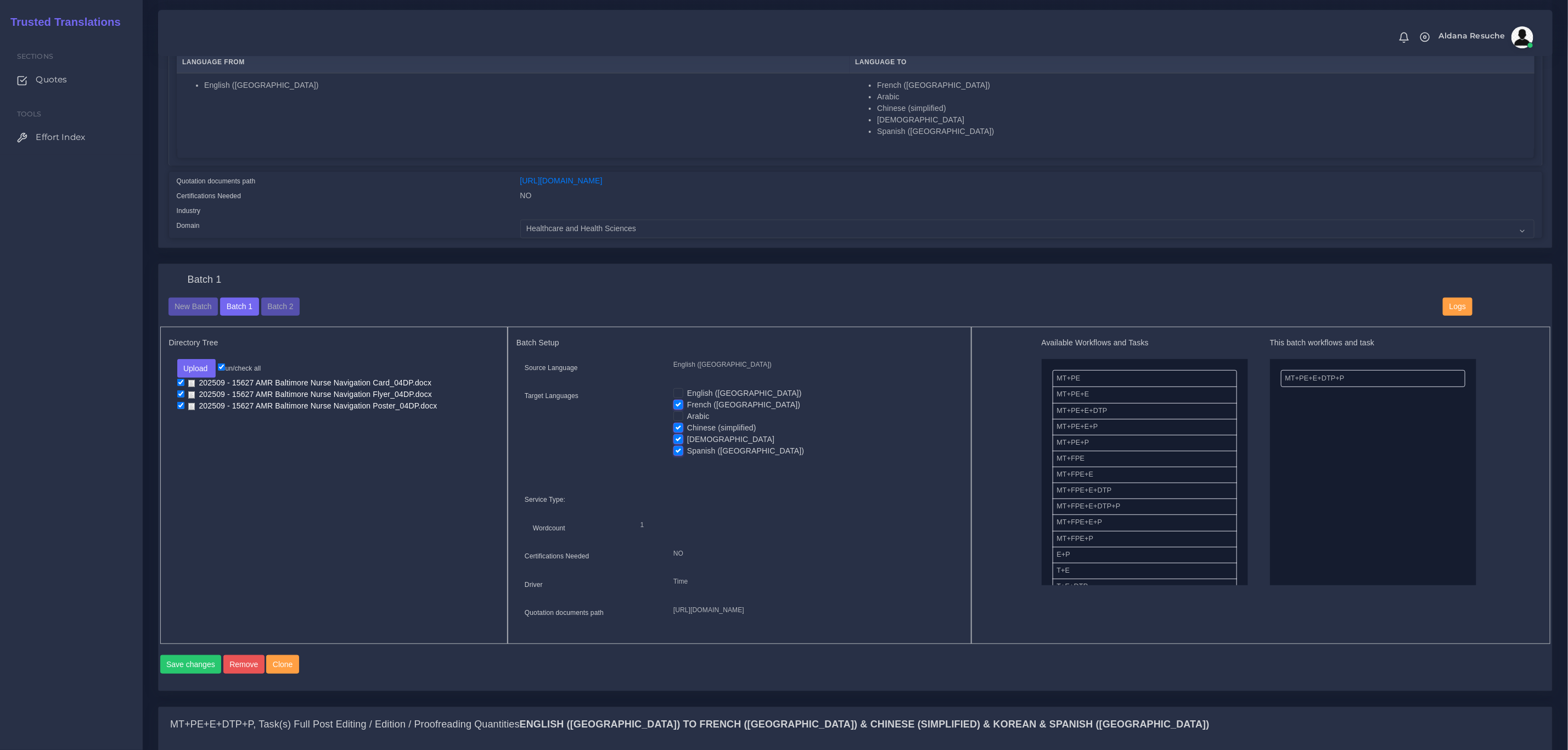
scroll to position [247, 0]
click at [688, 417] on label "Arabic" at bounding box center [699, 413] width 22 height 11
click at [675, 417] on input "Arabic" at bounding box center [678, 412] width 9 height 9
checkbox input "true"
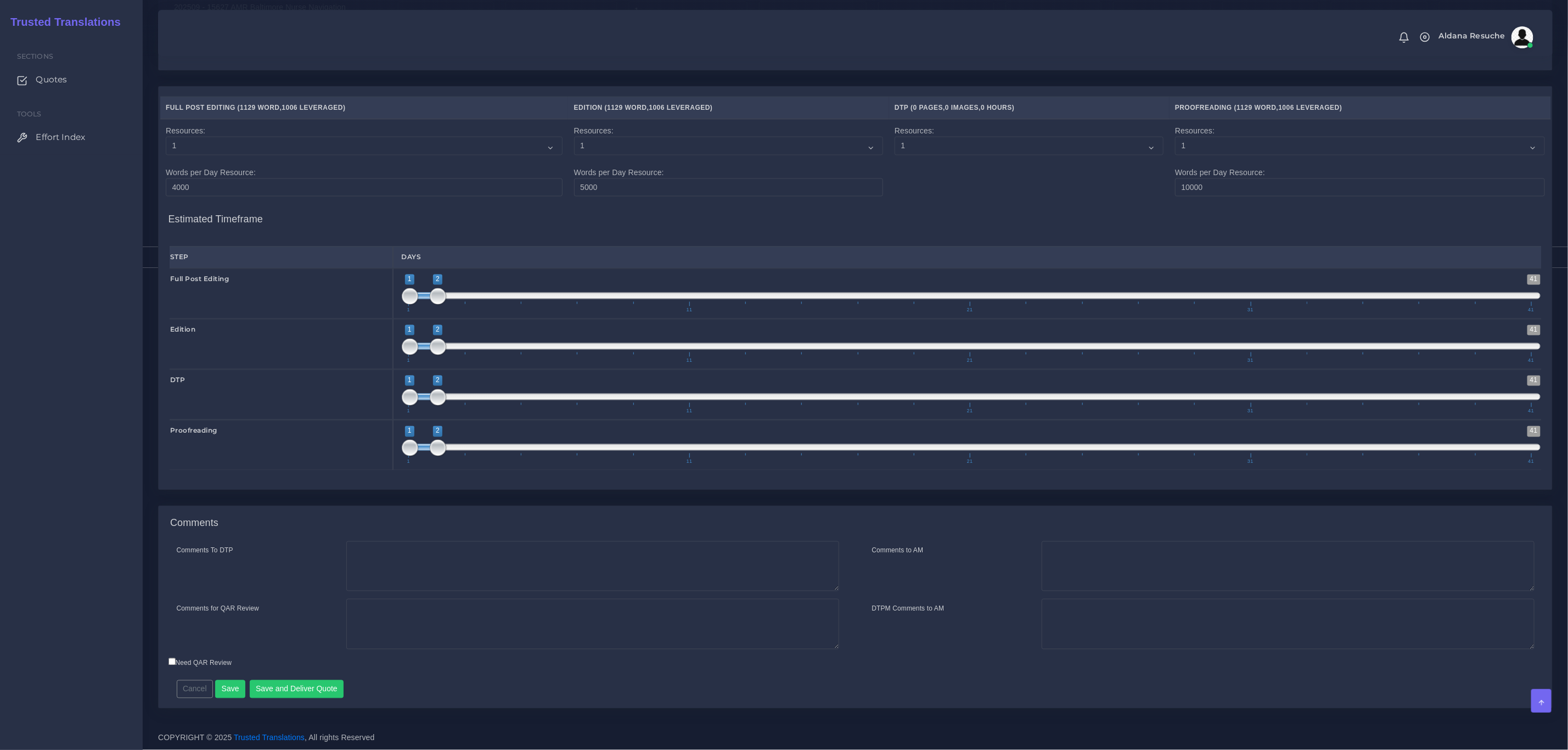
scroll to position [1356, 0]
click at [234, 689] on button "Save" at bounding box center [230, 690] width 30 height 19
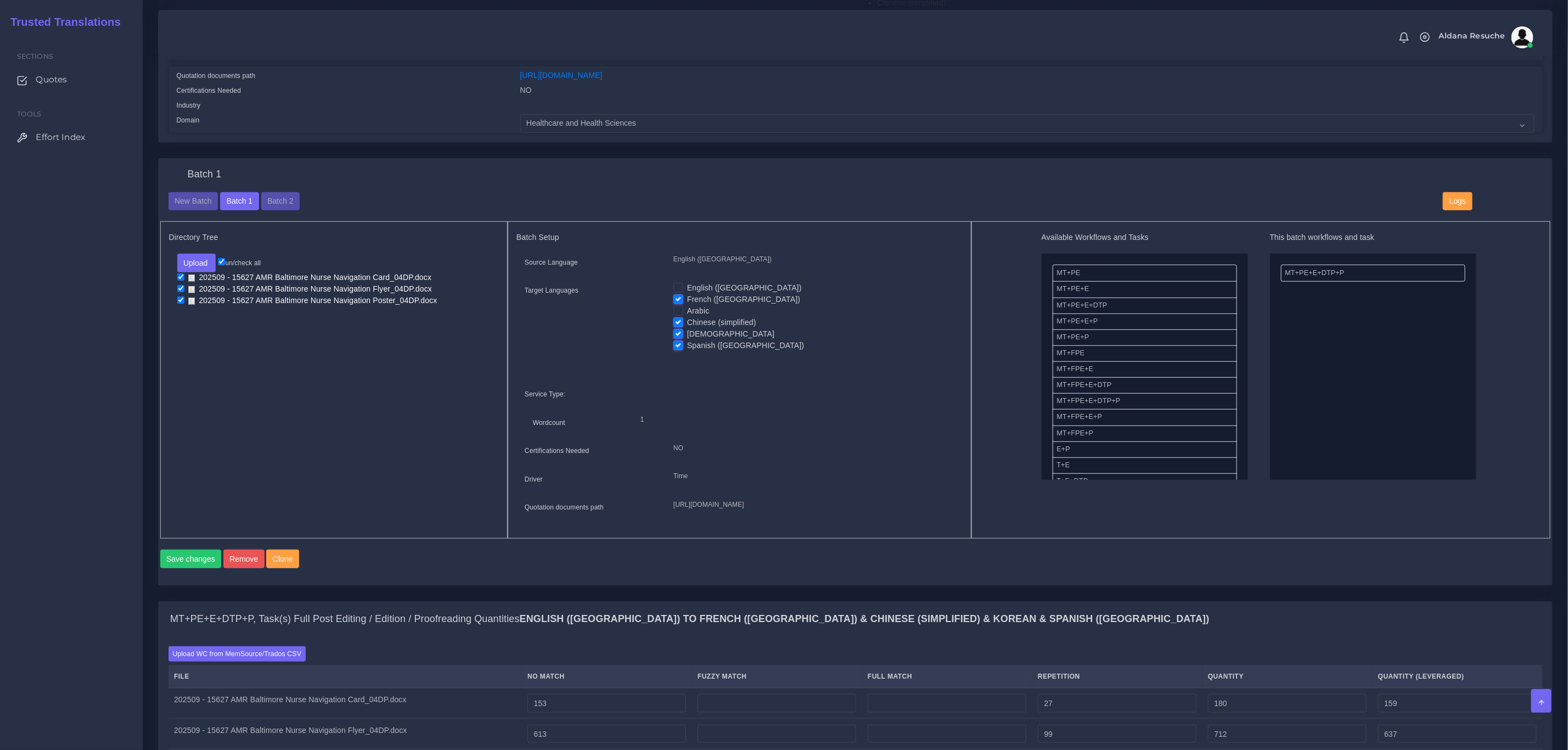
scroll to position [329, 0]
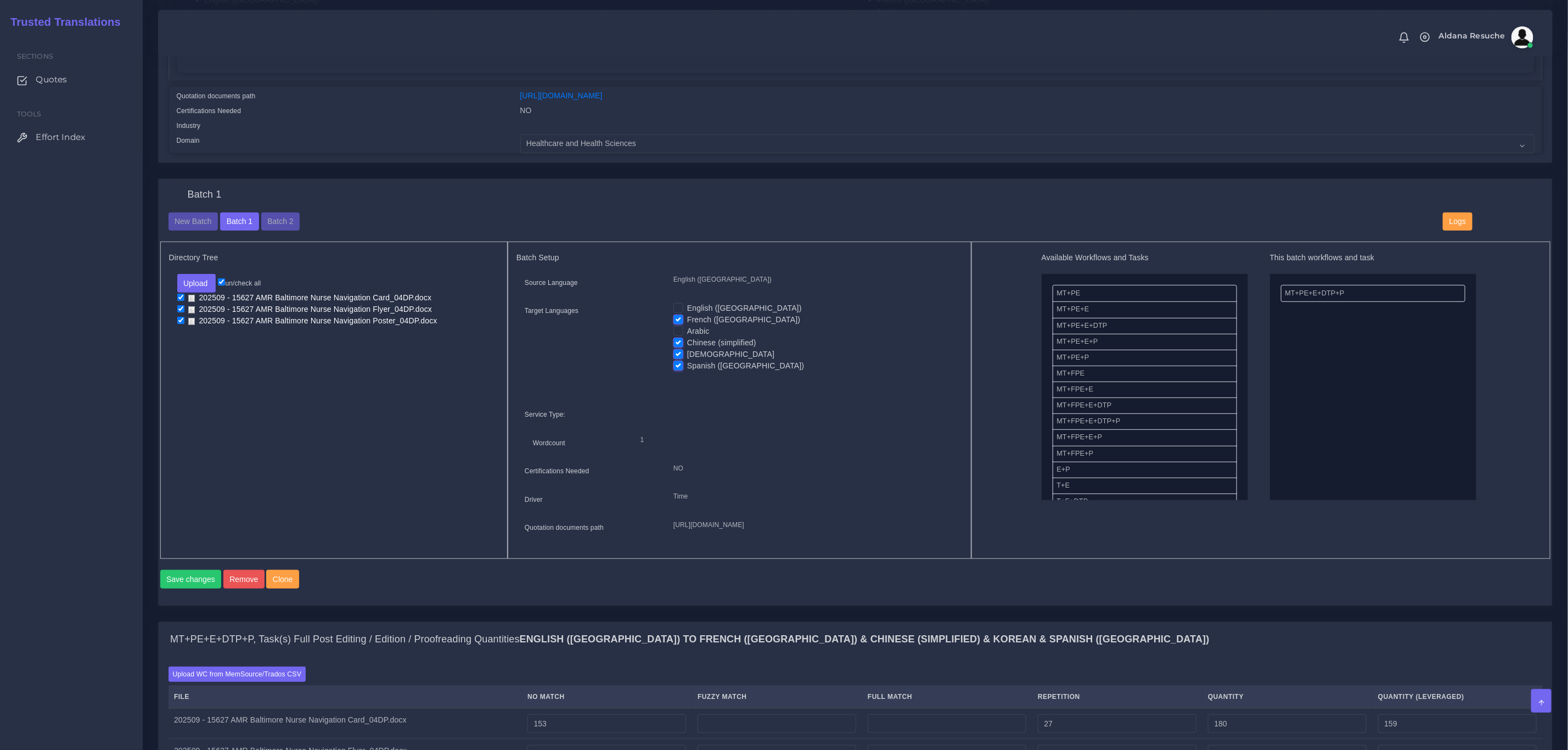
click at [688, 331] on label "Arabic" at bounding box center [699, 331] width 22 height 11
click at [677, 331] on input "Arabic" at bounding box center [678, 330] width 9 height 9
checkbox input "true"
click at [161, 589] on button "Save changes" at bounding box center [190, 579] width 61 height 19
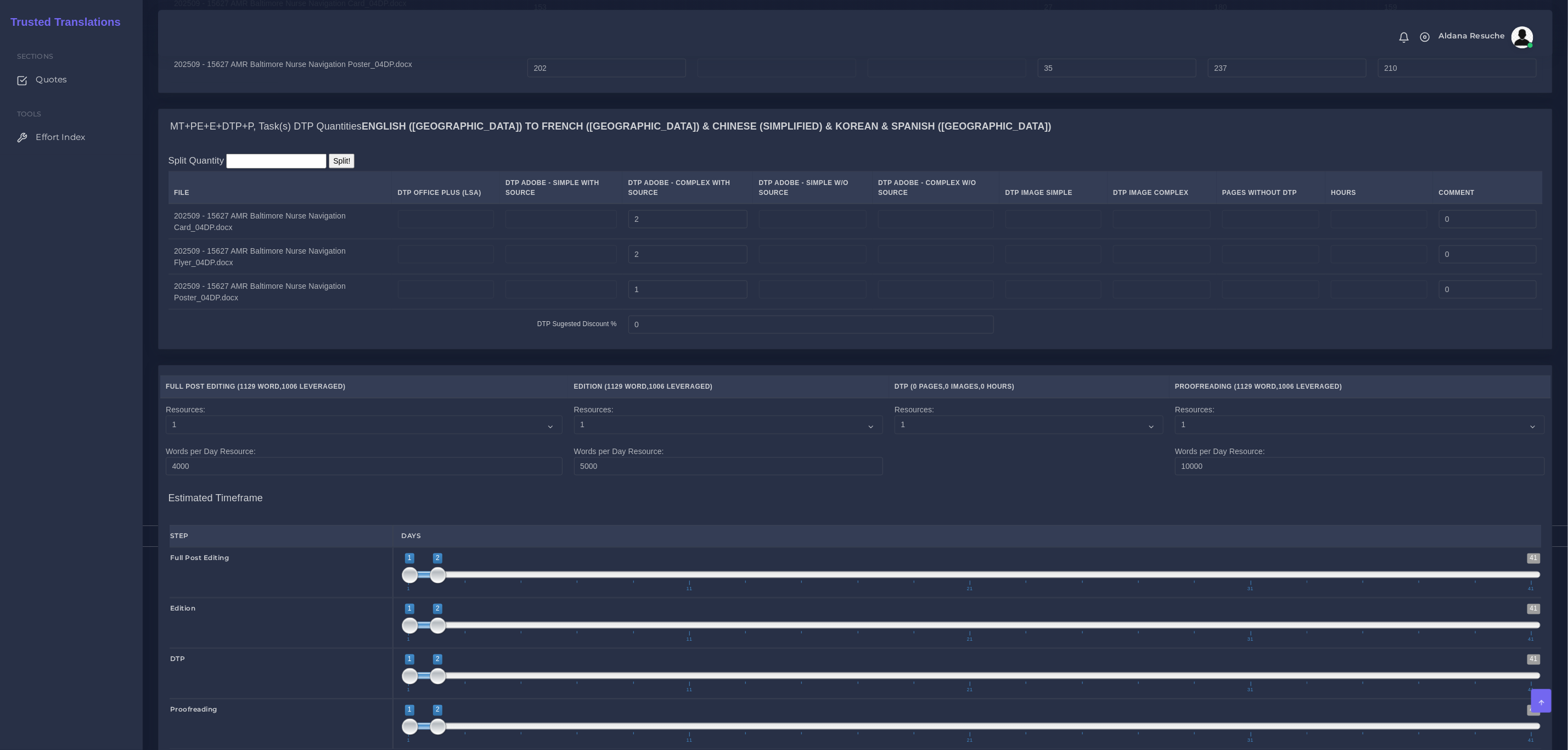
scroll to position [1071, 0]
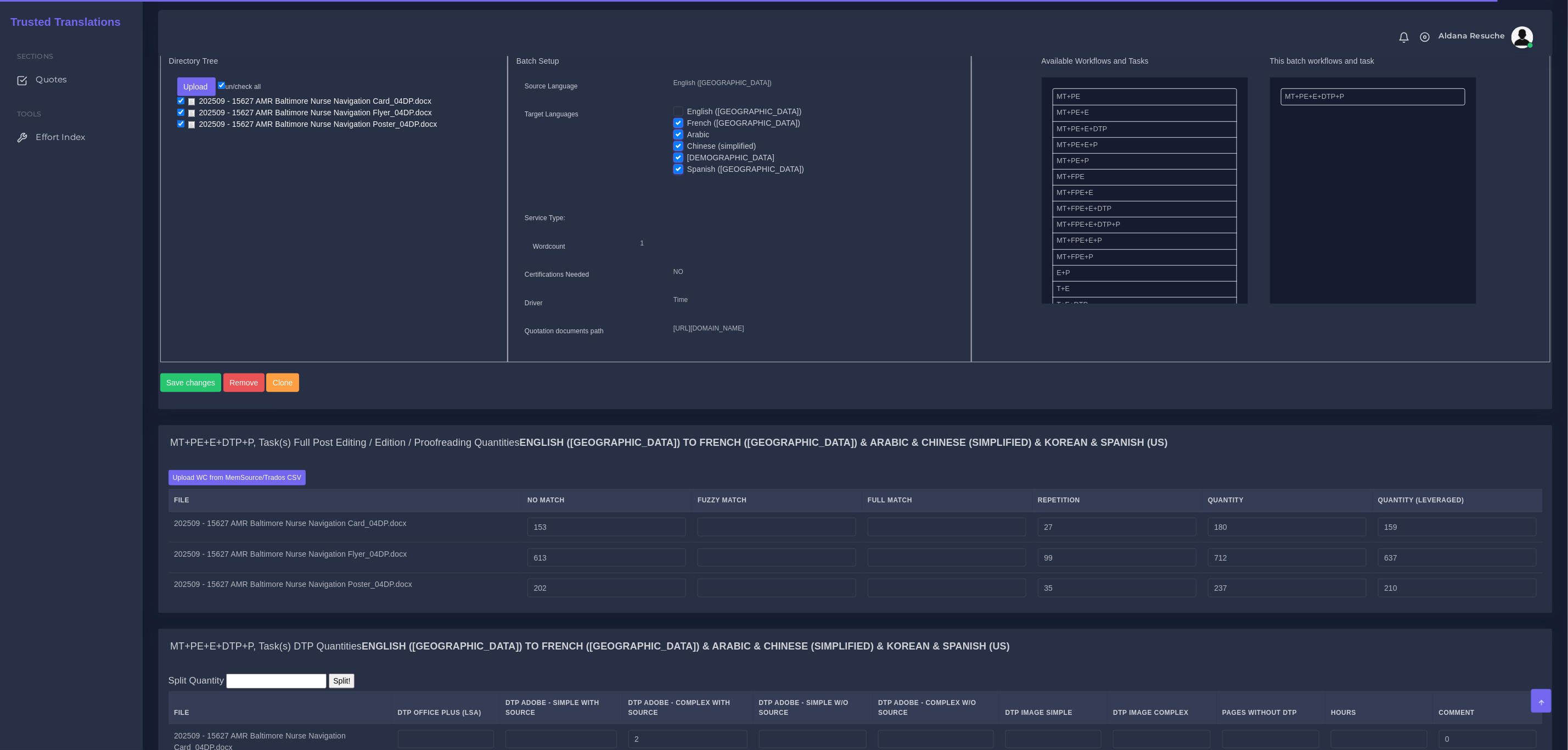
scroll to position [659, 0]
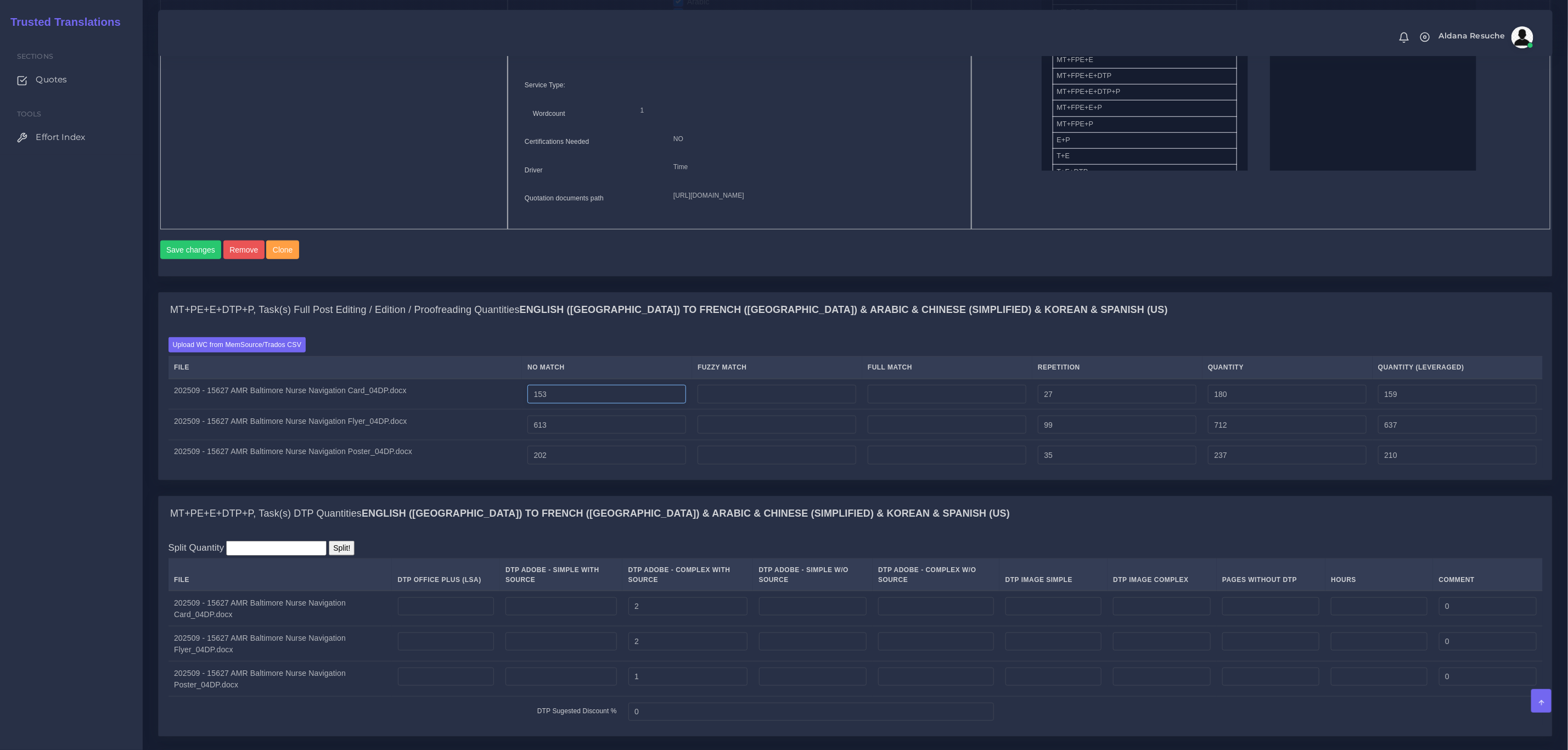
click at [557, 403] on input "153" at bounding box center [607, 395] width 159 height 19
type input "173"
type input "200"
type input "179"
click at [554, 434] on input "613" at bounding box center [607, 425] width 159 height 19
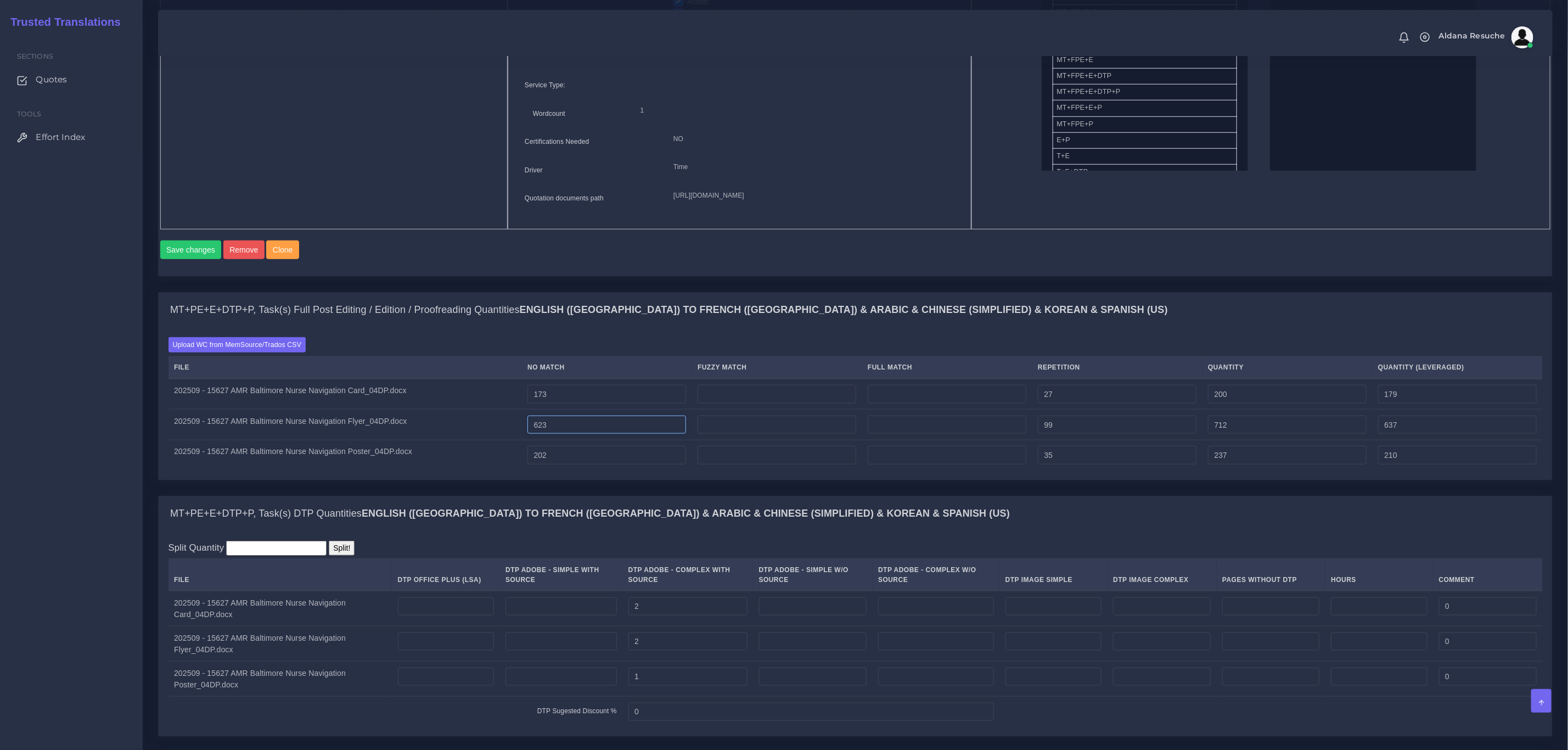
type input "623"
type input "722"
type input "647"
click at [557, 465] on input "202" at bounding box center [607, 455] width 159 height 19
type input "212"
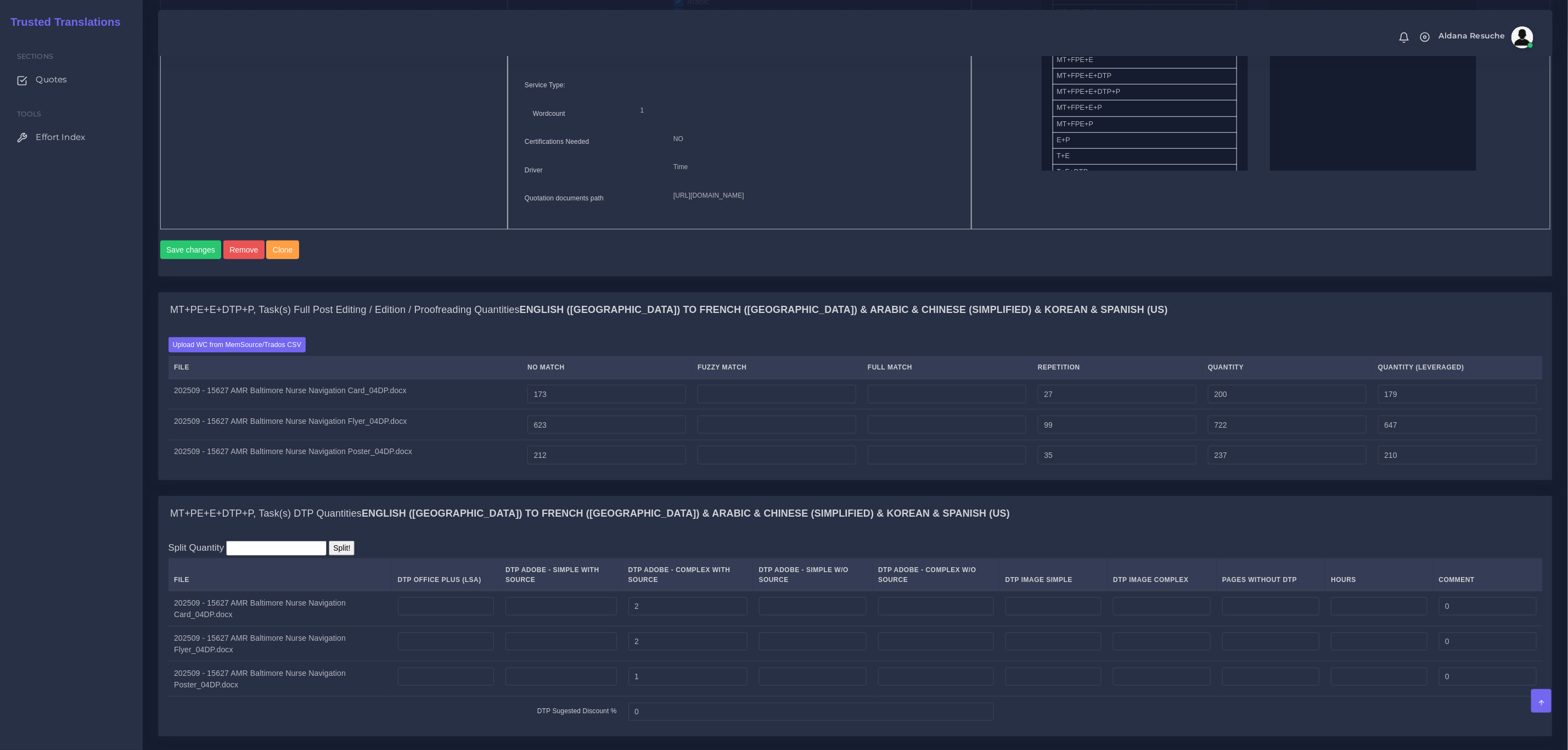
type input "247"
type input "220"
click at [1031, 292] on div "Batch 1 New Batch Batch 1 Batch 2 Logs Directory Tree 1 NO" at bounding box center [856, 71] width 1411 height 443
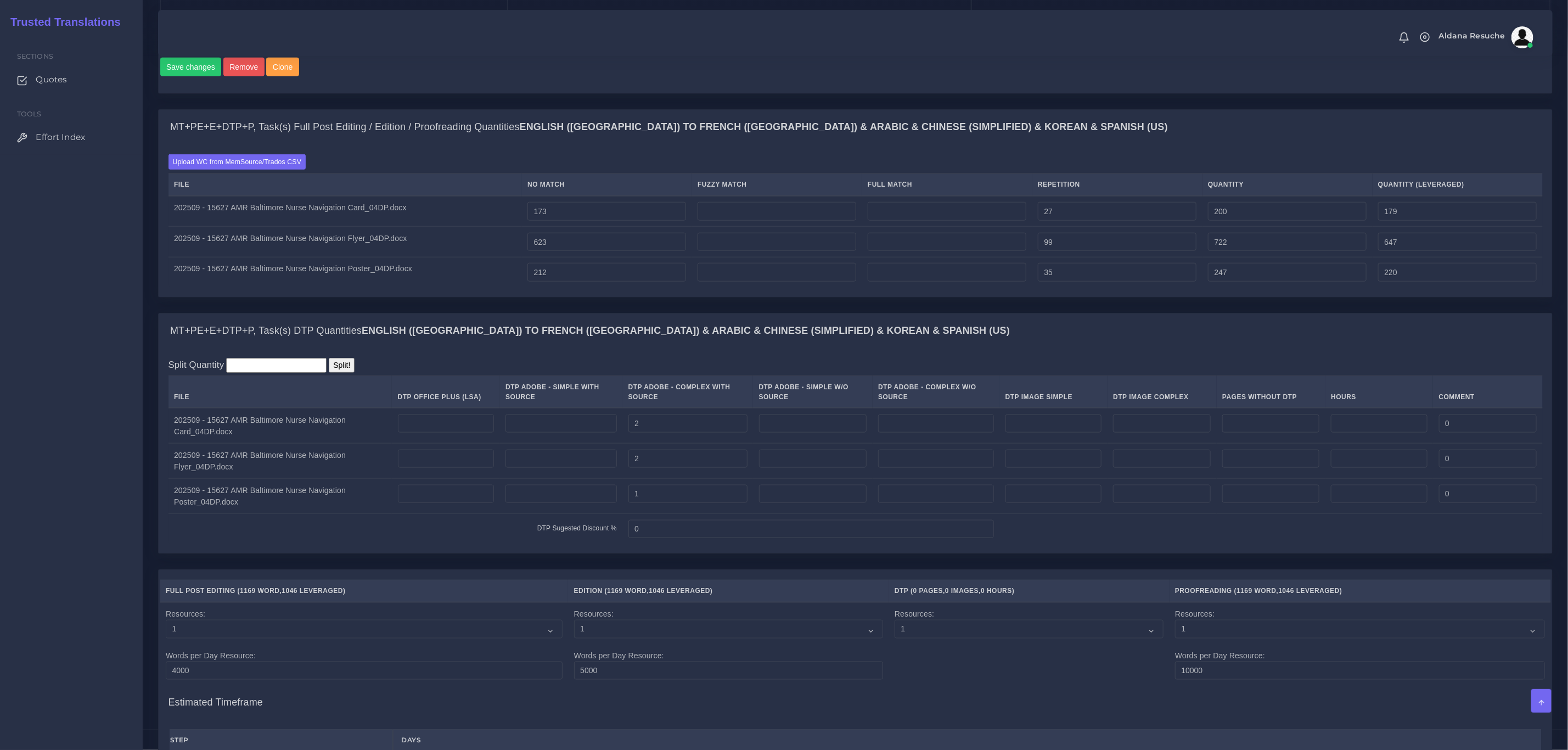
scroll to position [1356, 0]
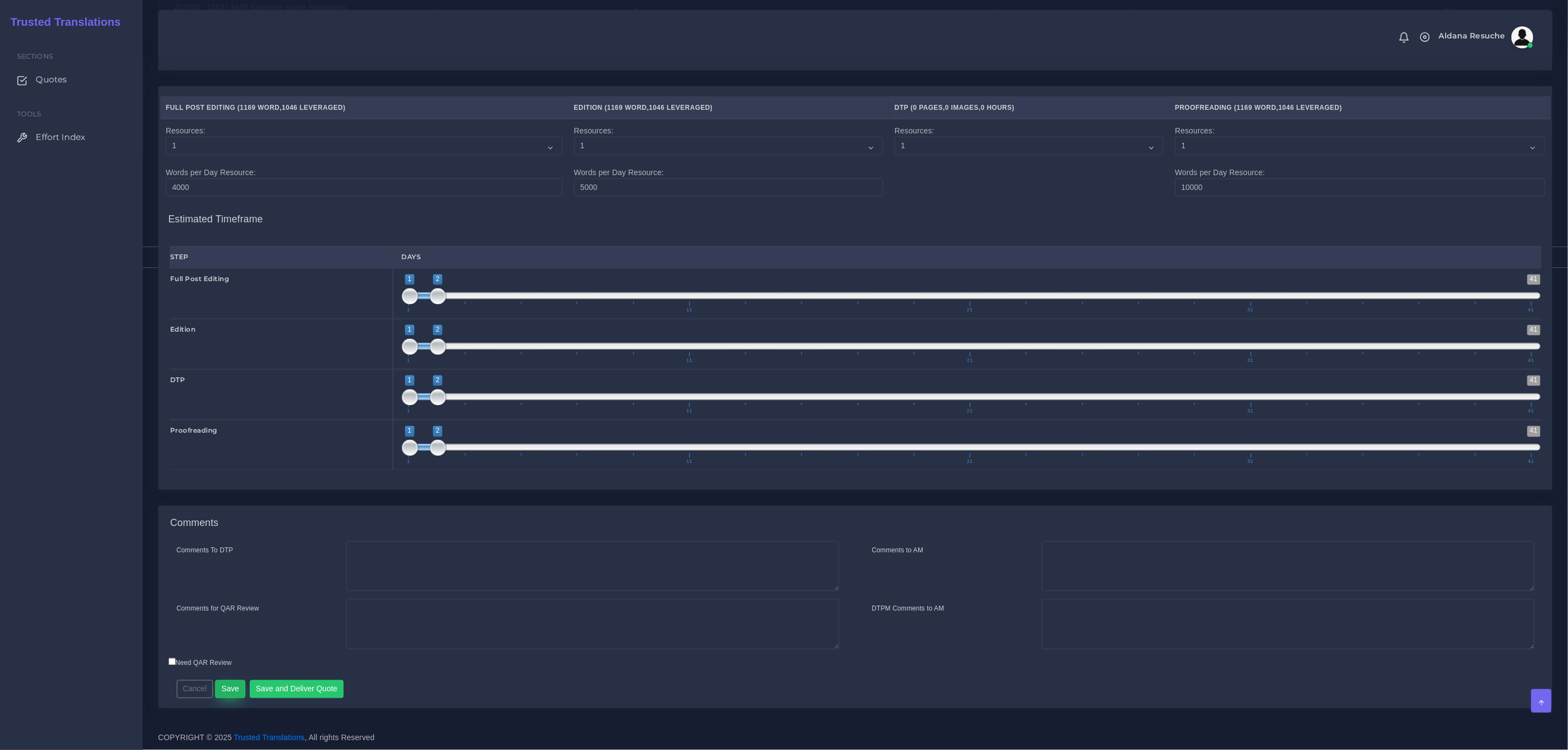
click at [223, 688] on div "Cancel Save Save and Deliver Quote Remember to fill in the estimated time for e…" at bounding box center [684, 685] width 1030 height 27
click at [227, 689] on button "Save" at bounding box center [230, 690] width 30 height 19
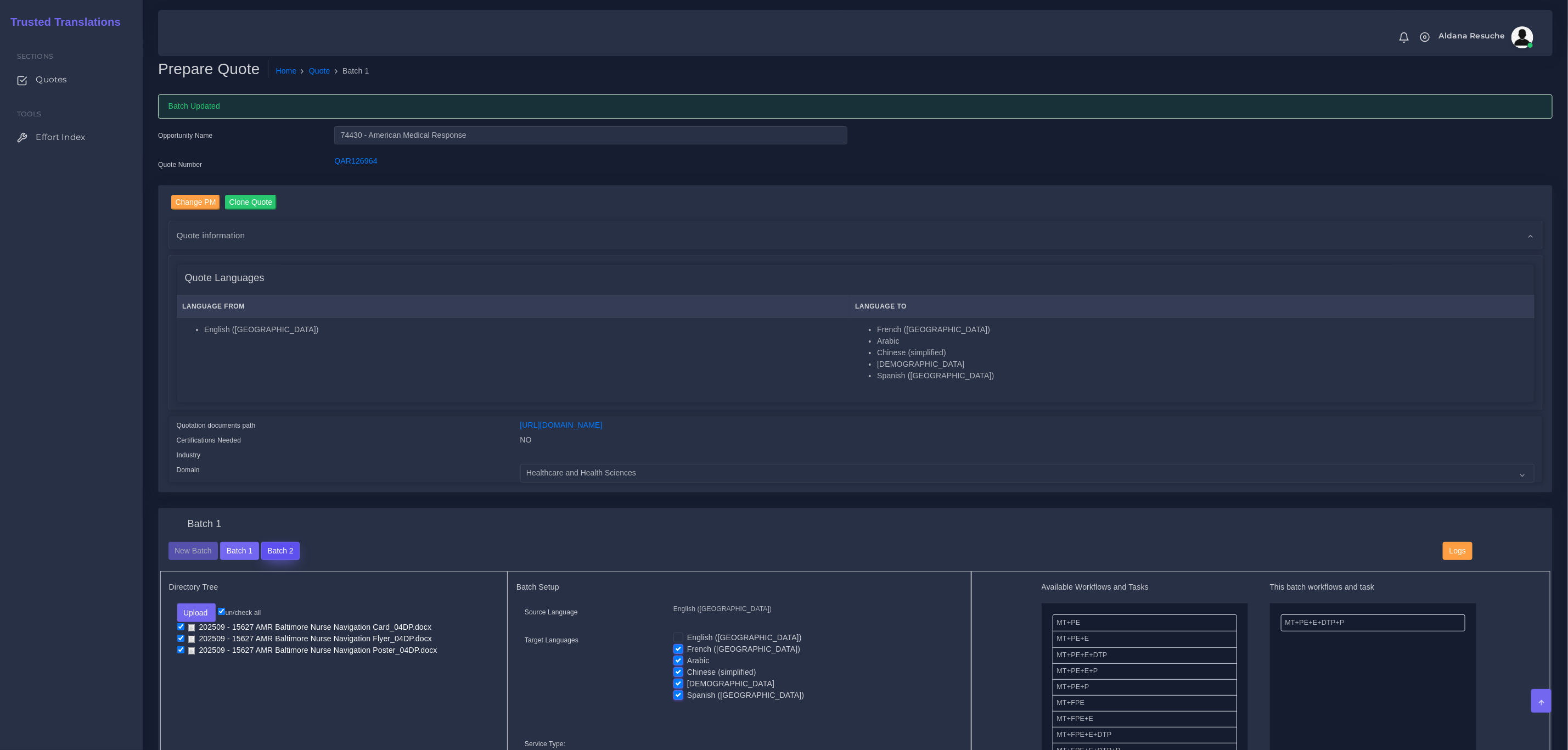
click at [277, 554] on button "Batch 2" at bounding box center [280, 552] width 39 height 19
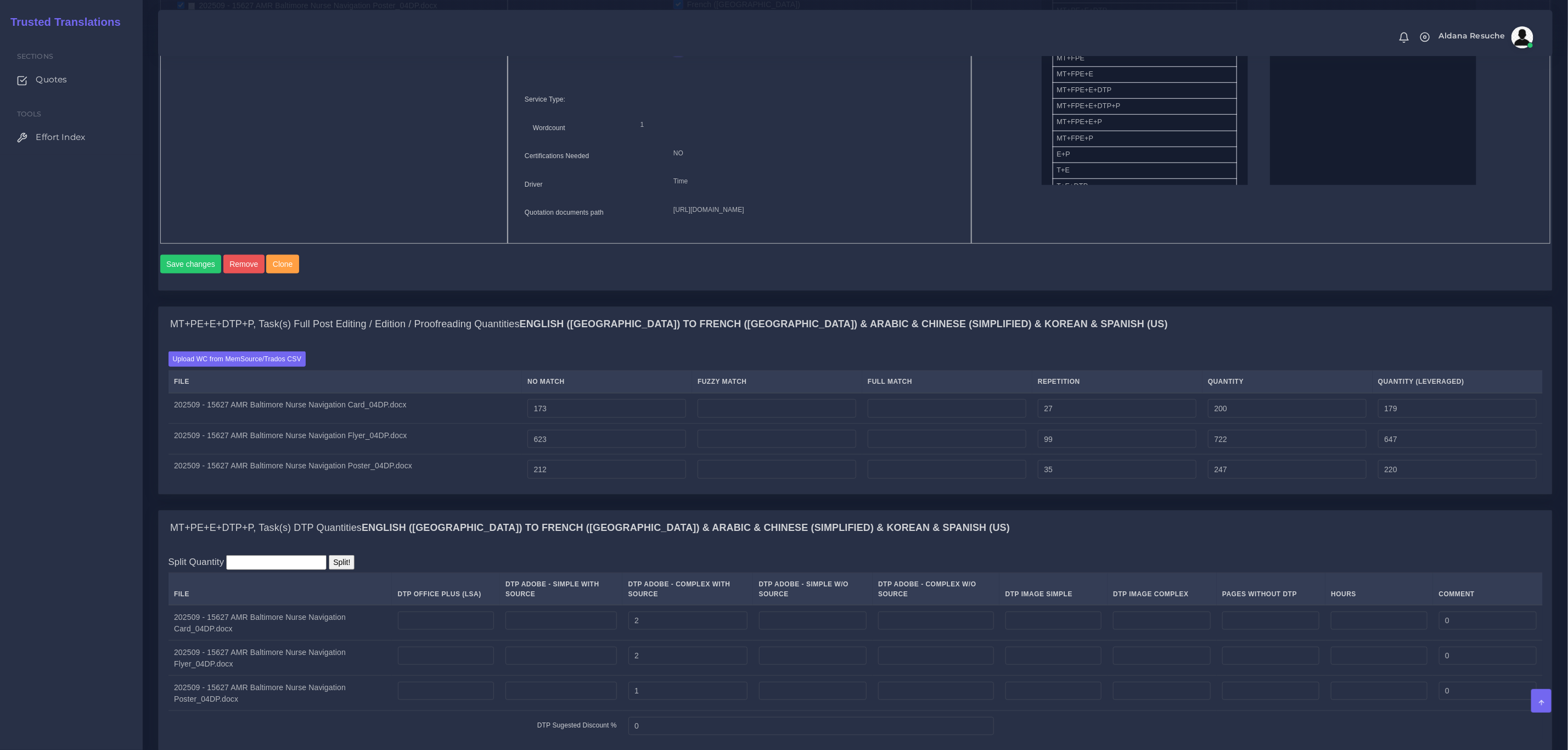
scroll to position [659, 0]
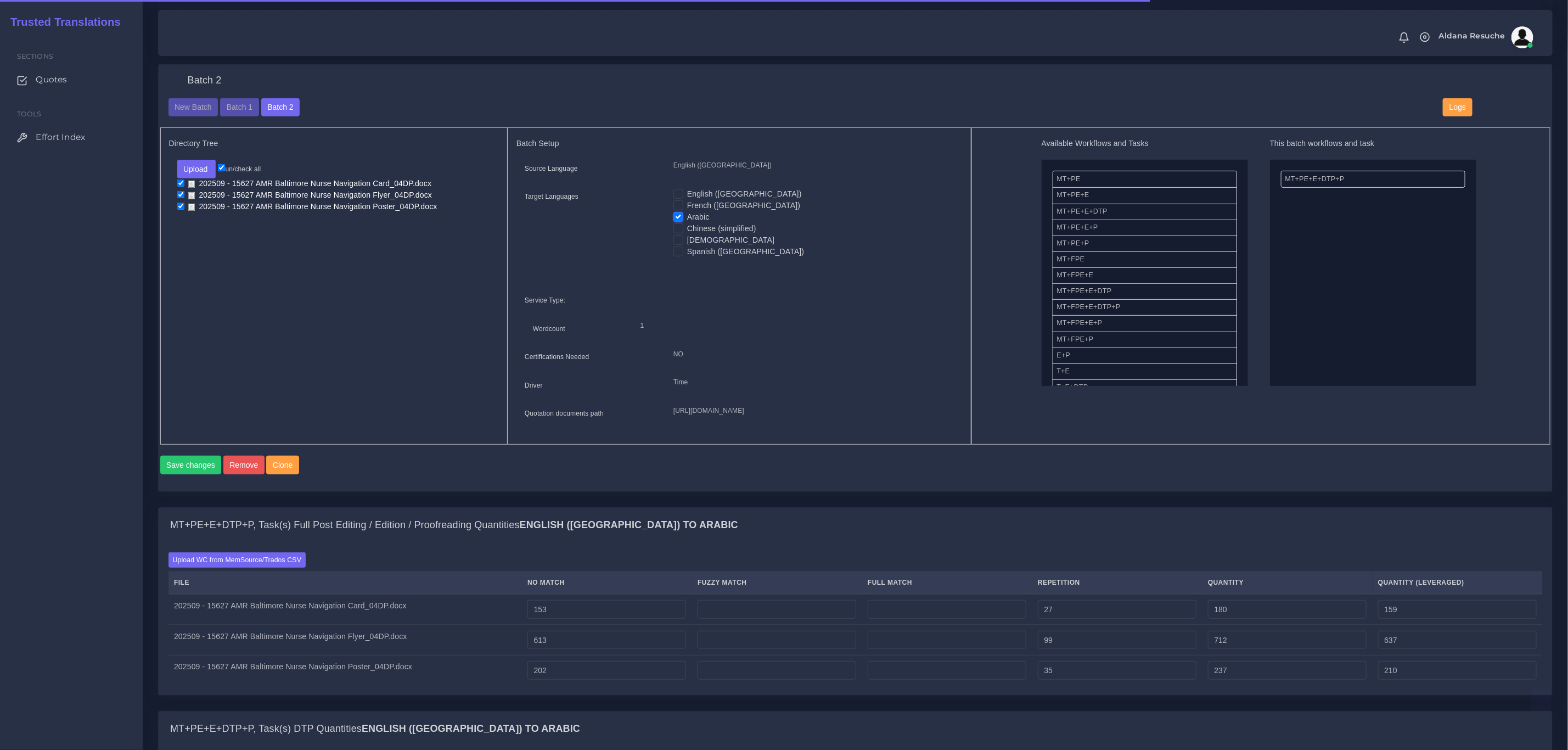
scroll to position [743, 0]
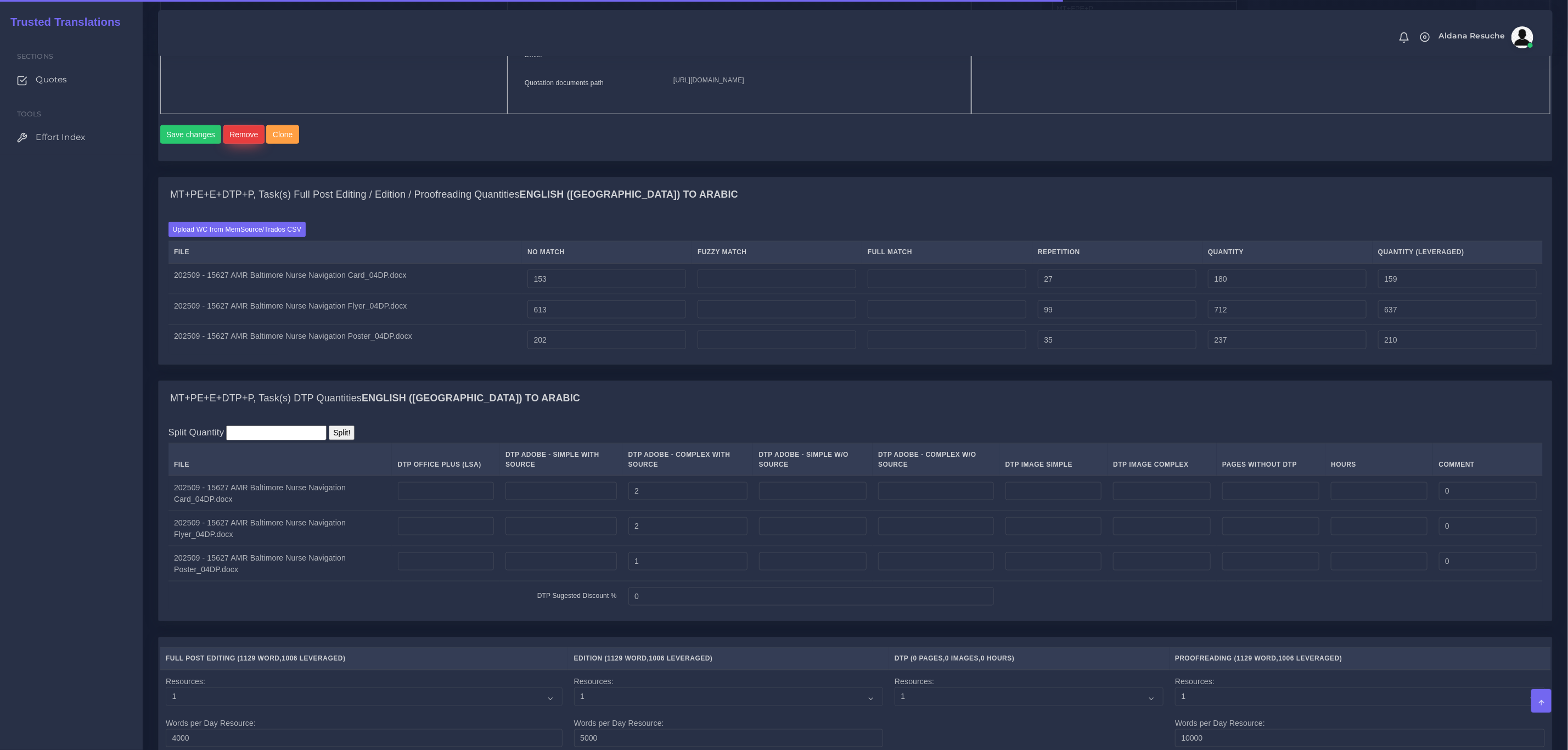
click at [240, 144] on button "Remove" at bounding box center [244, 134] width 41 height 19
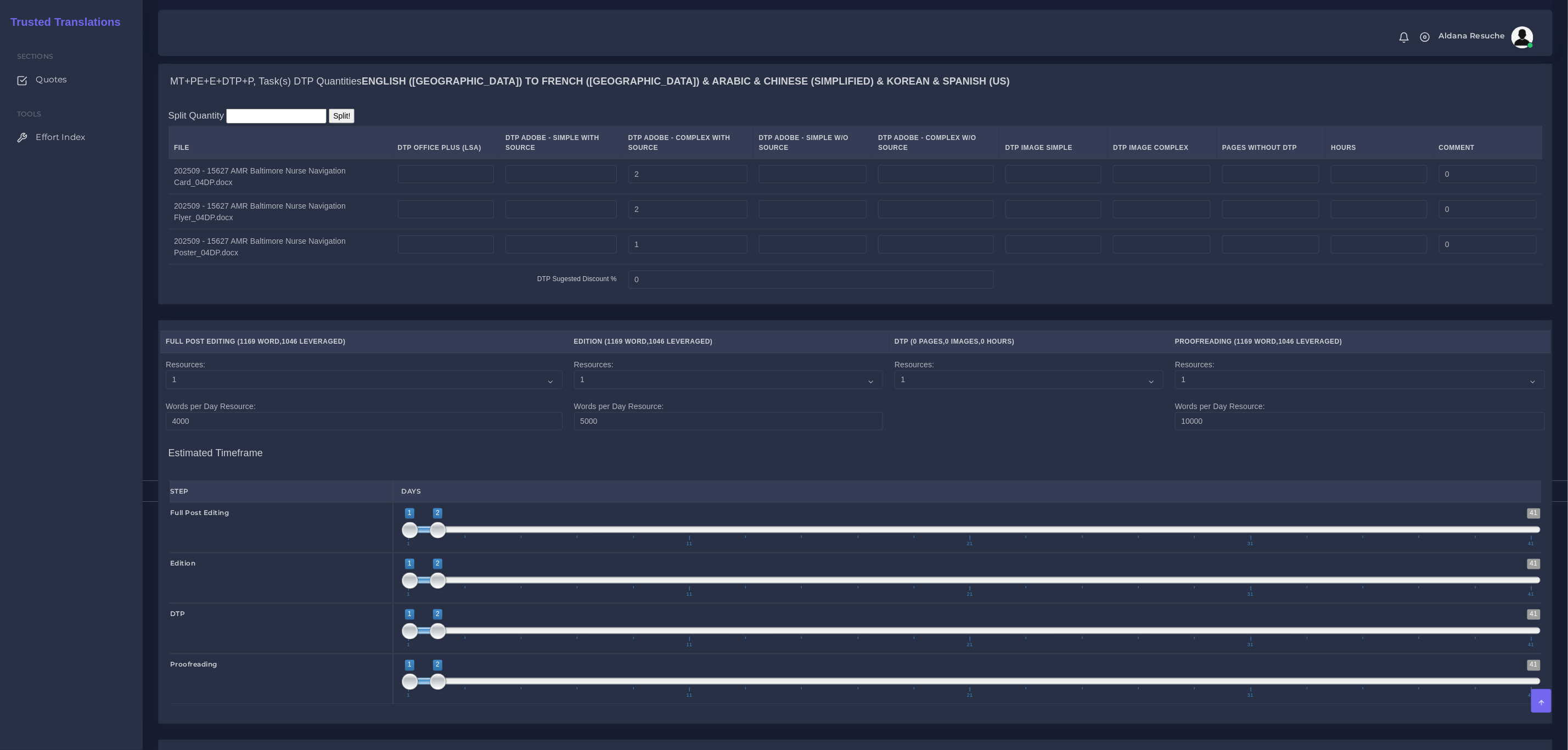
scroll to position [1325, 0]
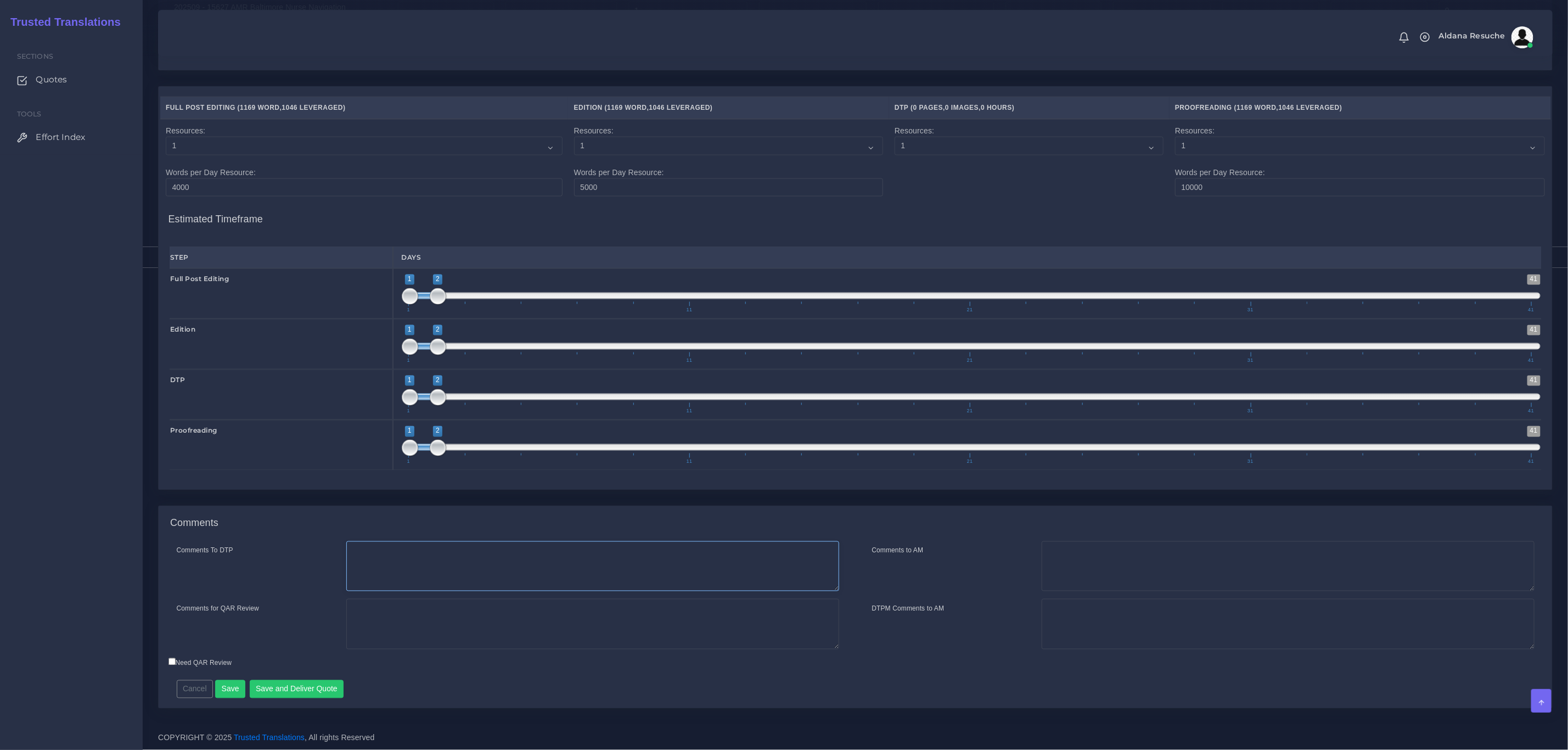
click at [372, 568] on textarea "Comments To DTP" at bounding box center [593, 566] width 493 height 51
type textarea "DTP in InDesign"
type textarea "PEEP+DTP"
click at [309, 691] on button "Save and Deliver Quote" at bounding box center [297, 690] width 95 height 19
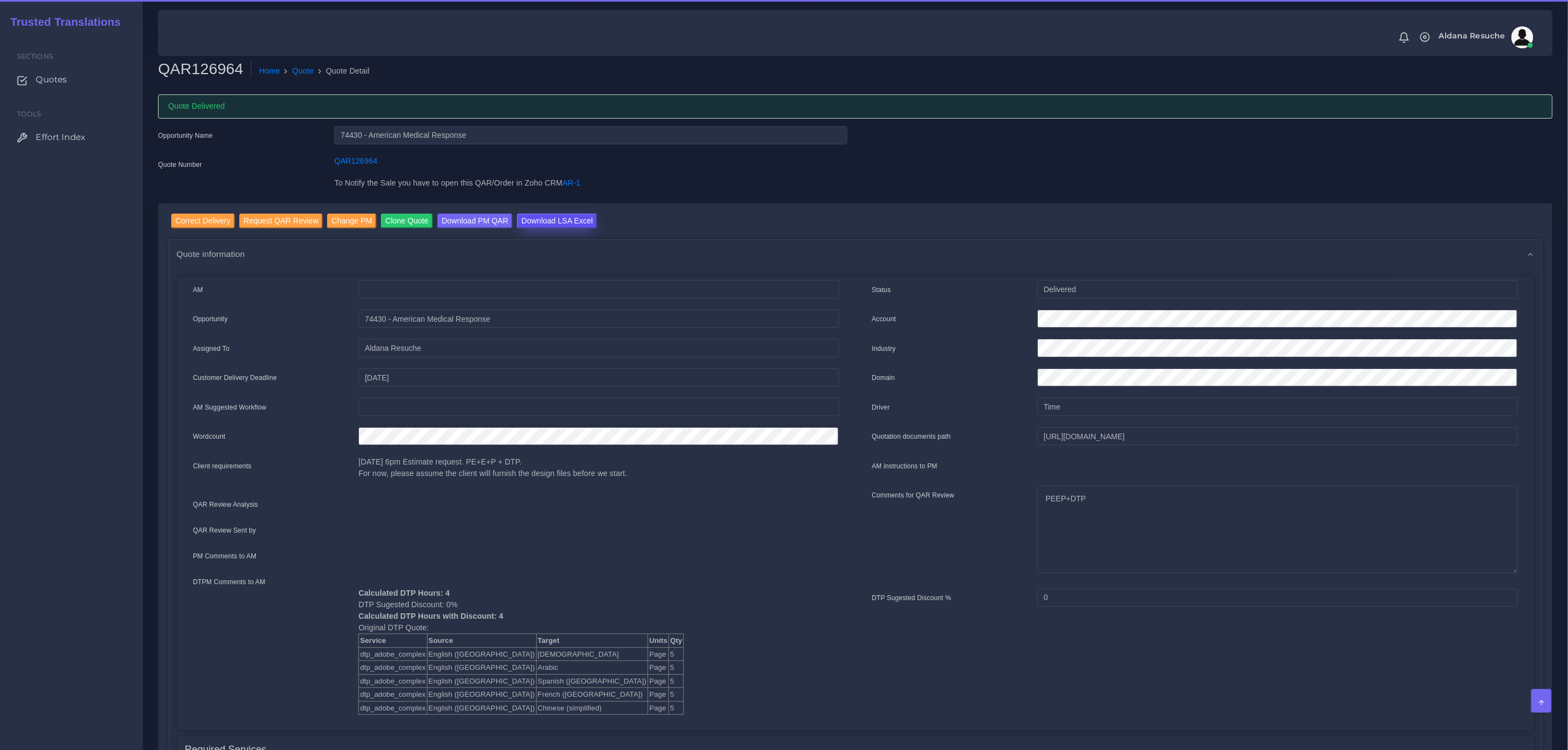
click at [573, 219] on input "Download LSA Excel" at bounding box center [557, 221] width 80 height 15
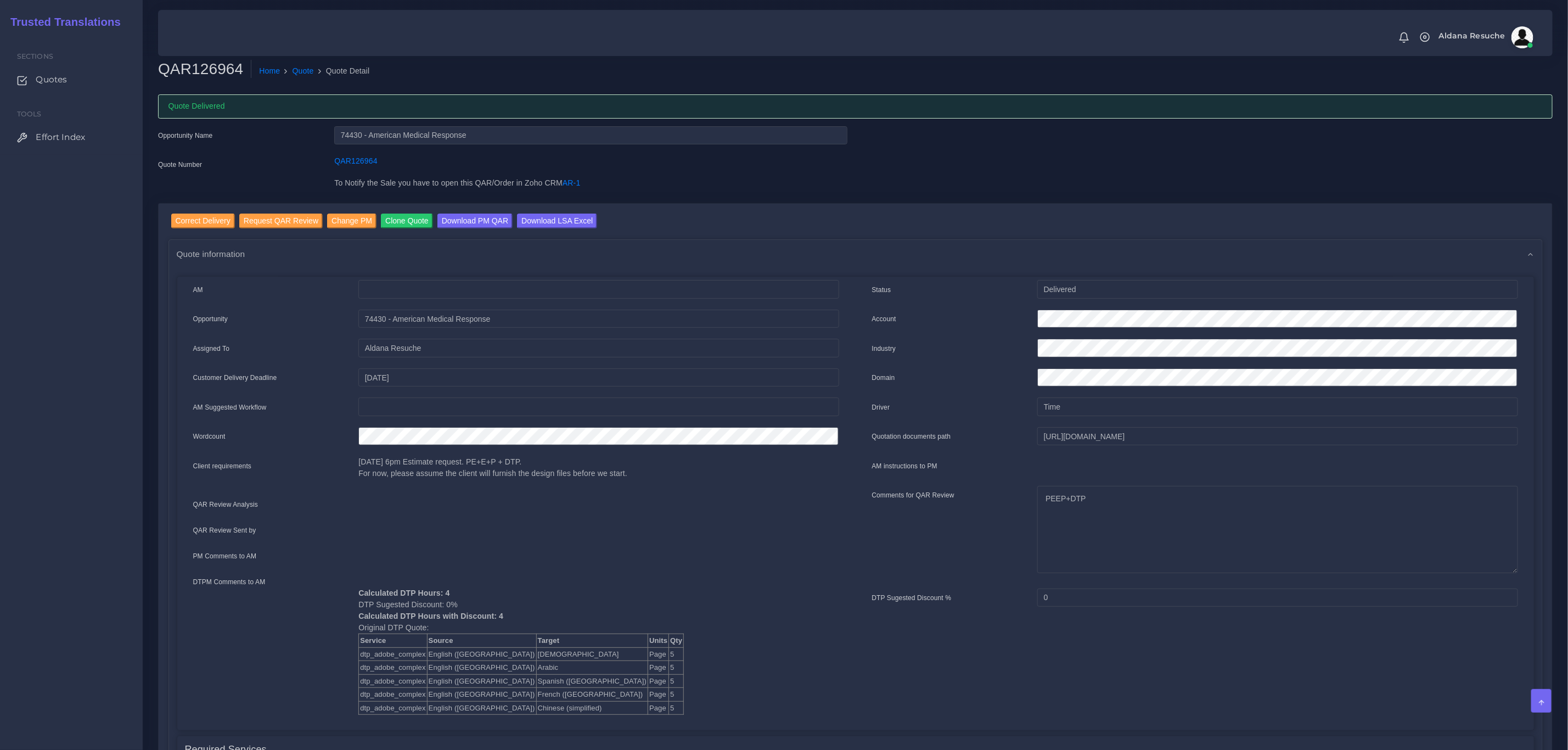
click at [305, 65] on ol "Home Quote Quote Detail" at bounding box center [725, 71] width 949 height 23
drag, startPoint x: 302, startPoint y: 74, endPoint x: 371, endPoint y: 31, distance: 81.3
click at [302, 74] on link "Quote" at bounding box center [303, 71] width 22 height 11
